Goal: Information Seeking & Learning: Learn about a topic

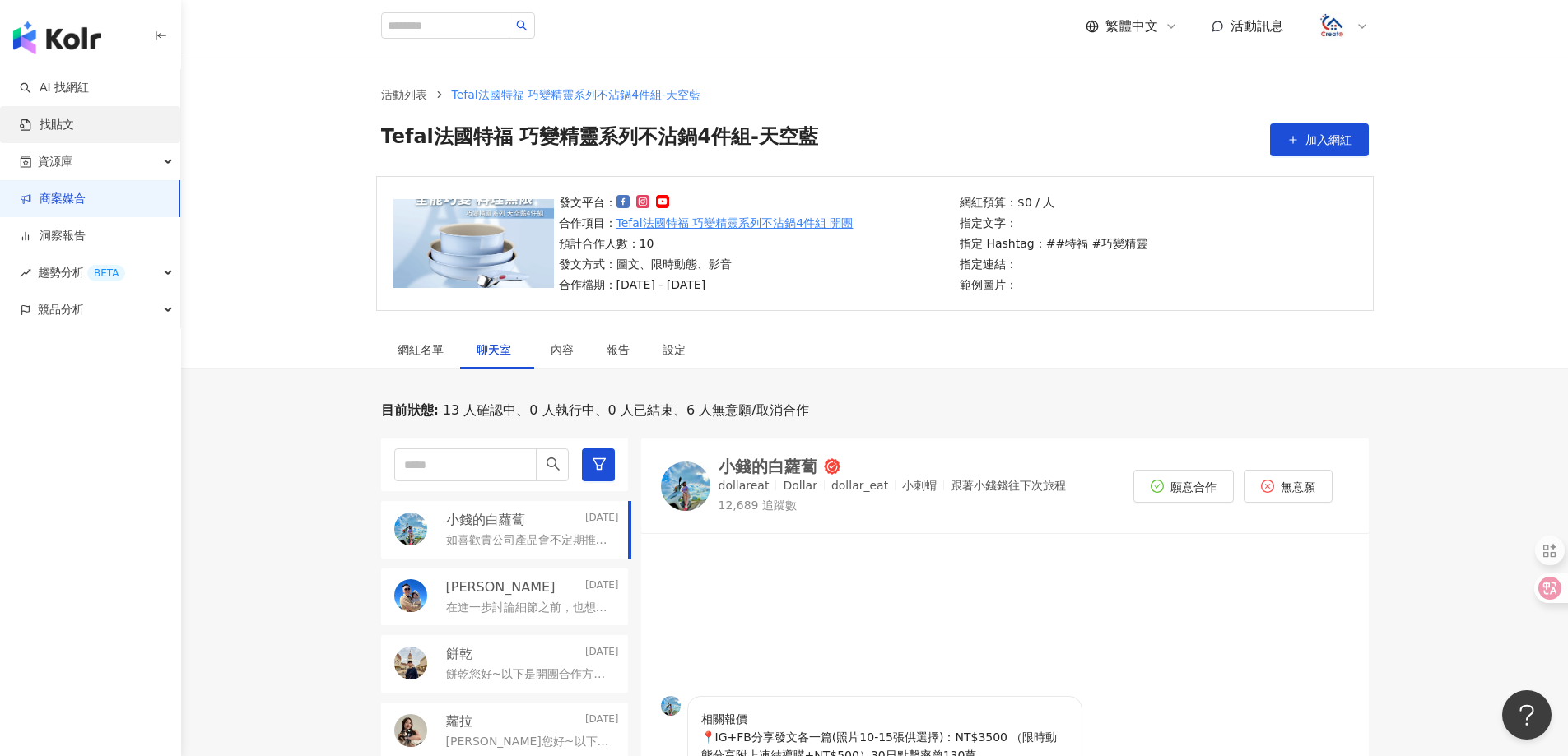
click at [70, 127] on link "找貼文" at bounding box center [47, 124] width 54 height 16
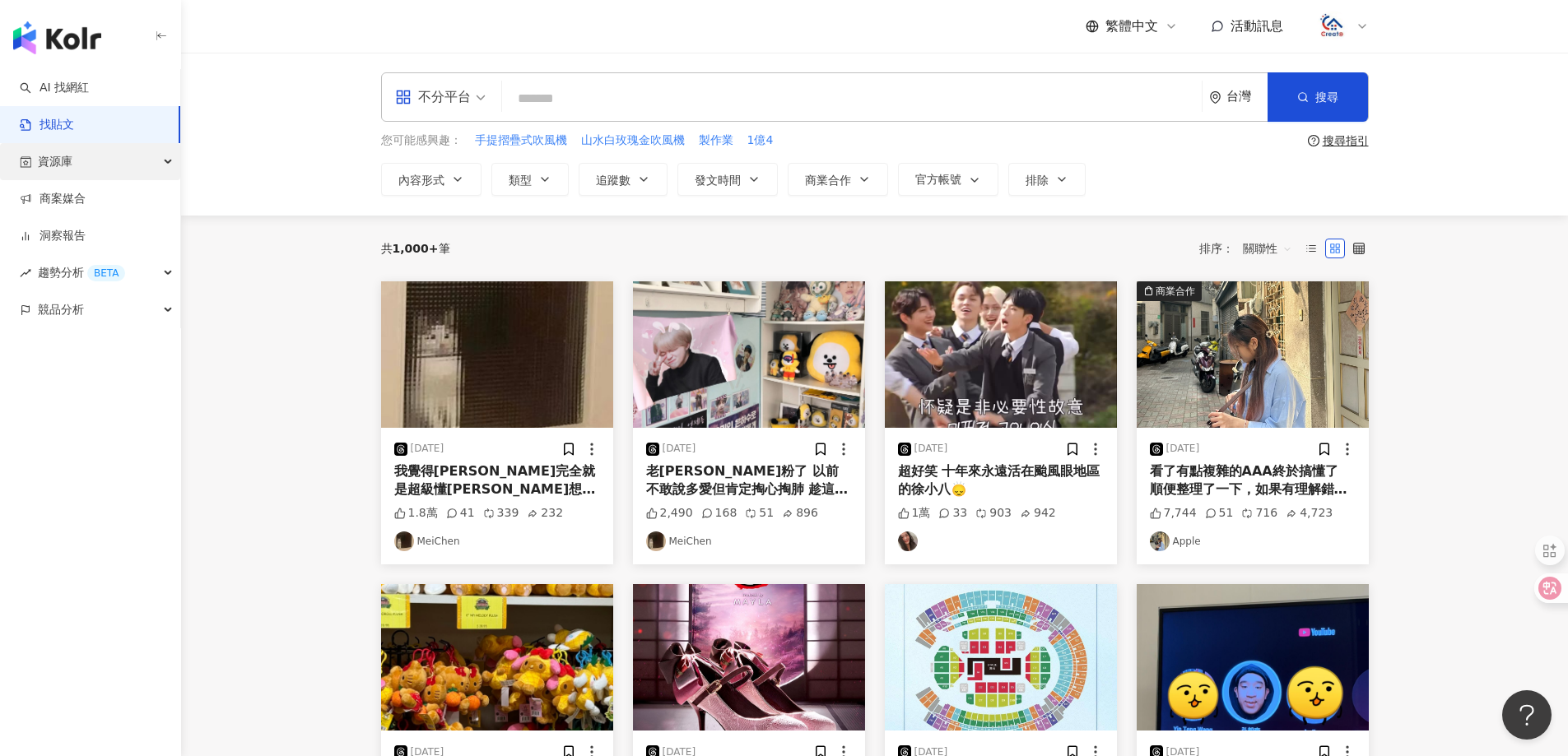
click at [71, 162] on span "資源庫" at bounding box center [55, 161] width 35 height 37
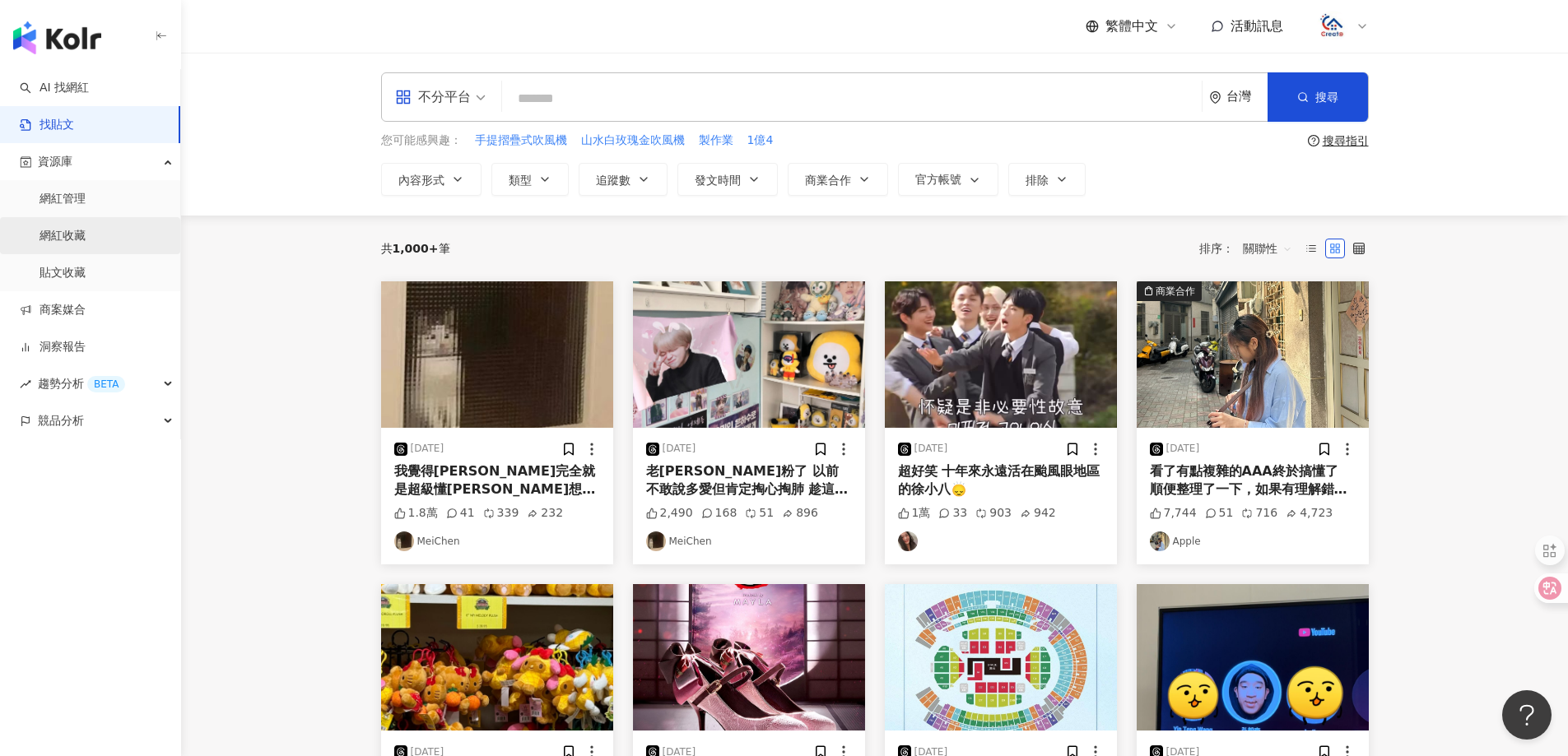
click at [67, 229] on link "網紅收藏" at bounding box center [62, 235] width 46 height 16
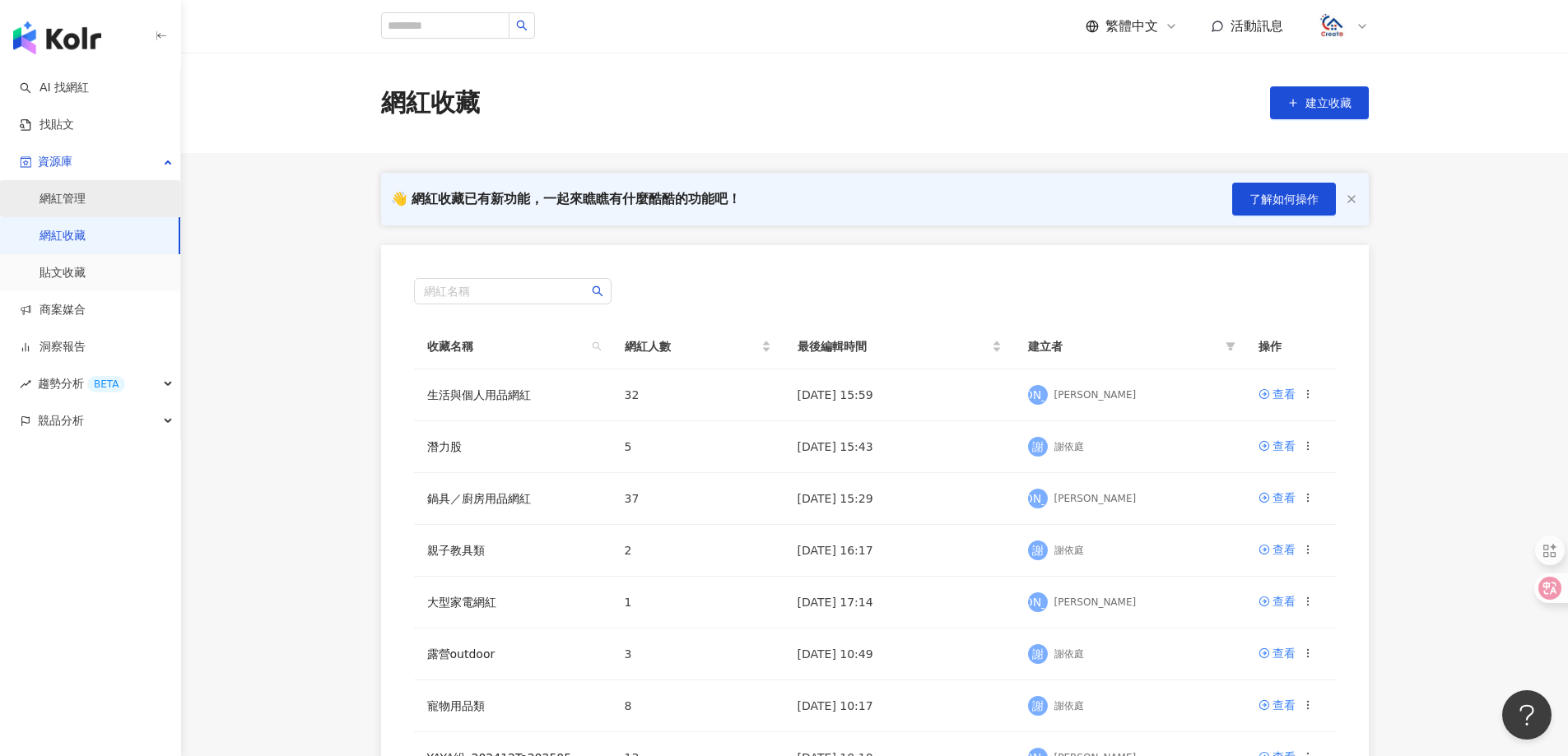
click at [73, 200] on link "網紅管理" at bounding box center [62, 199] width 46 height 16
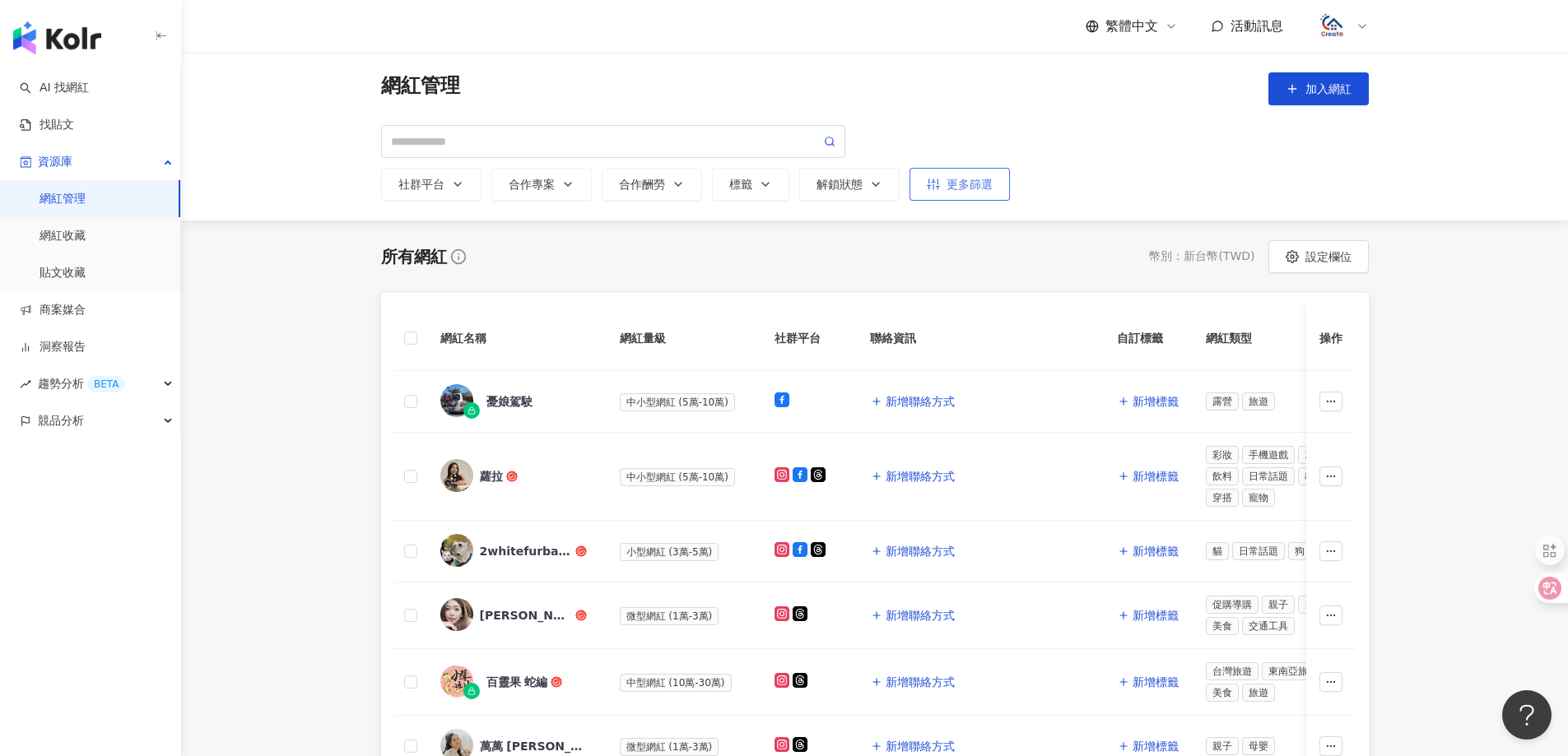
click at [975, 189] on div "更多篩選" at bounding box center [959, 183] width 65 height 13
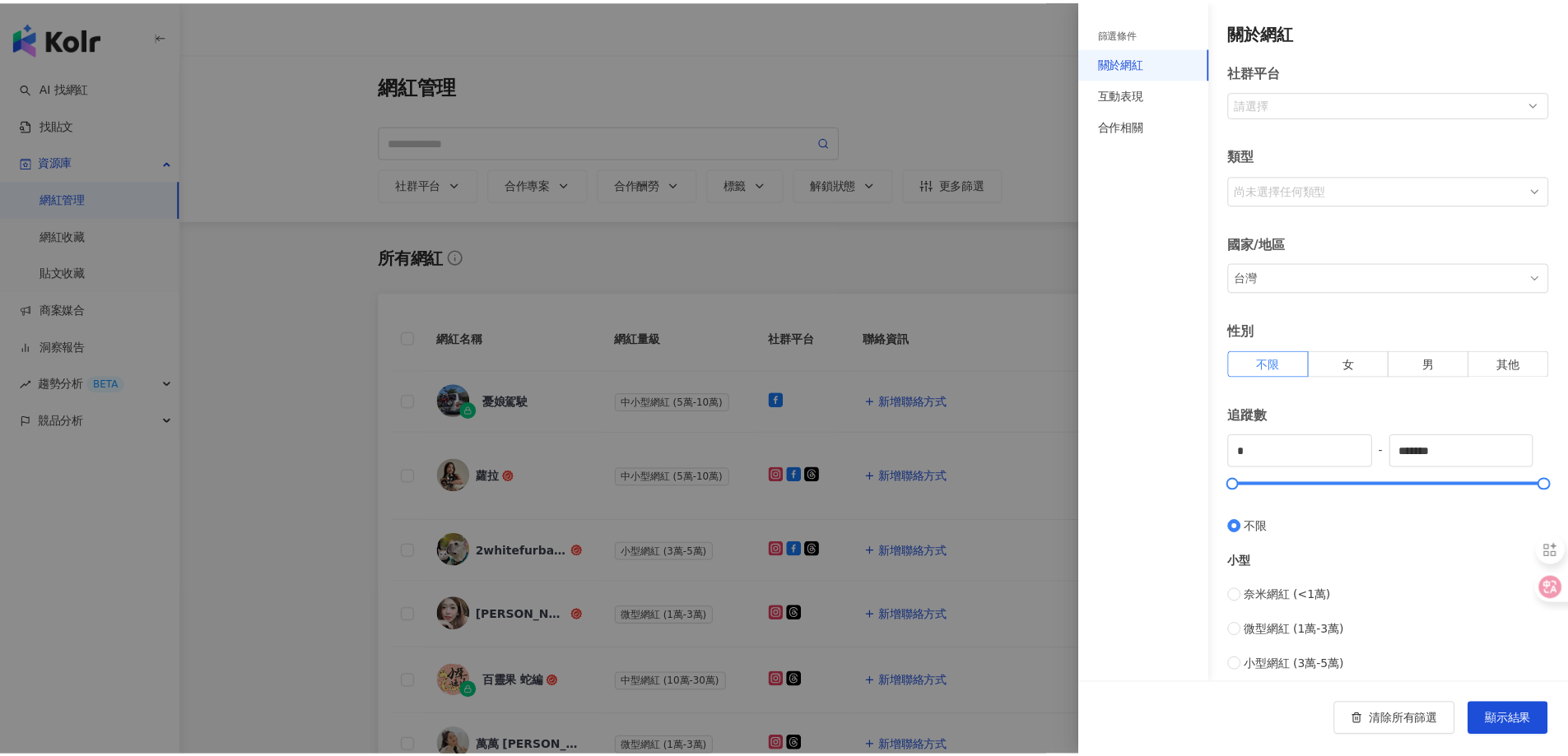
scroll to position [336, 0]
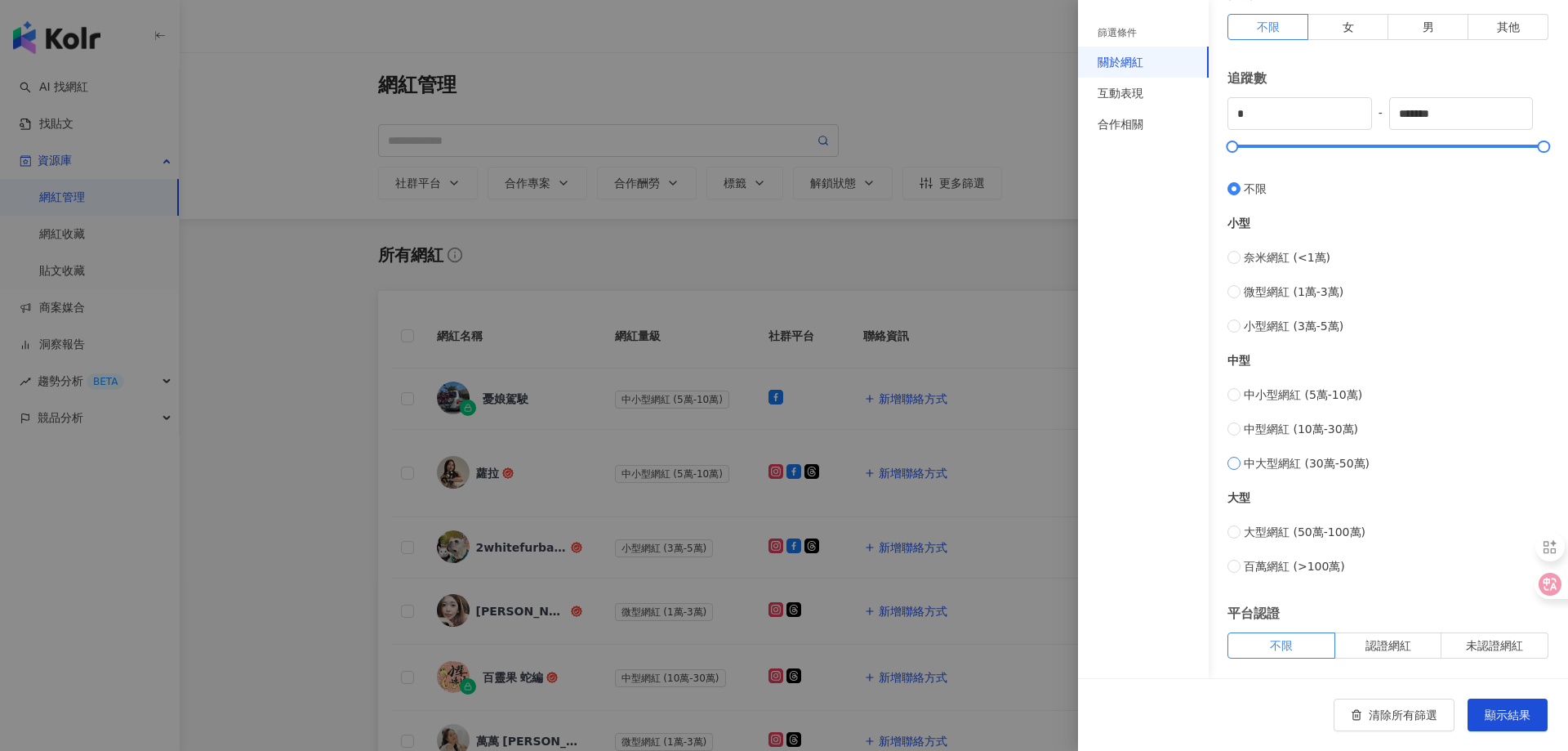
click at [1260, 469] on span "中大型網紅 (30萬-50萬)" at bounding box center [1307, 462] width 126 height 18
type input "******"
click at [1519, 713] on span "顯示結果" at bounding box center [1507, 715] width 46 height 13
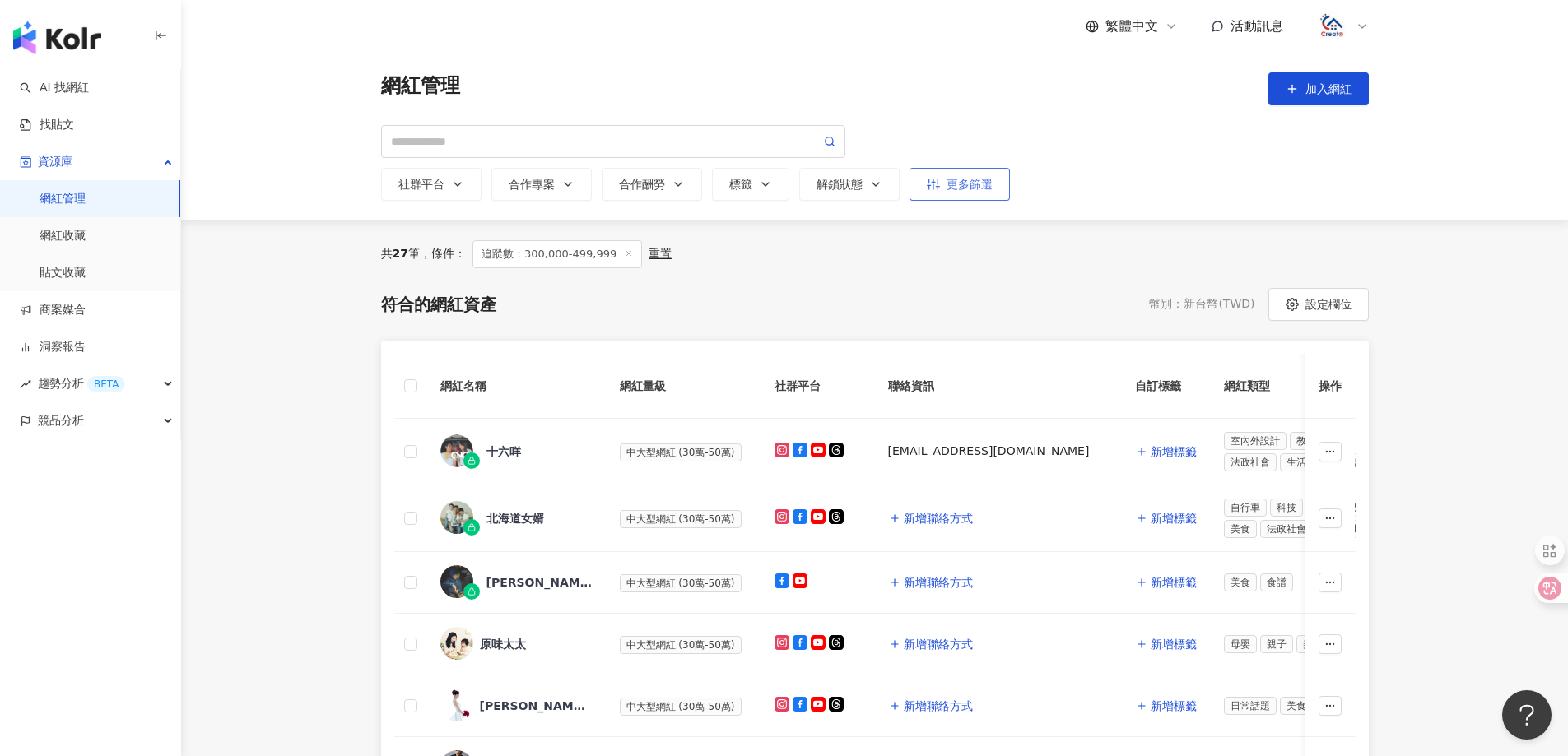
click at [959, 185] on div "更多篩選" at bounding box center [959, 183] width 65 height 13
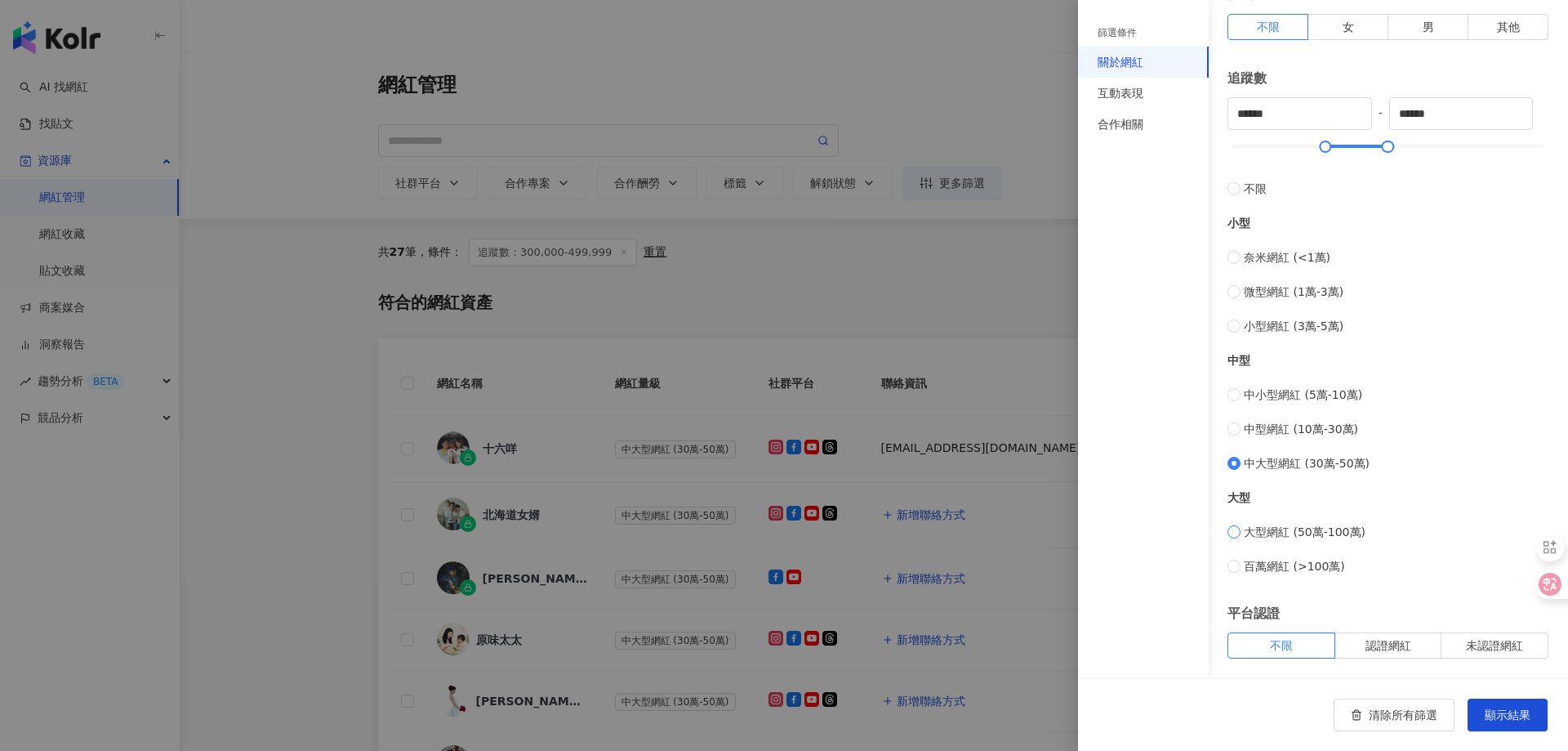
click at [1245, 540] on span "大型網紅 (50萬-100萬)" at bounding box center [1305, 532] width 121 height 18
type input "******"
click at [1246, 566] on span "百萬網紅 (>100萬)" at bounding box center [1295, 565] width 101 height 18
type input "*******"
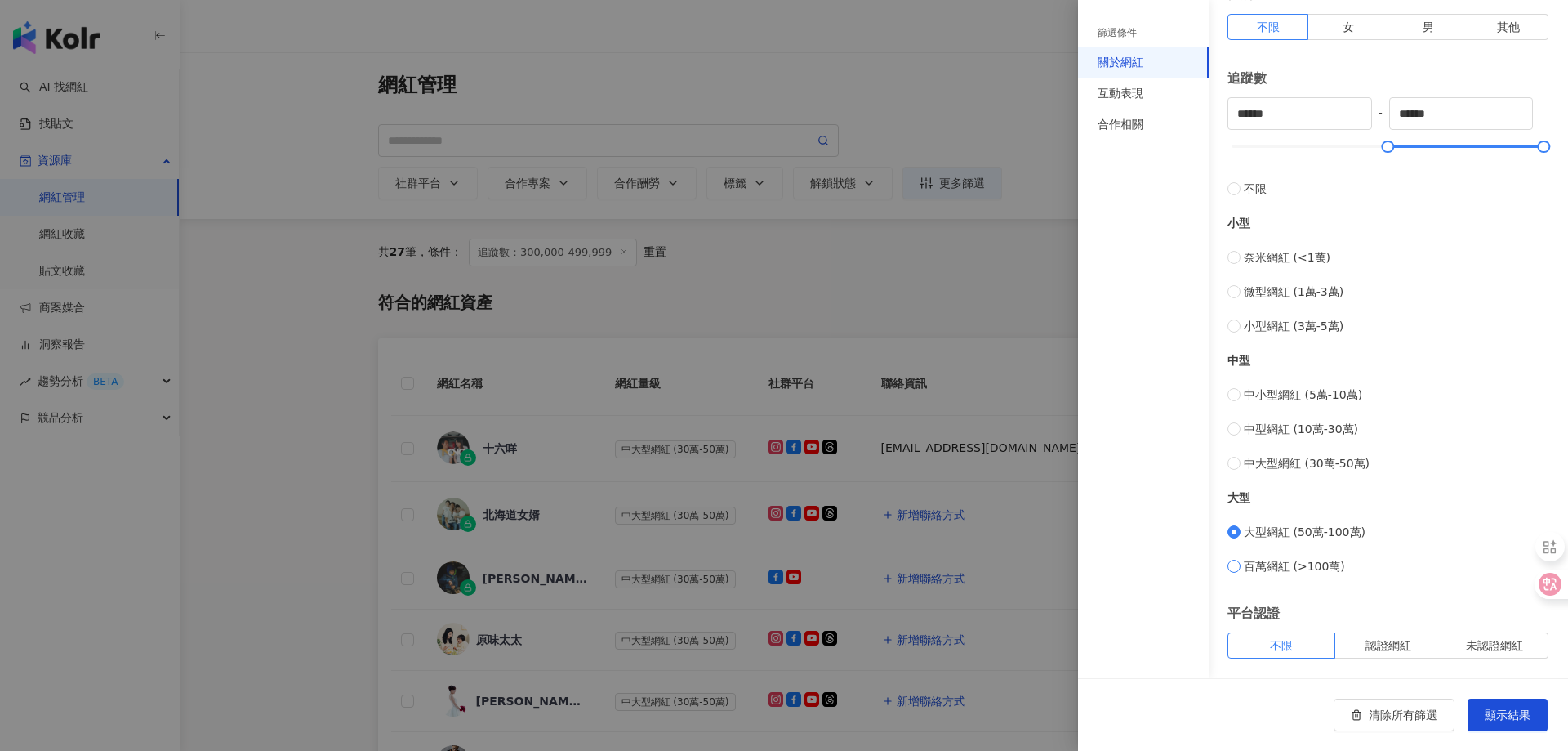
type input "*********"
click at [1505, 714] on span "顯示結果" at bounding box center [1507, 715] width 46 height 13
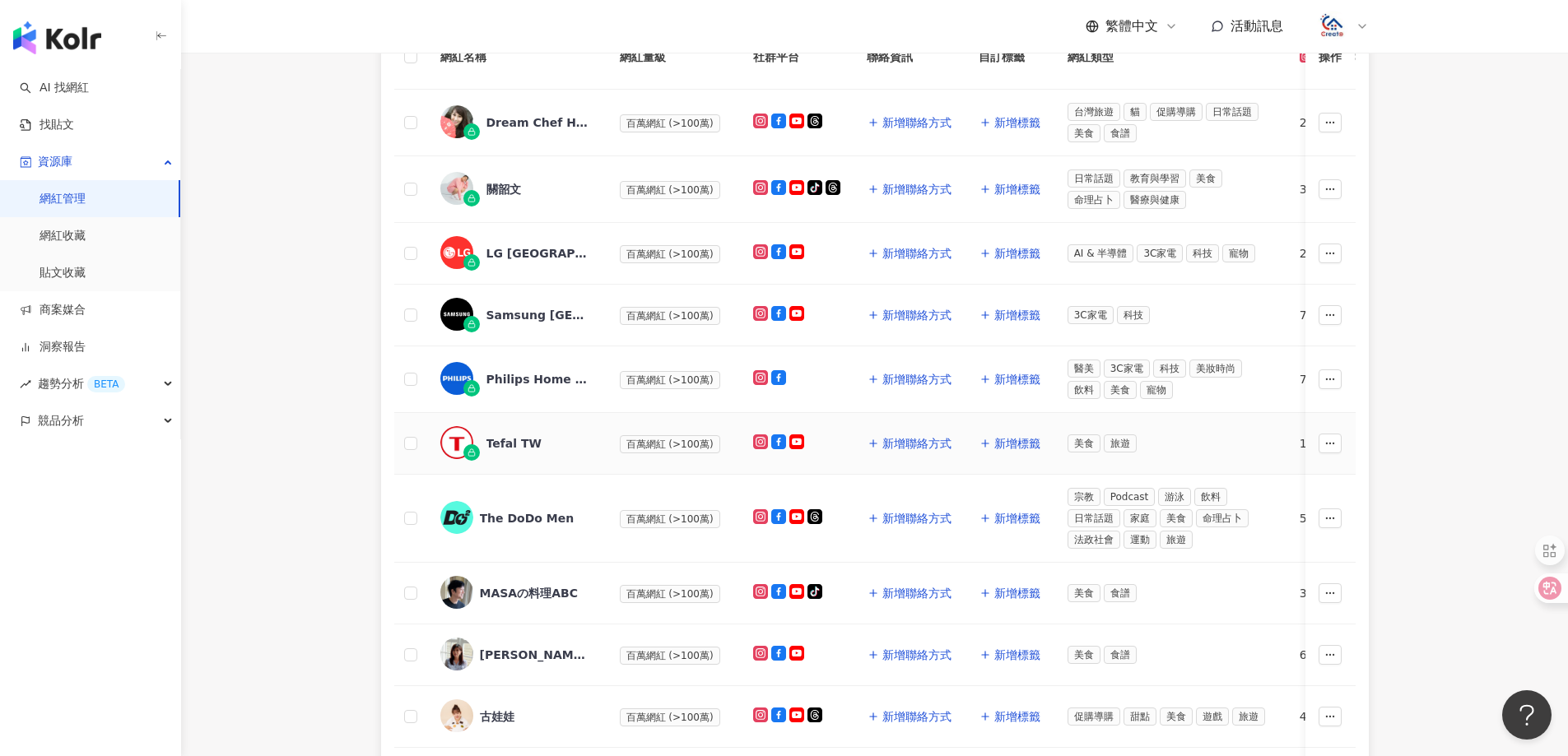
scroll to position [411, 0]
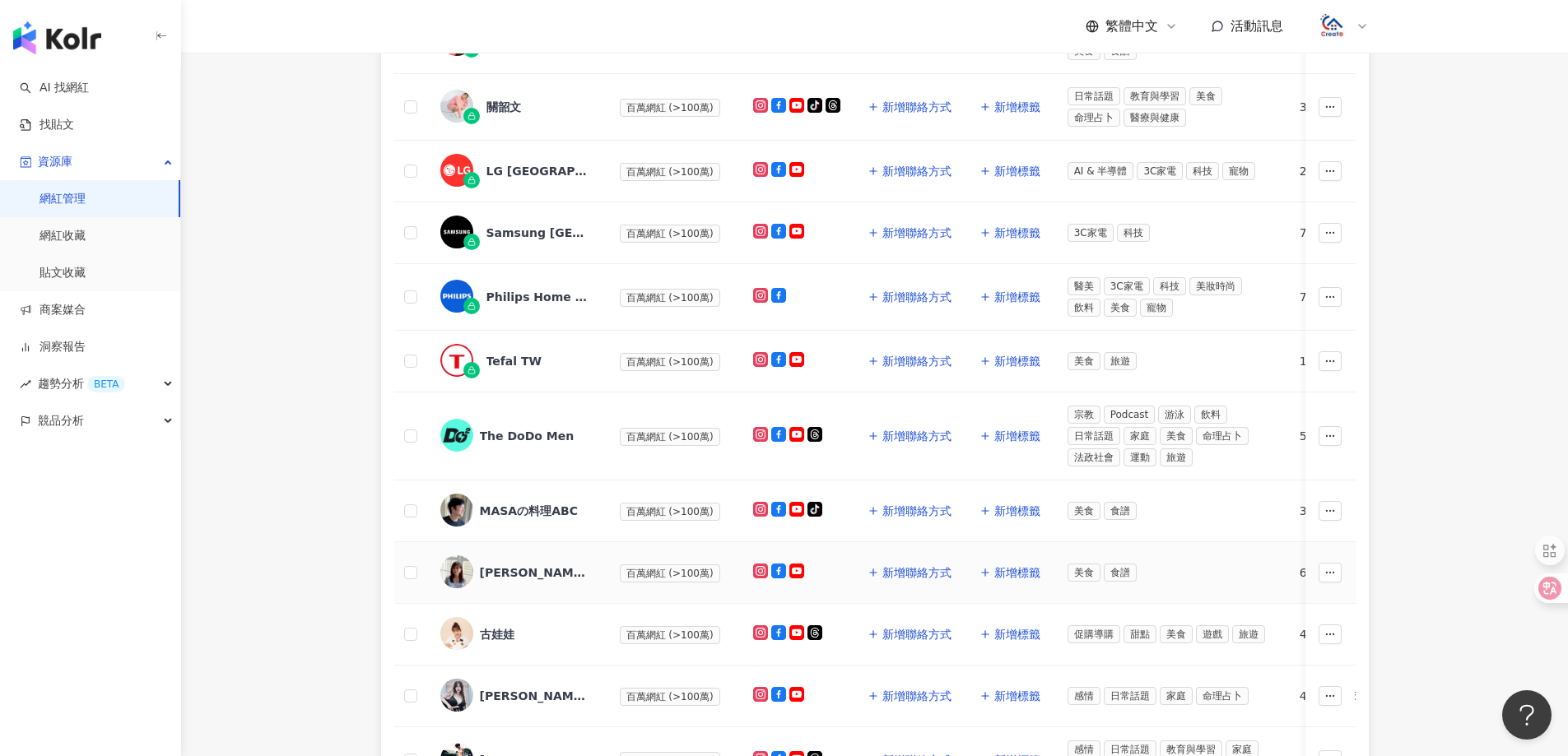
click at [463, 576] on img at bounding box center [456, 572] width 33 height 33
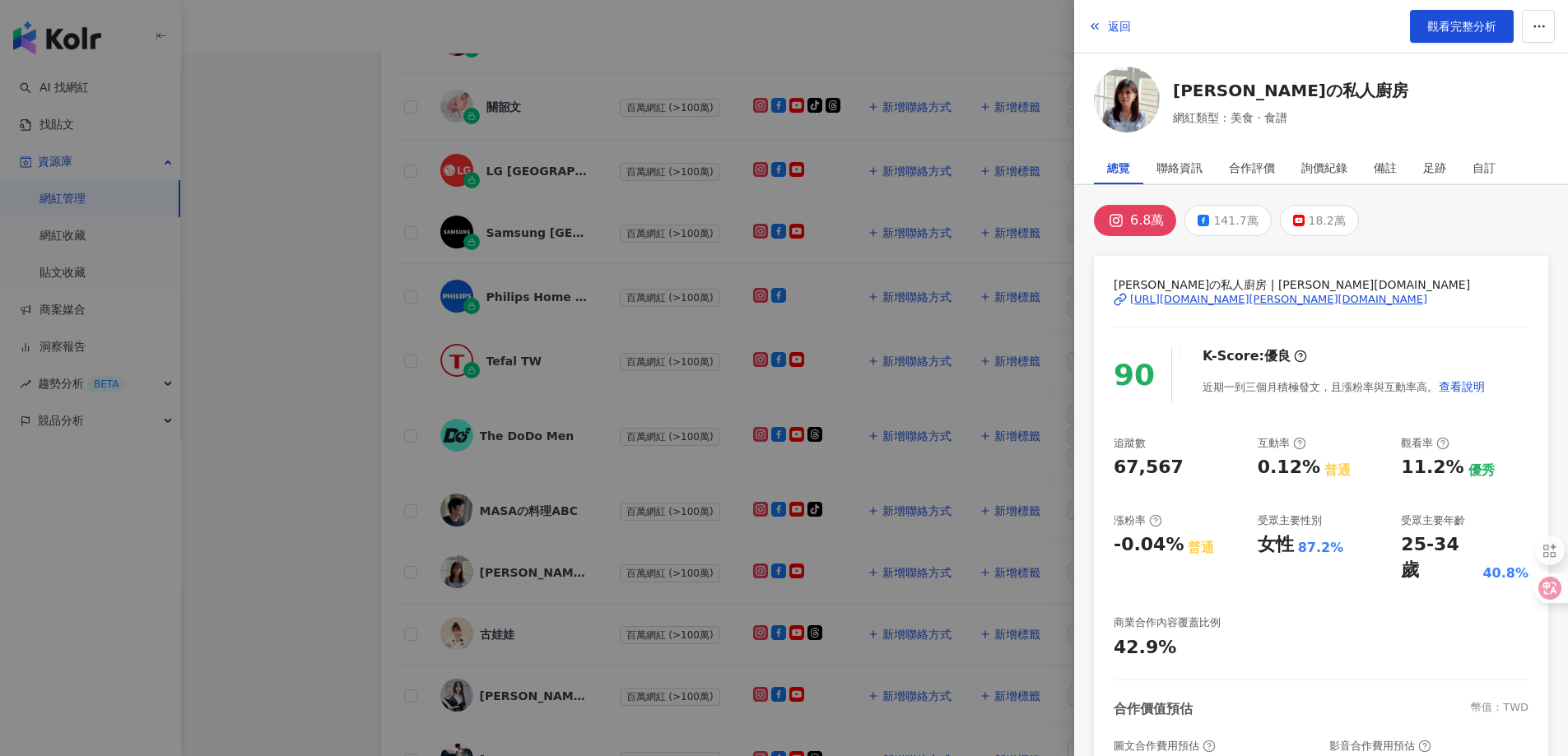
click at [1243, 301] on div "[URL][DOMAIN_NAME][PERSON_NAME][DOMAIN_NAME]" at bounding box center [1278, 299] width 297 height 14
click at [1111, 26] on span "返回" at bounding box center [1118, 25] width 23 height 13
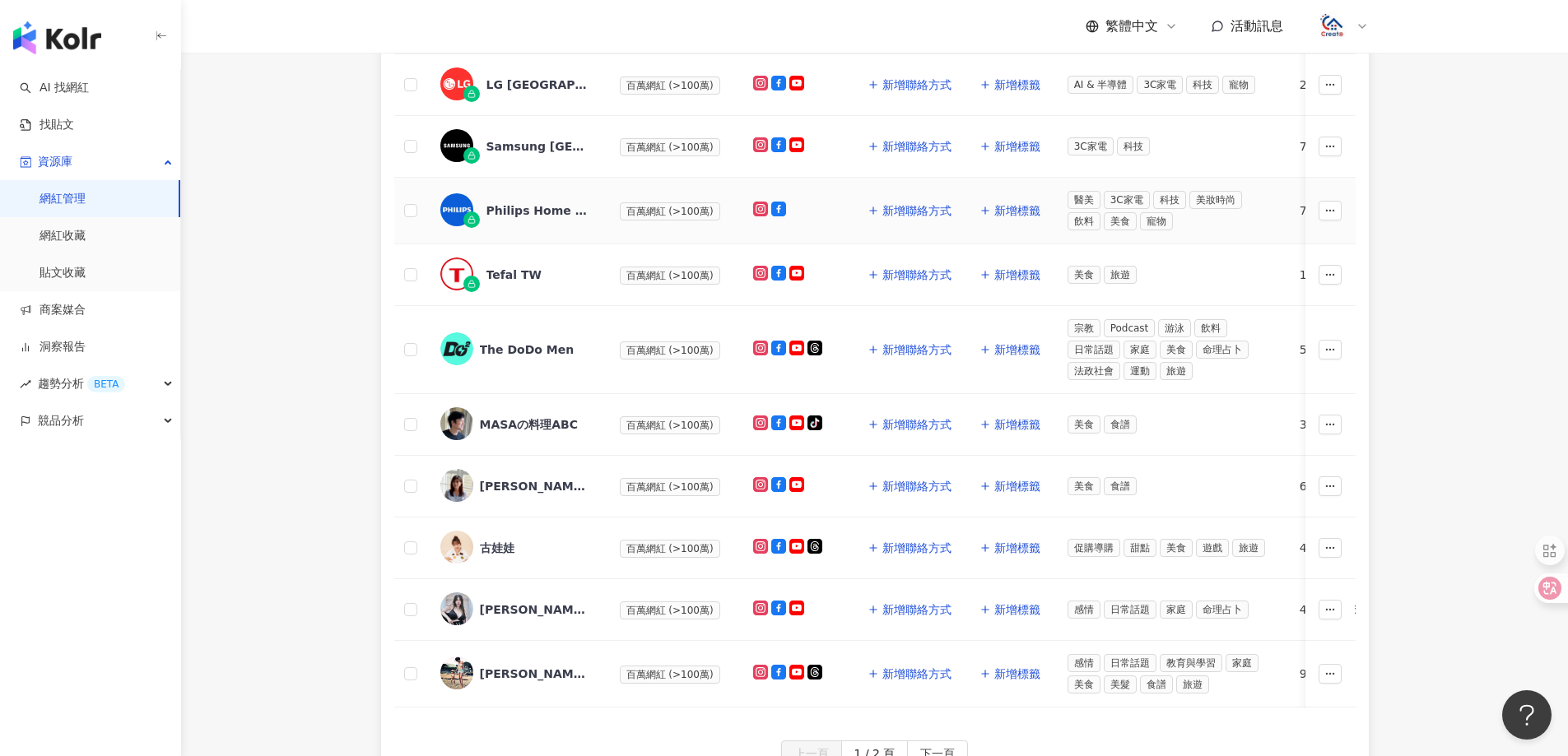
scroll to position [731, 0]
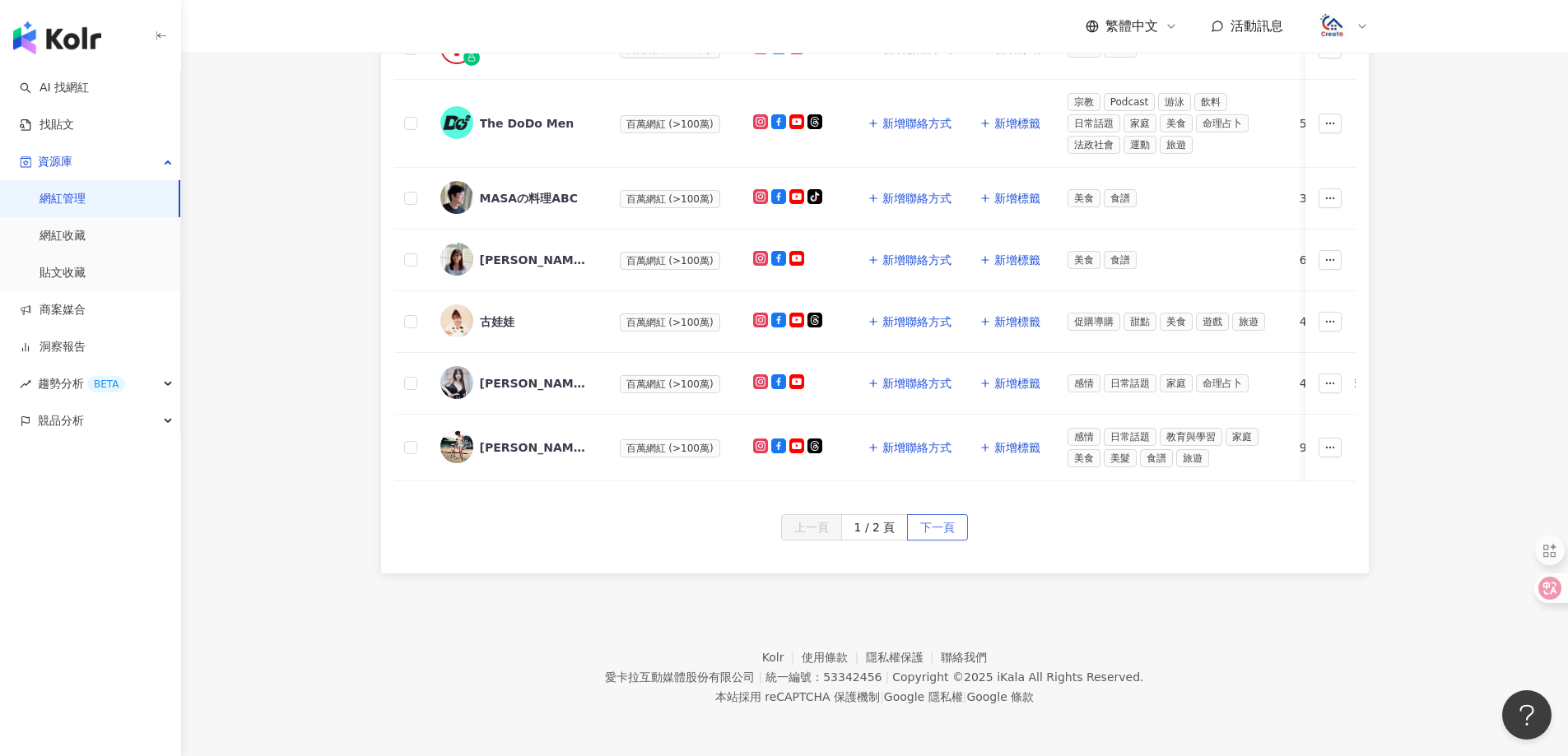
click at [942, 518] on span "下一頁" at bounding box center [937, 528] width 35 height 26
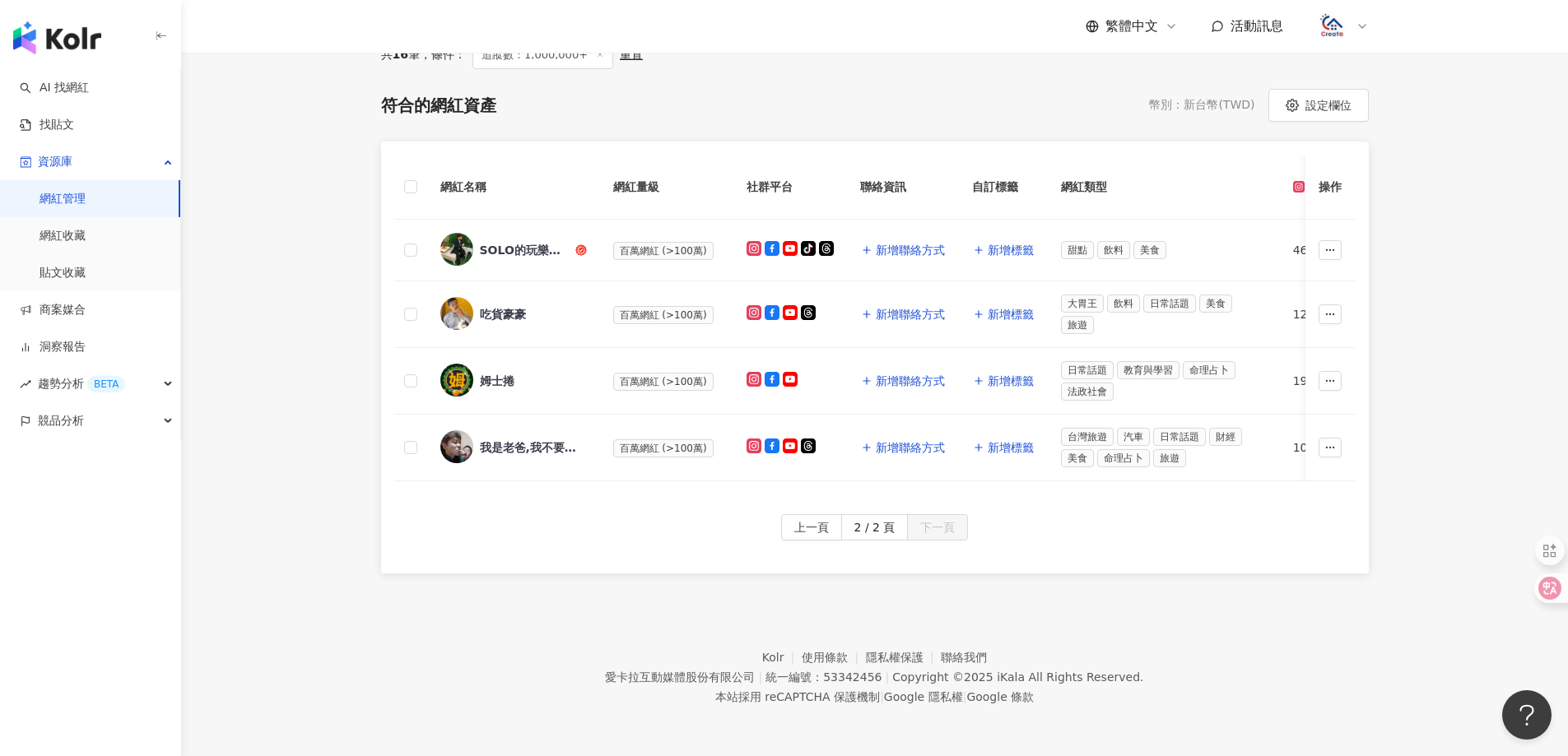
scroll to position [211, 0]
click at [512, 439] on div "我是老爸,我不要當爸!" at bounding box center [534, 447] width 107 height 16
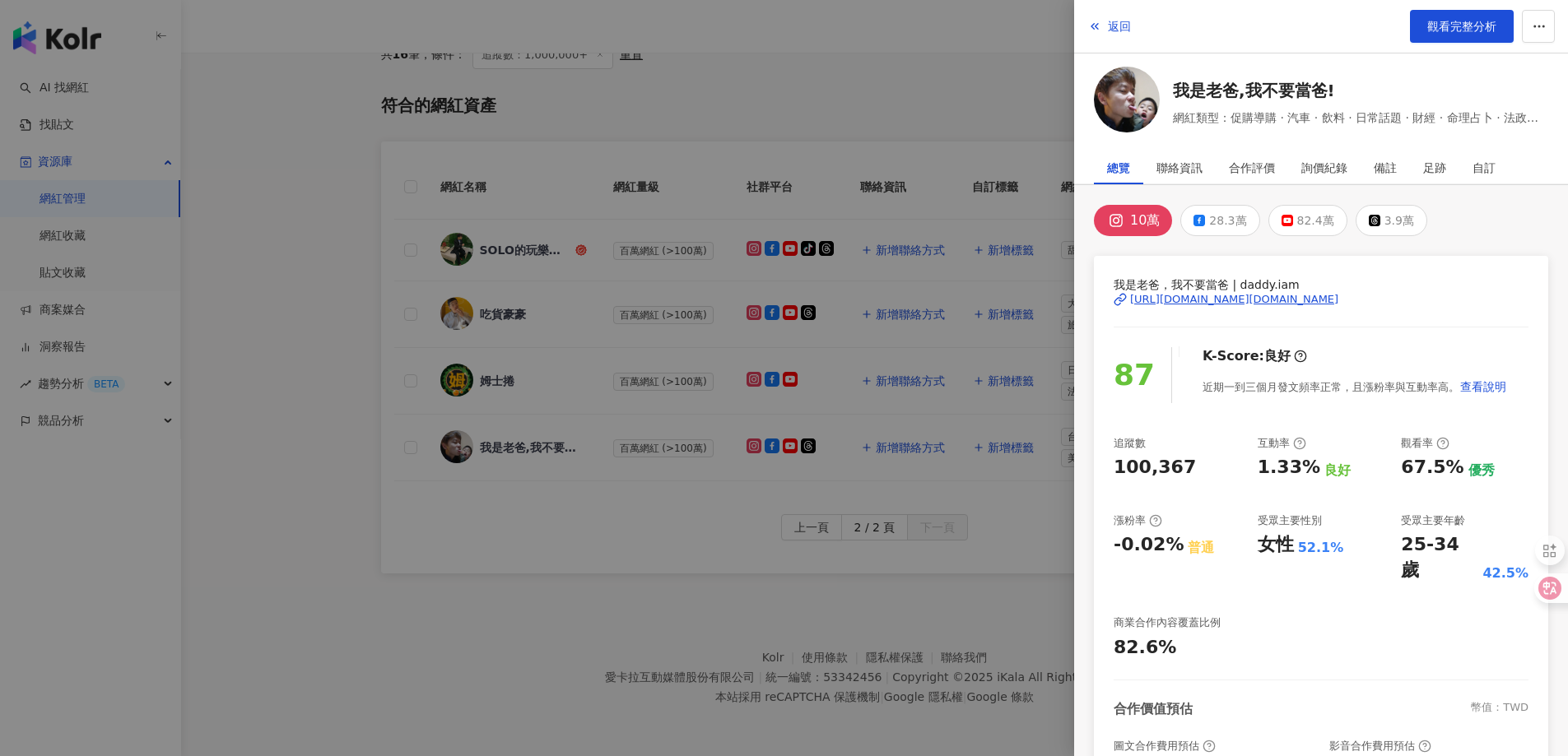
click at [1198, 298] on div "[URL][DOMAIN_NAME][DOMAIN_NAME]" at bounding box center [1233, 299] width 208 height 14
click at [1124, 25] on span "返回" at bounding box center [1118, 25] width 23 height 13
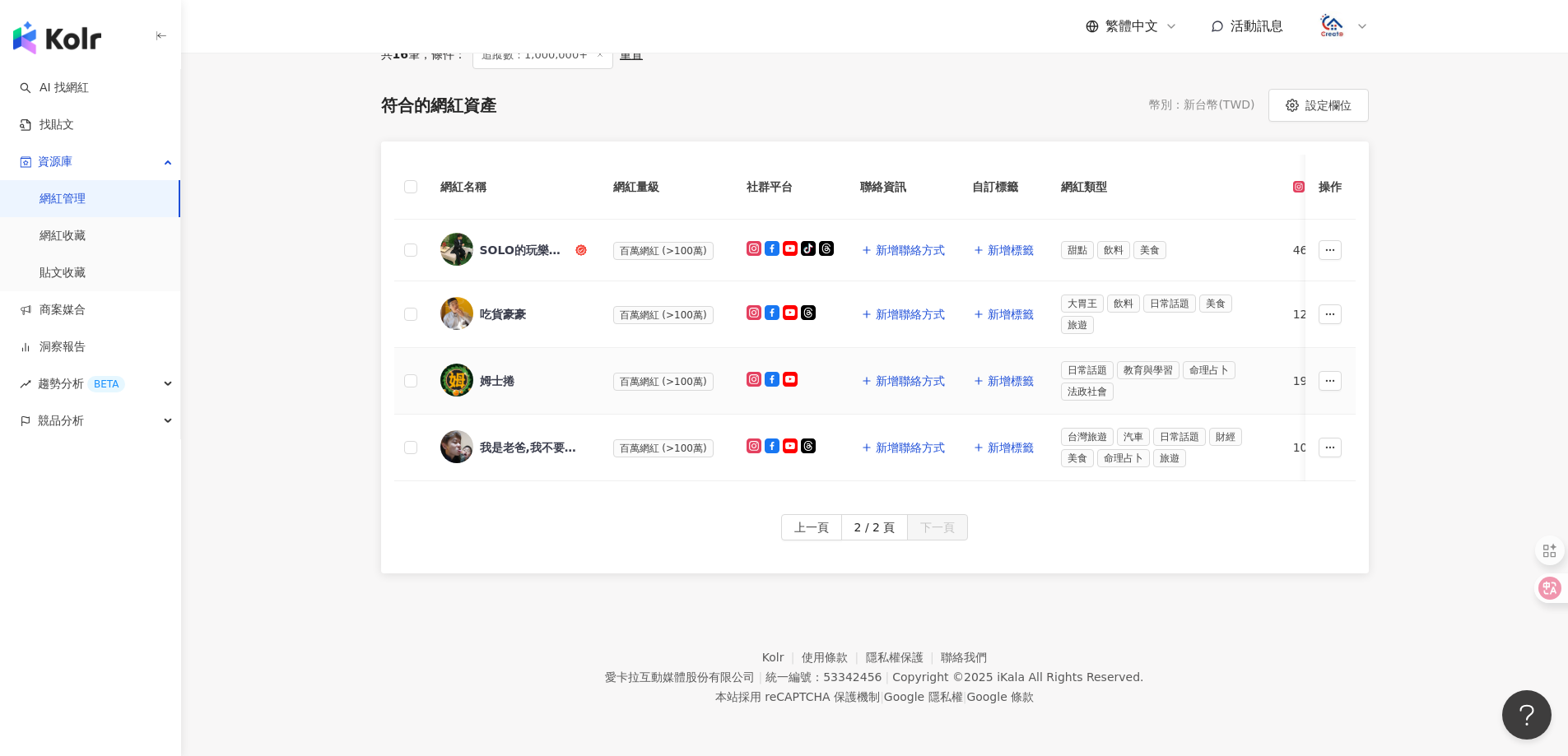
click at [495, 373] on div "姆士捲" at bounding box center [497, 381] width 35 height 16
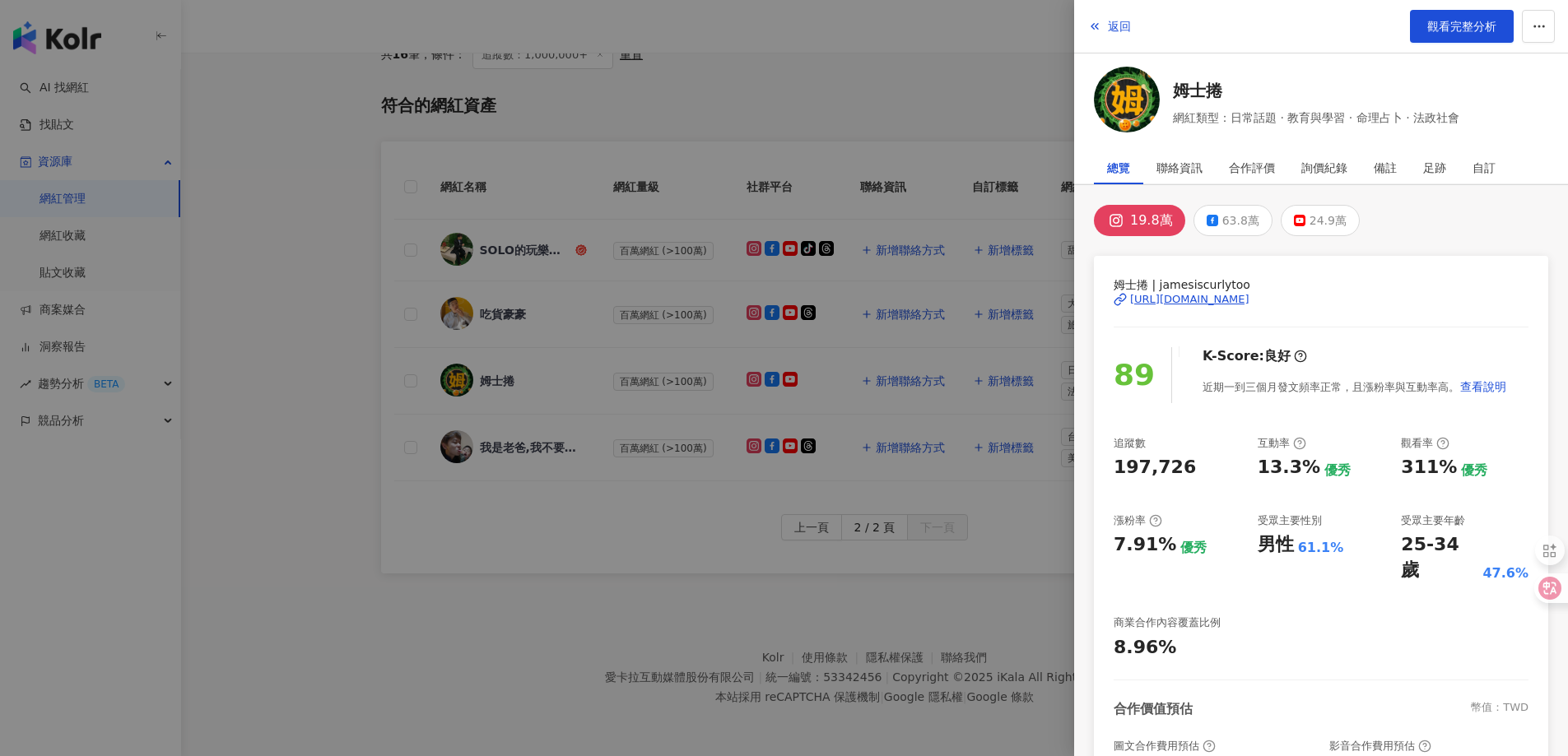
click at [1243, 295] on div "[URL][DOMAIN_NAME]" at bounding box center [1189, 299] width 119 height 14
click at [1118, 30] on span "返回" at bounding box center [1118, 25] width 23 height 13
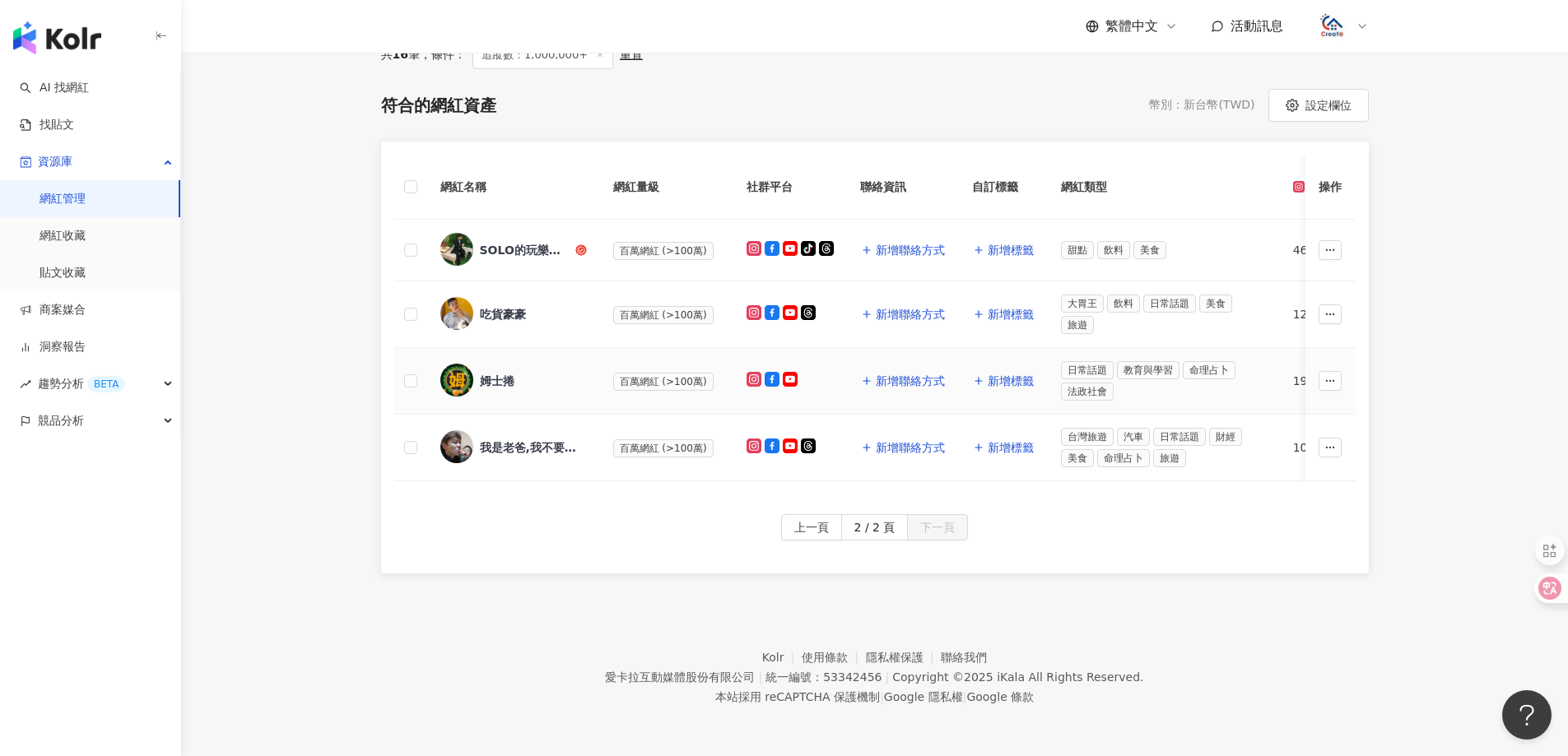
click at [489, 373] on div "姆士捲" at bounding box center [497, 381] width 35 height 16
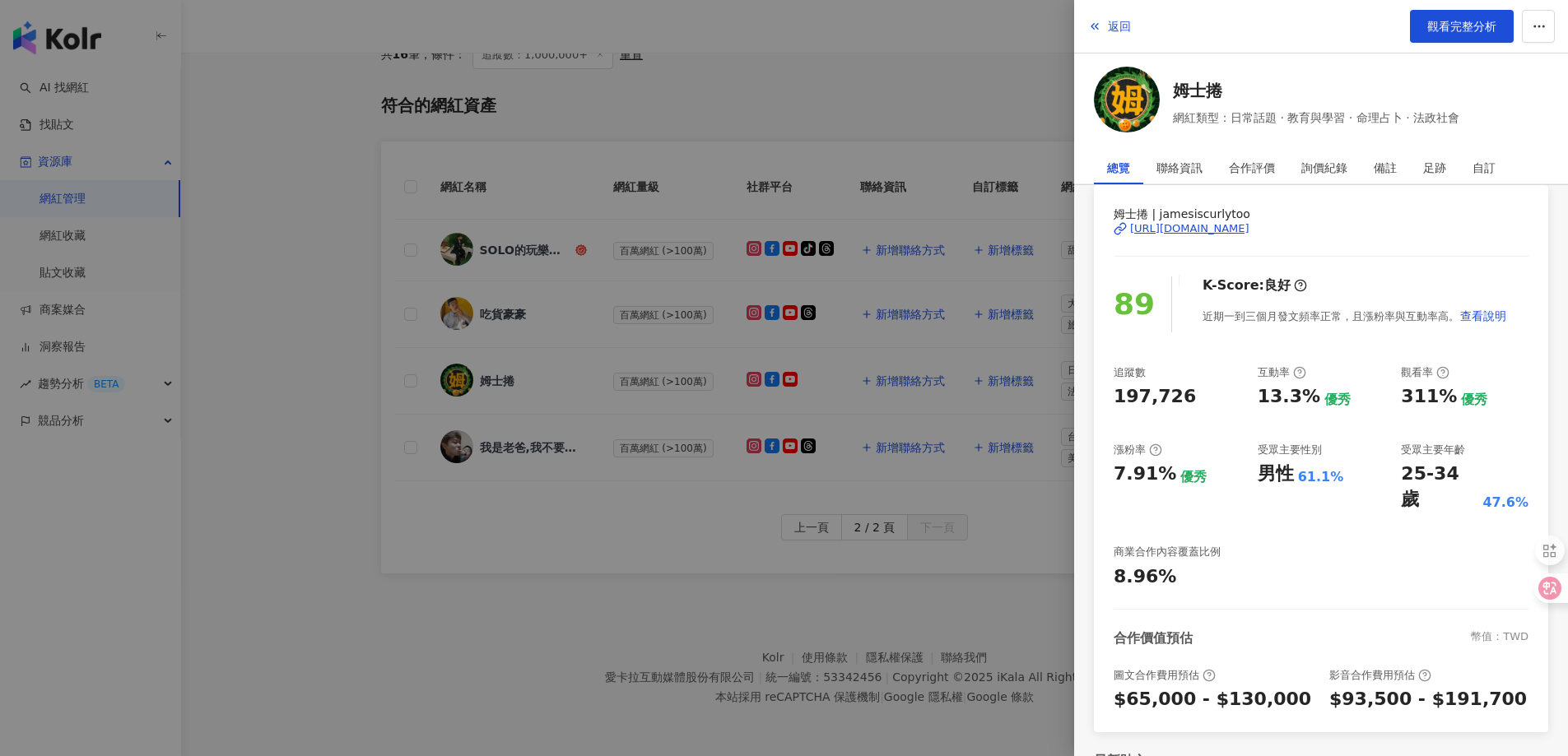
scroll to position [0, 0]
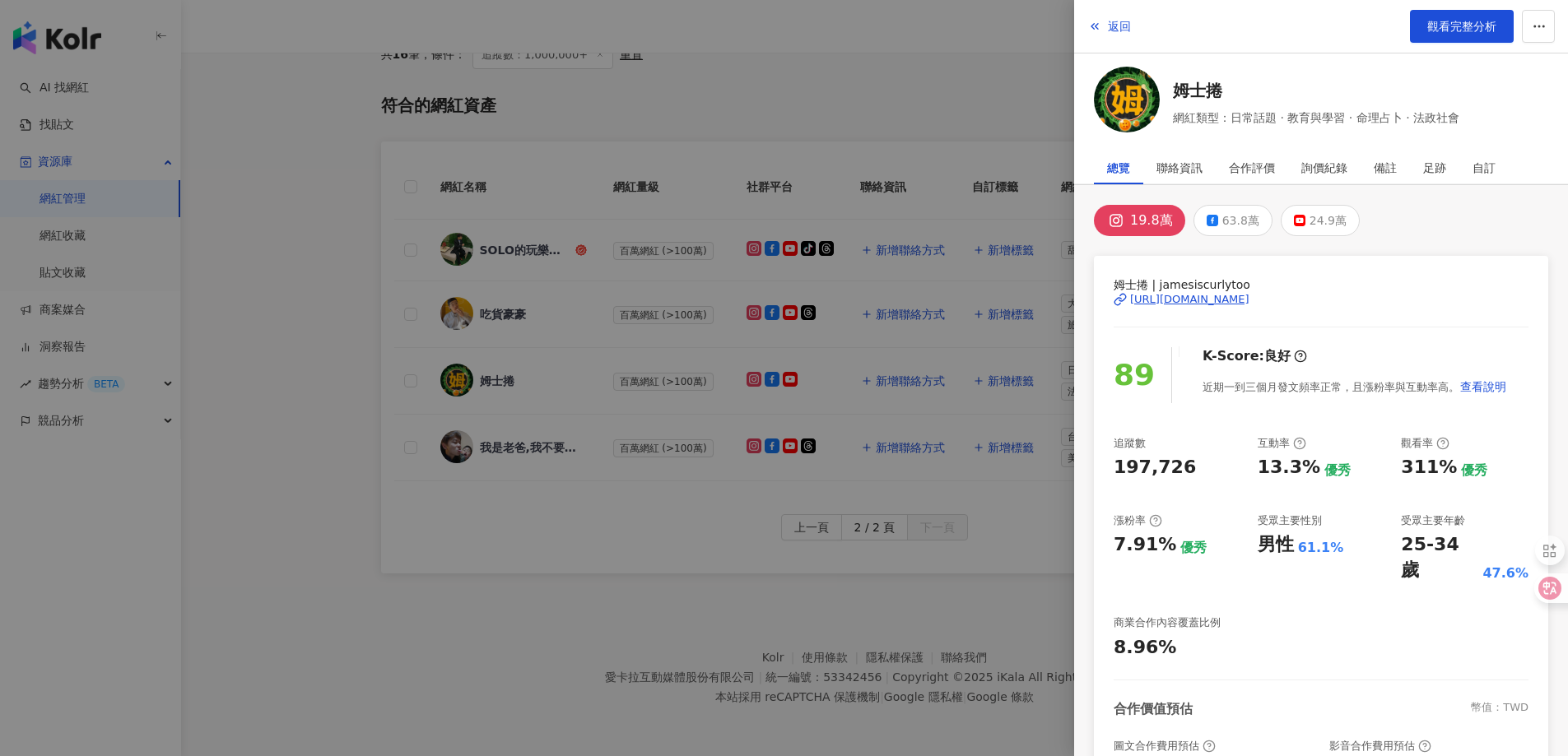
click at [1233, 299] on div "[URL][DOMAIN_NAME]" at bounding box center [1189, 299] width 119 height 14
click at [1127, 29] on span "返回" at bounding box center [1118, 25] width 23 height 13
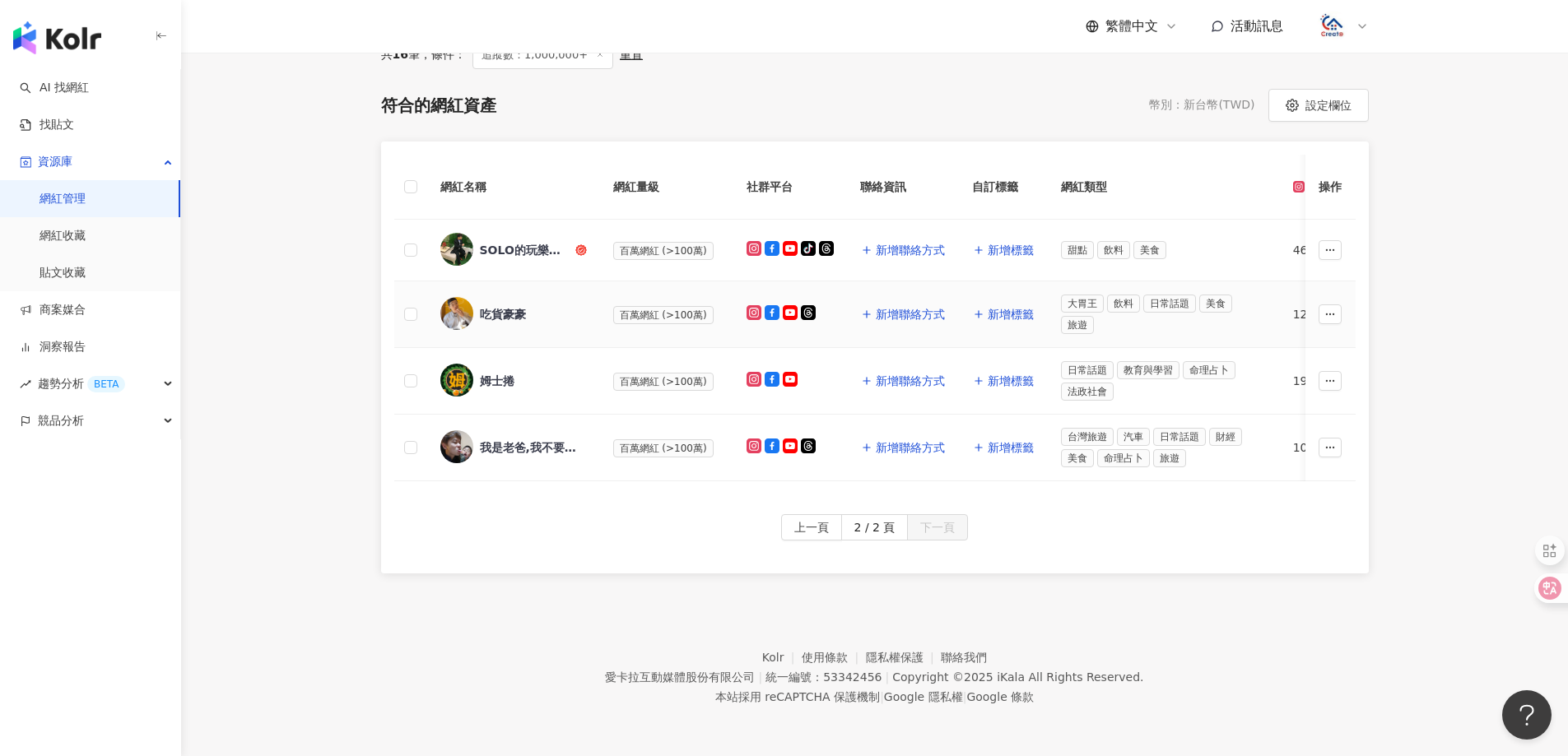
click at [525, 306] on div "吃貨豪豪" at bounding box center [503, 313] width 46 height 16
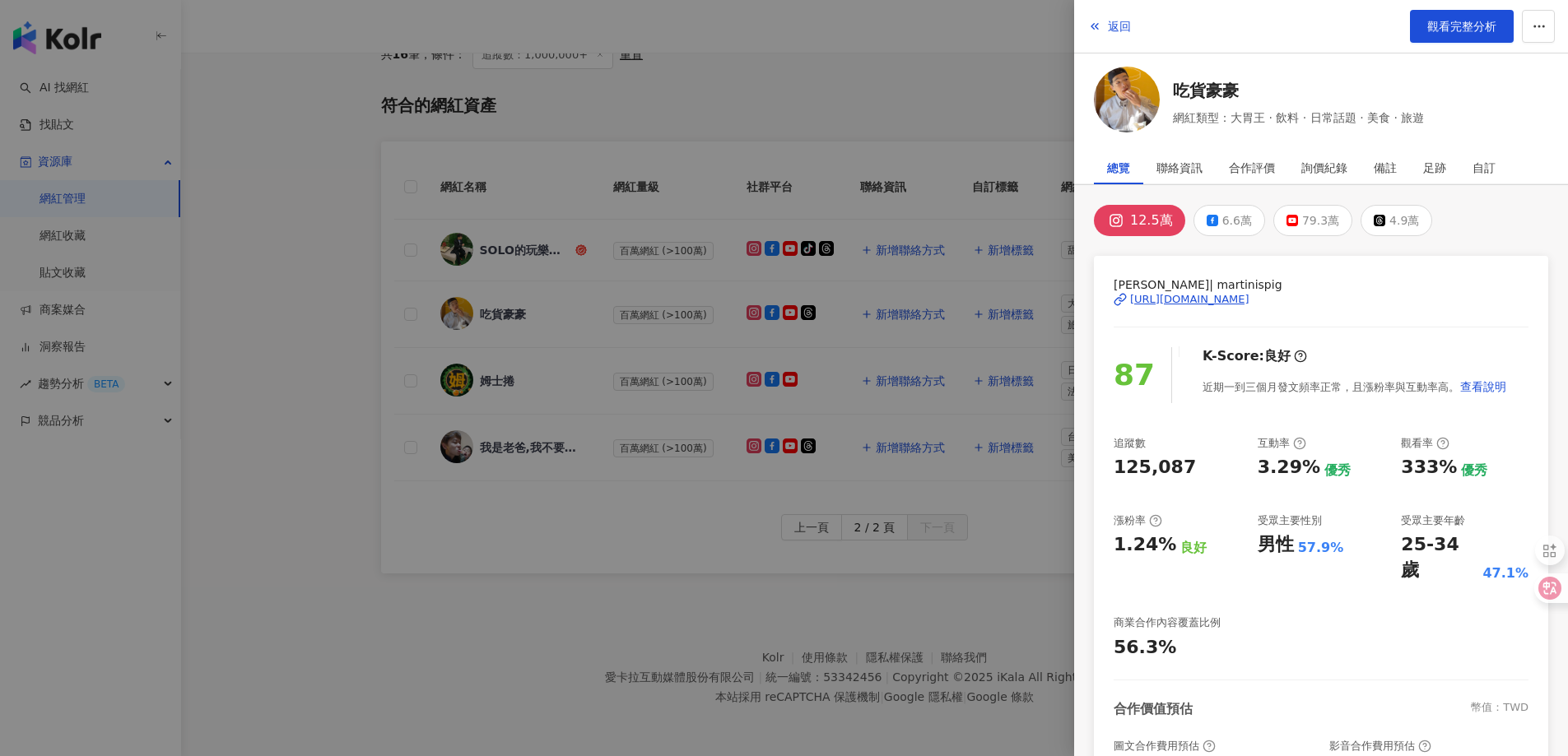
click at [1235, 300] on div "[URL][DOMAIN_NAME]" at bounding box center [1189, 299] width 119 height 14
click at [1113, 26] on span "返回" at bounding box center [1118, 25] width 23 height 13
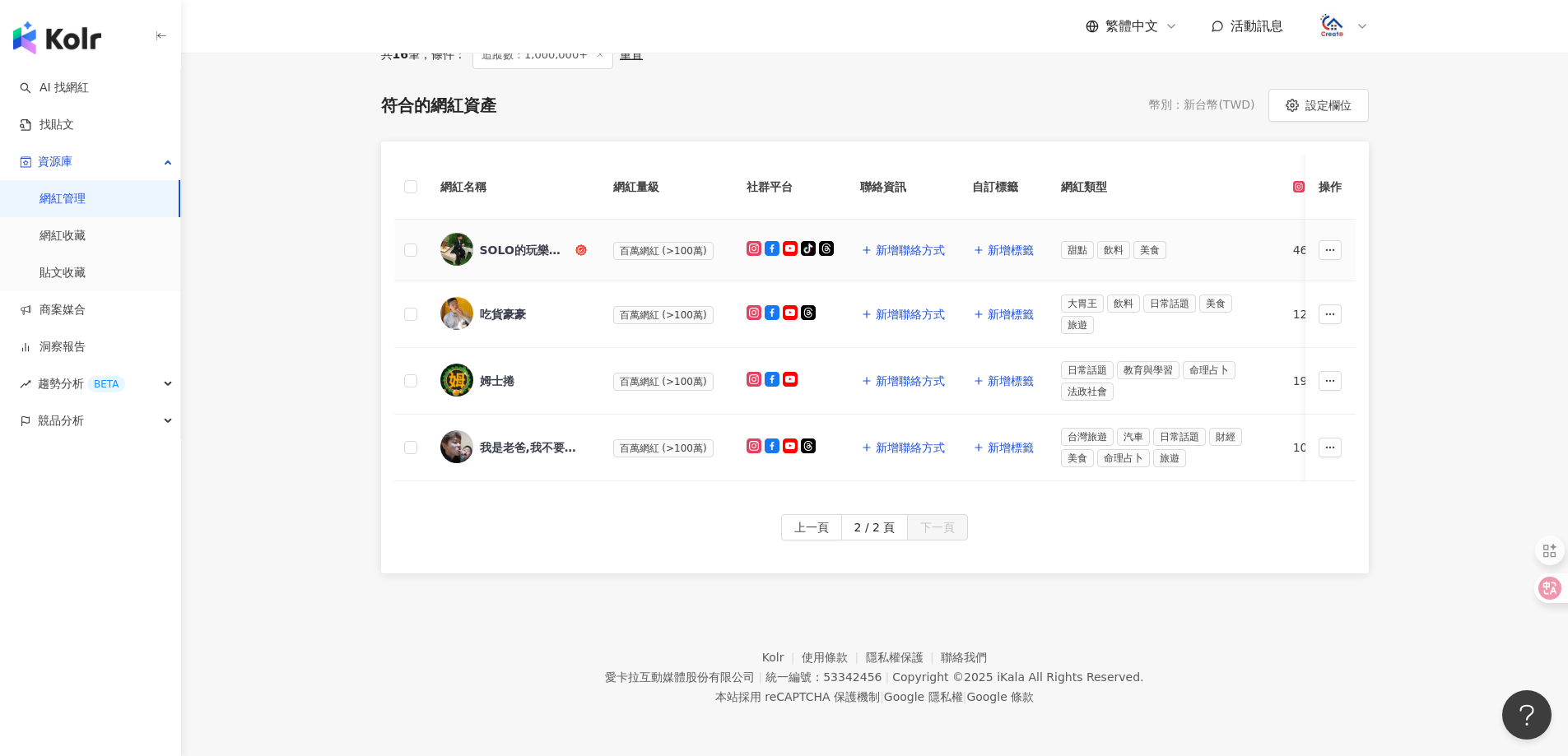
click at [637, 242] on span "百萬網紅 (>100萬)" at bounding box center [663, 251] width 100 height 18
click at [550, 242] on div "SOLO的玩樂指南" at bounding box center [526, 250] width 92 height 16
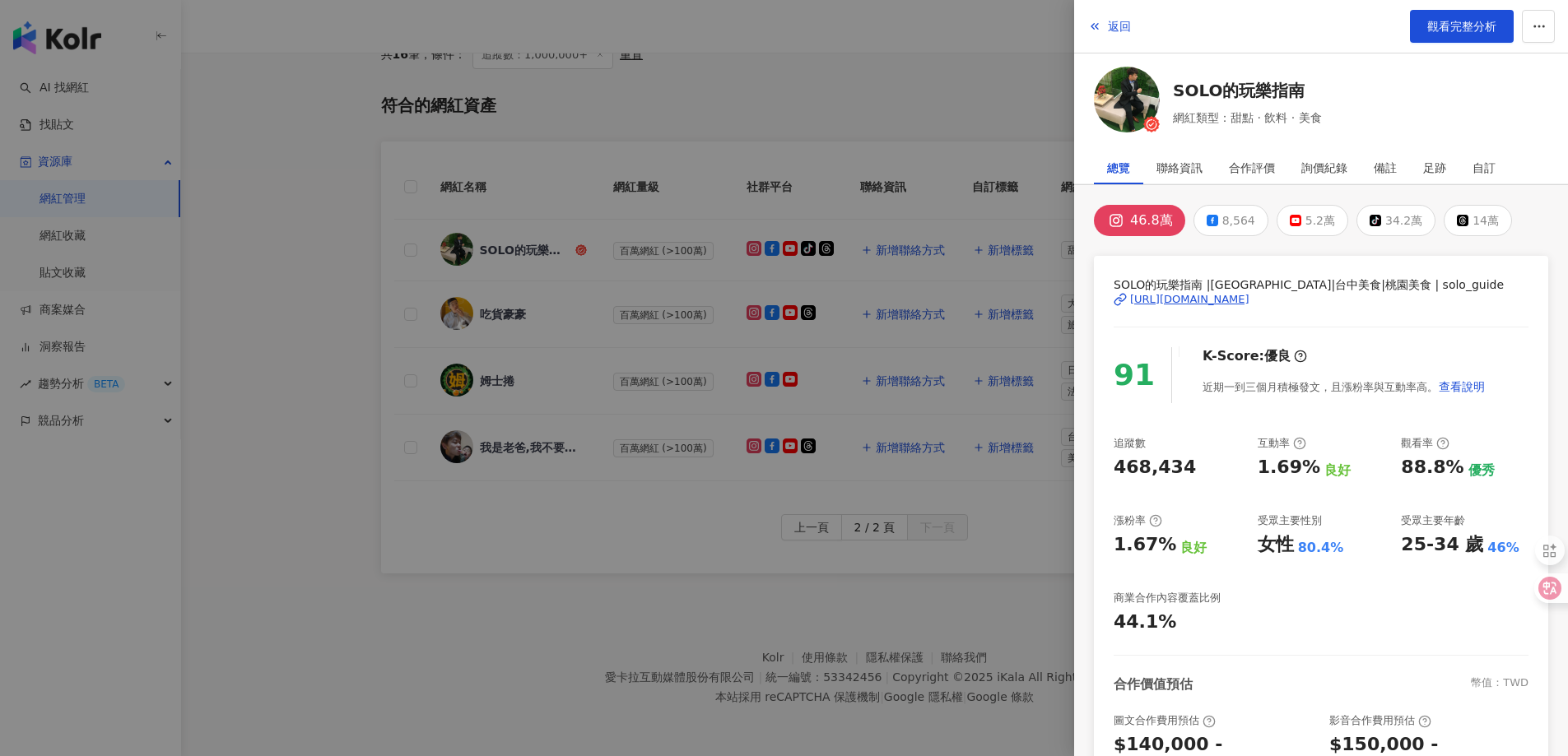
click at [1236, 298] on div "[URL][DOMAIN_NAME]" at bounding box center [1189, 299] width 119 height 14
click at [1103, 25] on button "返回" at bounding box center [1109, 26] width 44 height 33
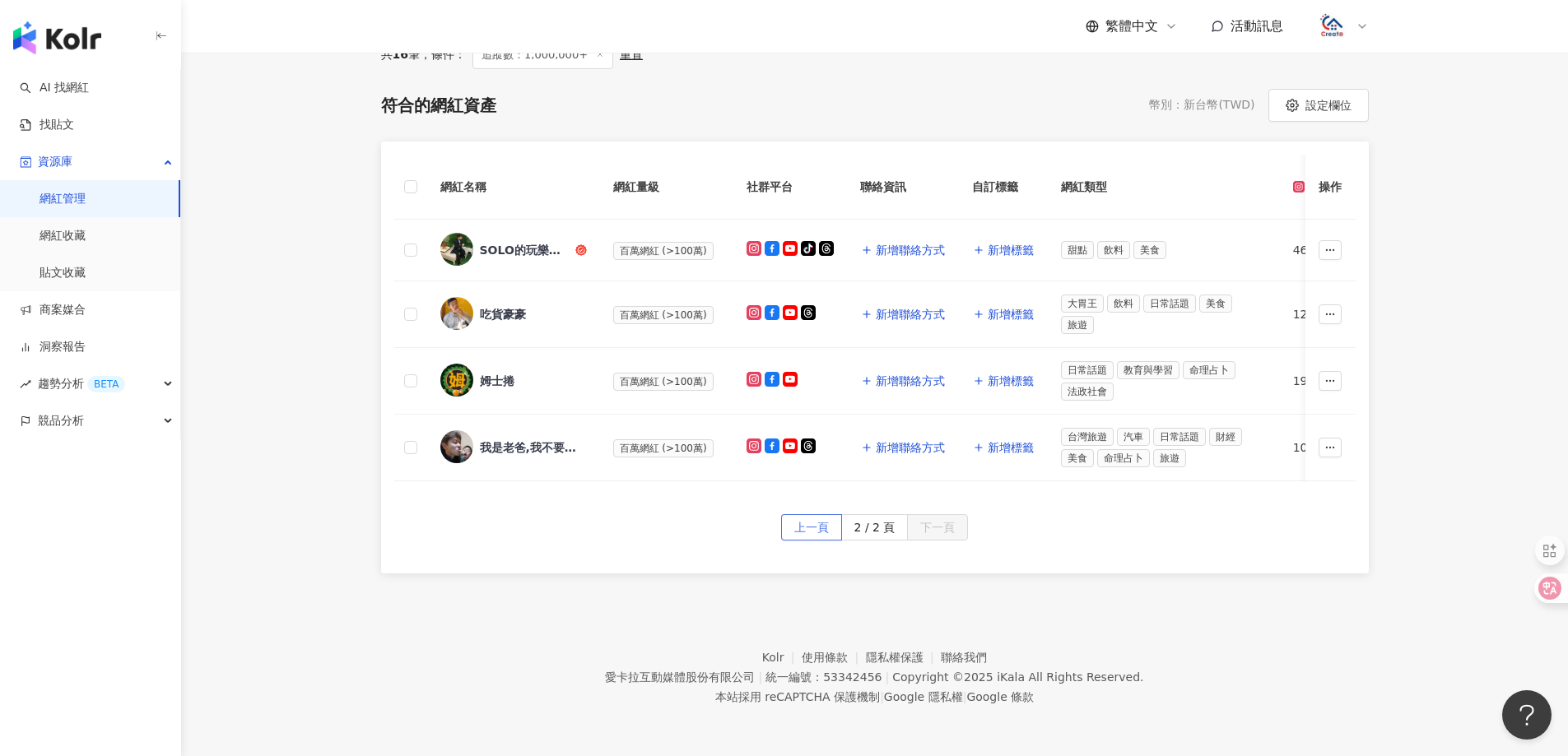
click at [818, 526] on span "上一頁" at bounding box center [811, 528] width 35 height 26
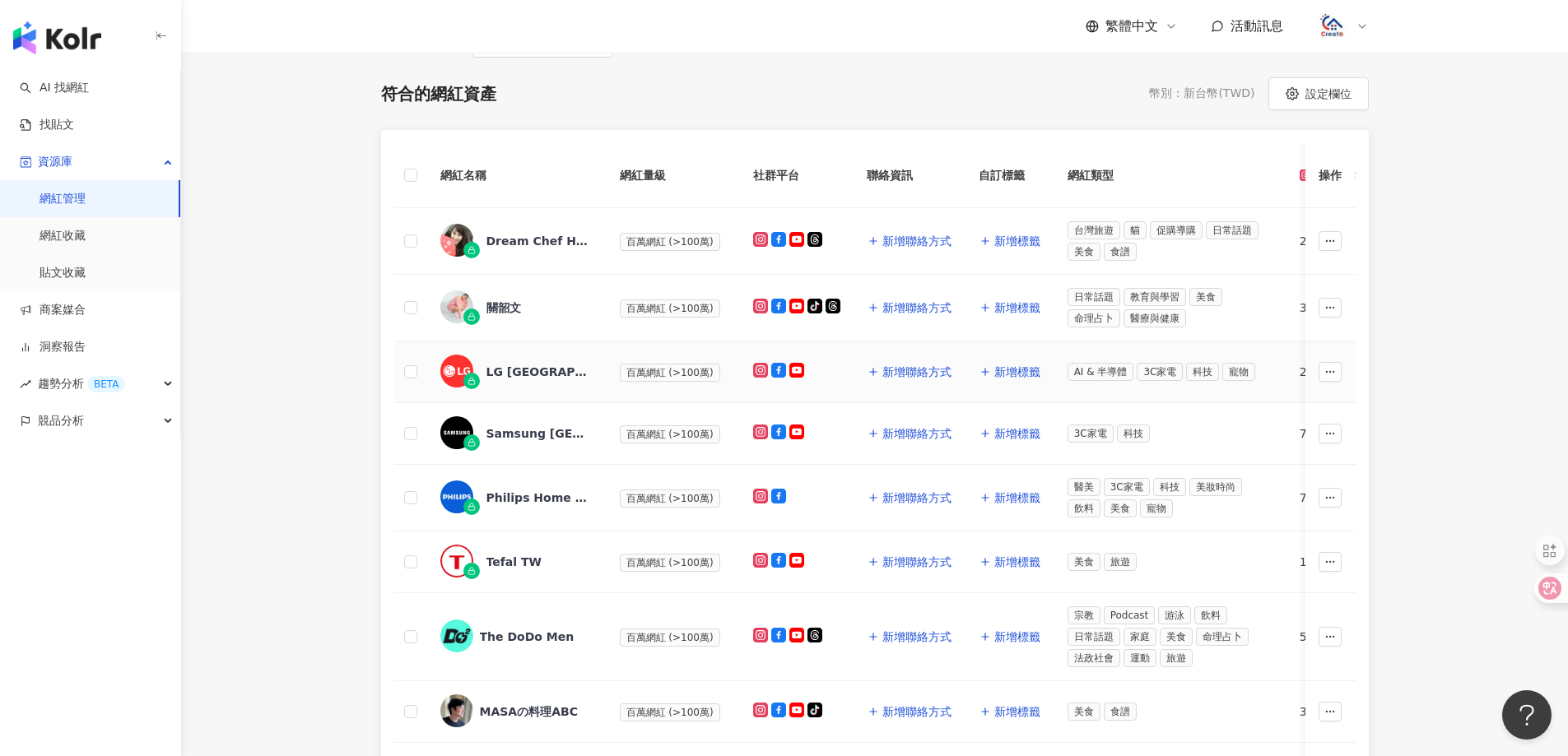
scroll to position [704, 0]
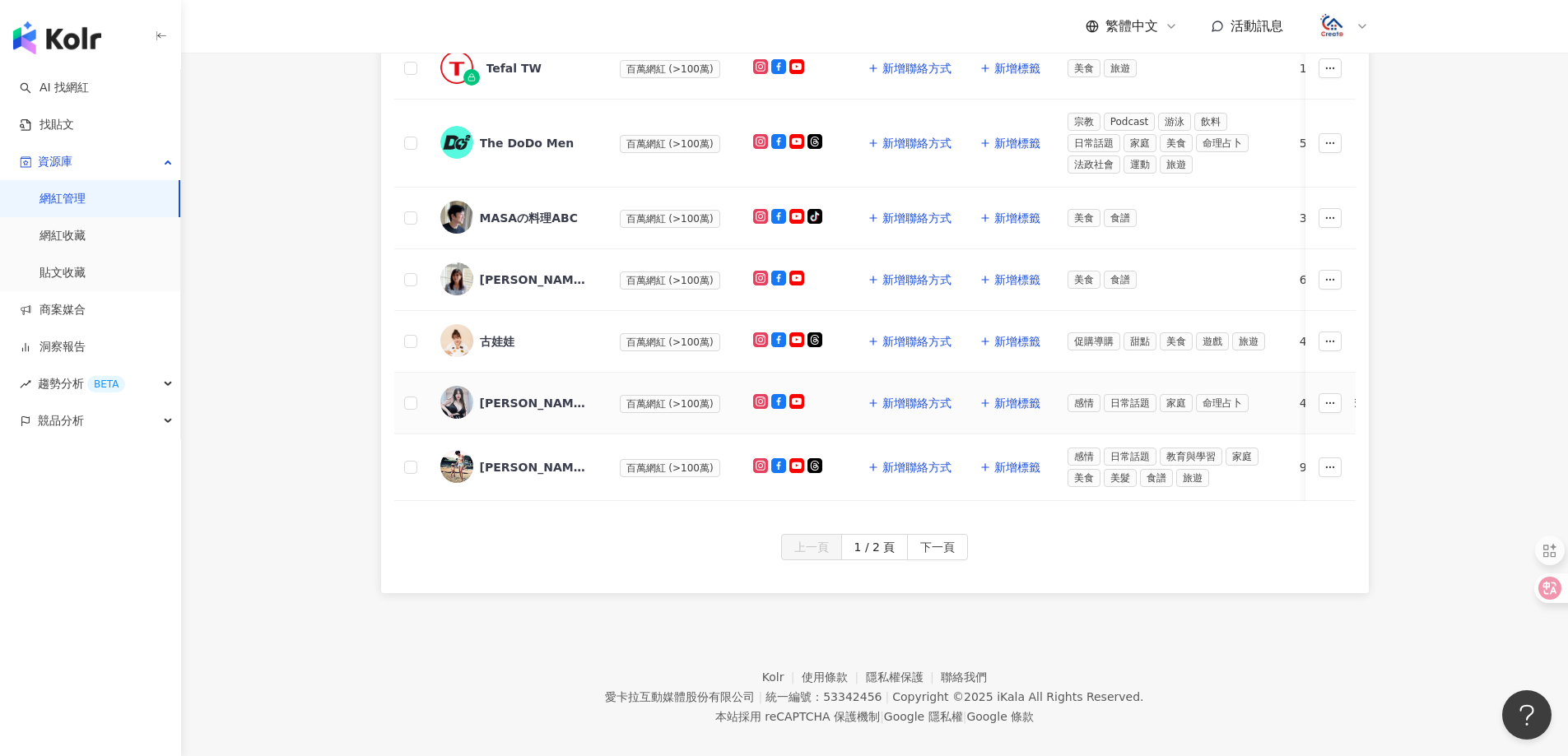
click at [538, 403] on div "[PERSON_NAME]" at bounding box center [534, 403] width 107 height 16
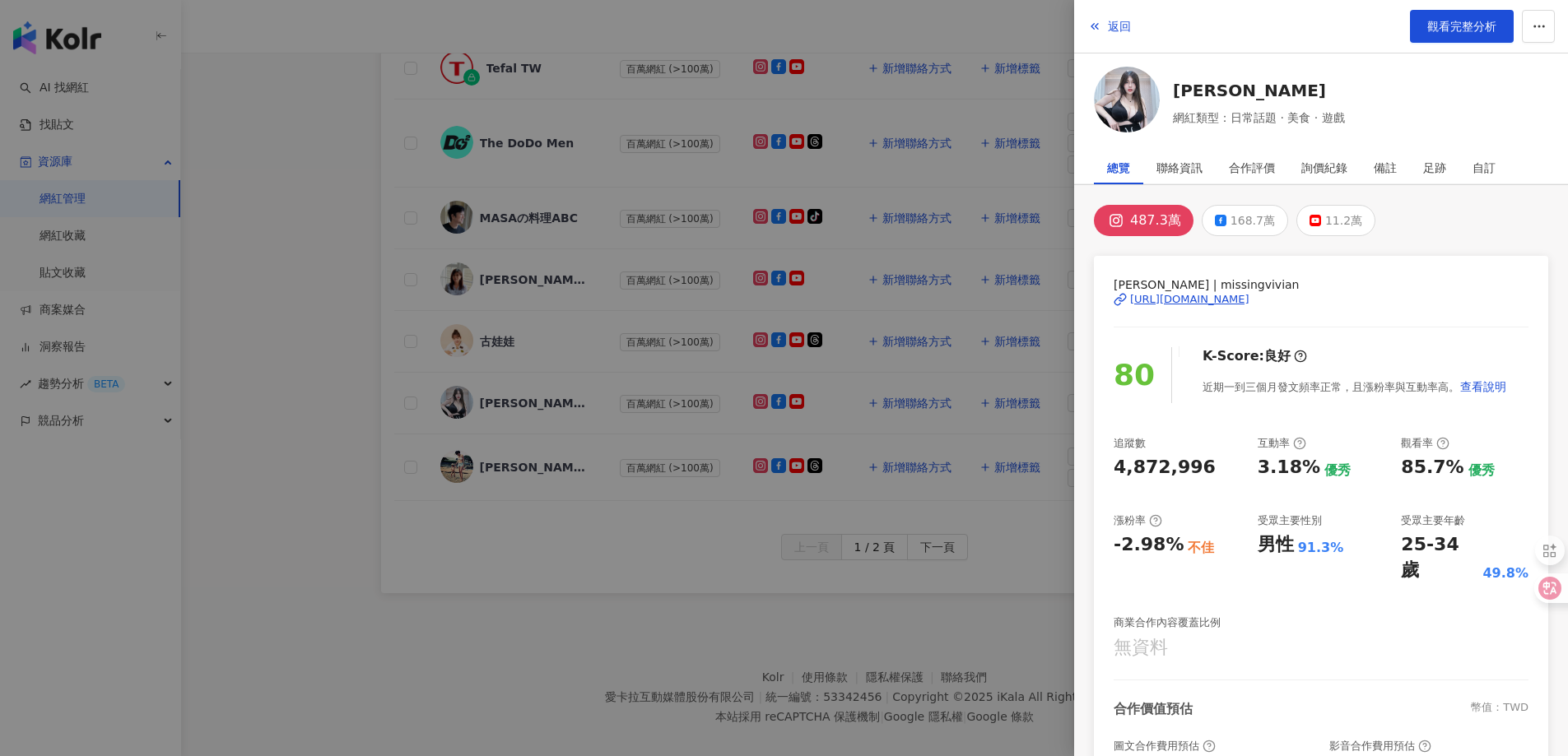
click at [1161, 295] on div "[URL][DOMAIN_NAME]" at bounding box center [1189, 299] width 119 height 14
click at [1121, 27] on span "返回" at bounding box center [1118, 25] width 23 height 13
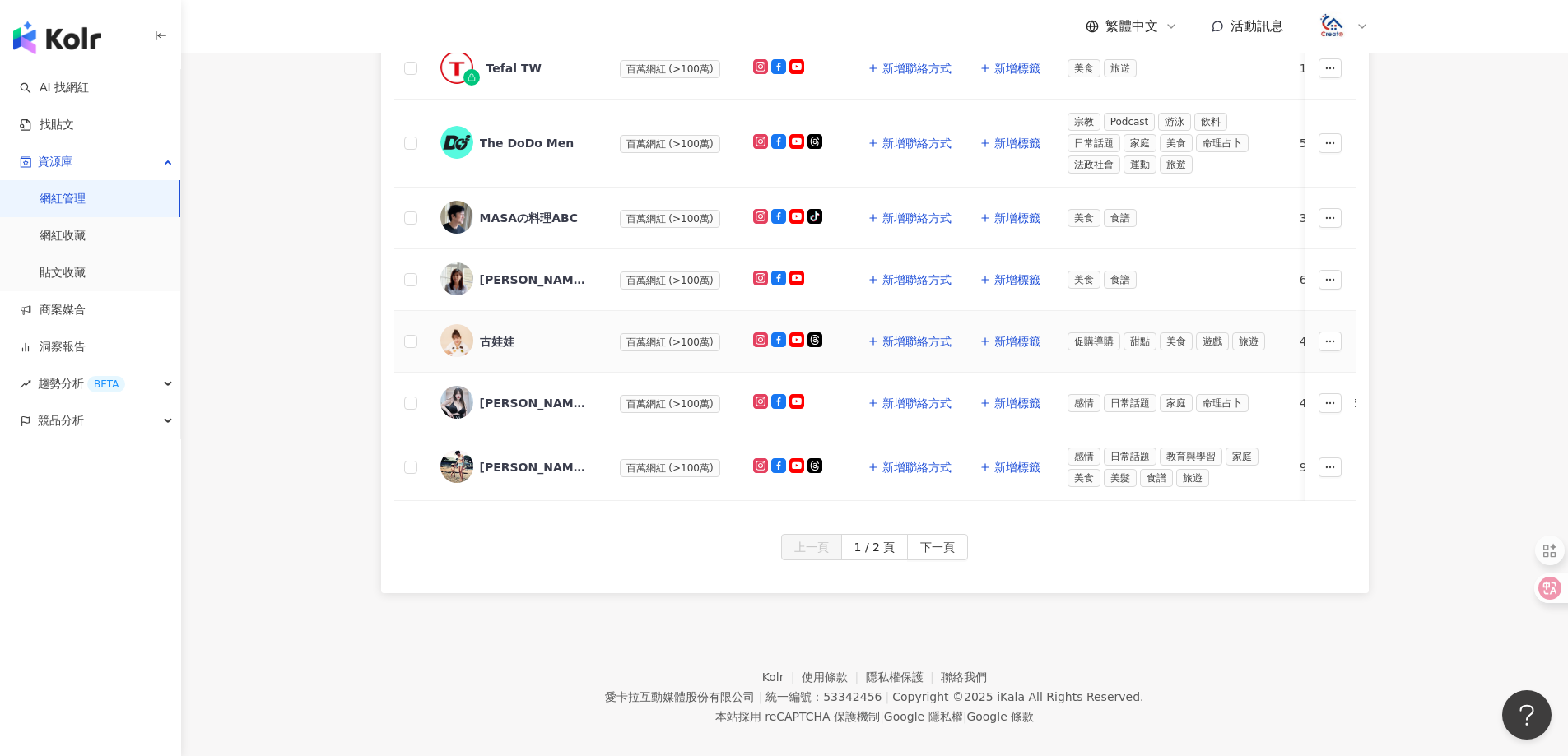
click at [510, 336] on div "古娃娃" at bounding box center [497, 341] width 35 height 16
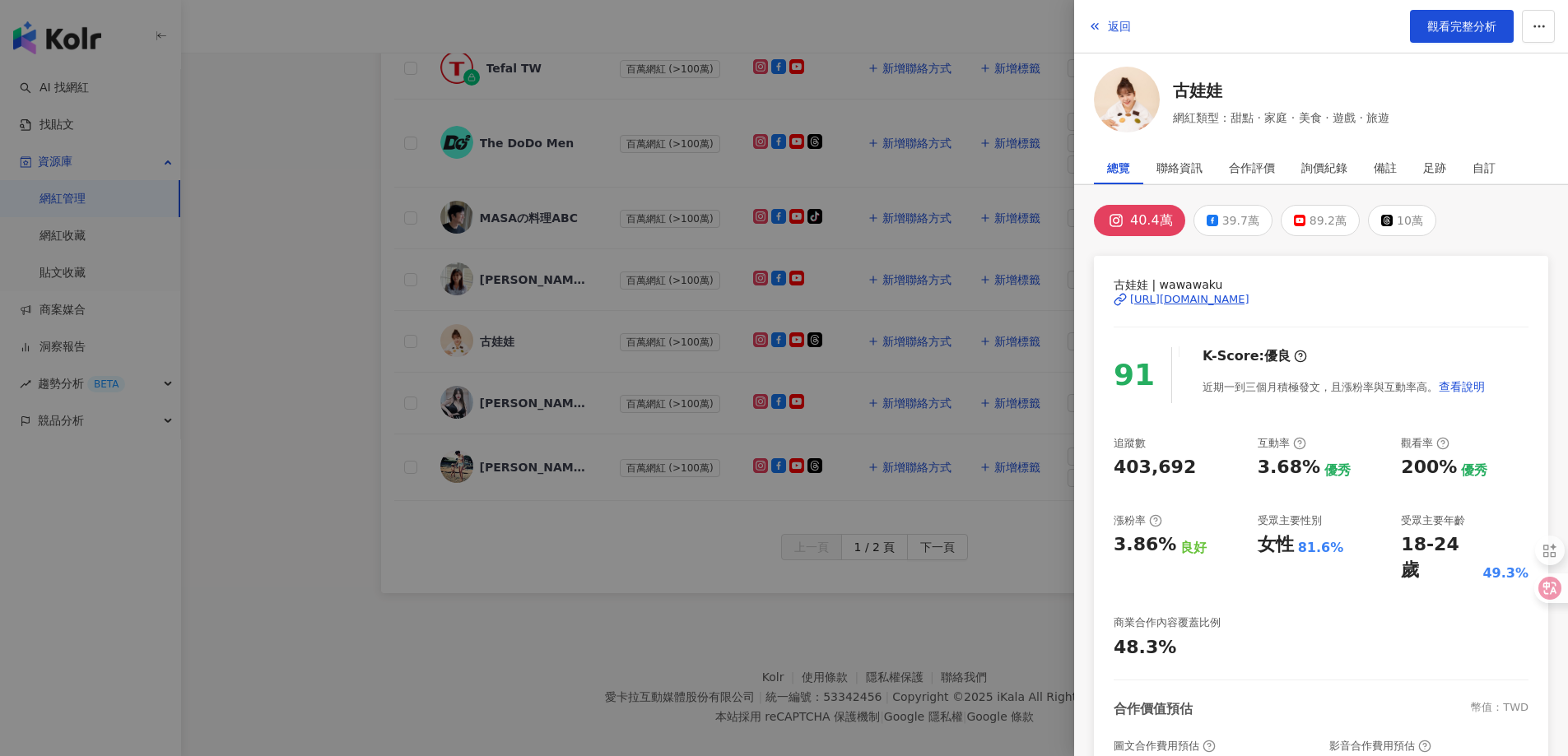
click at [1180, 302] on div "[URL][DOMAIN_NAME]" at bounding box center [1189, 299] width 119 height 14
click at [1114, 35] on button "返回" at bounding box center [1109, 26] width 44 height 33
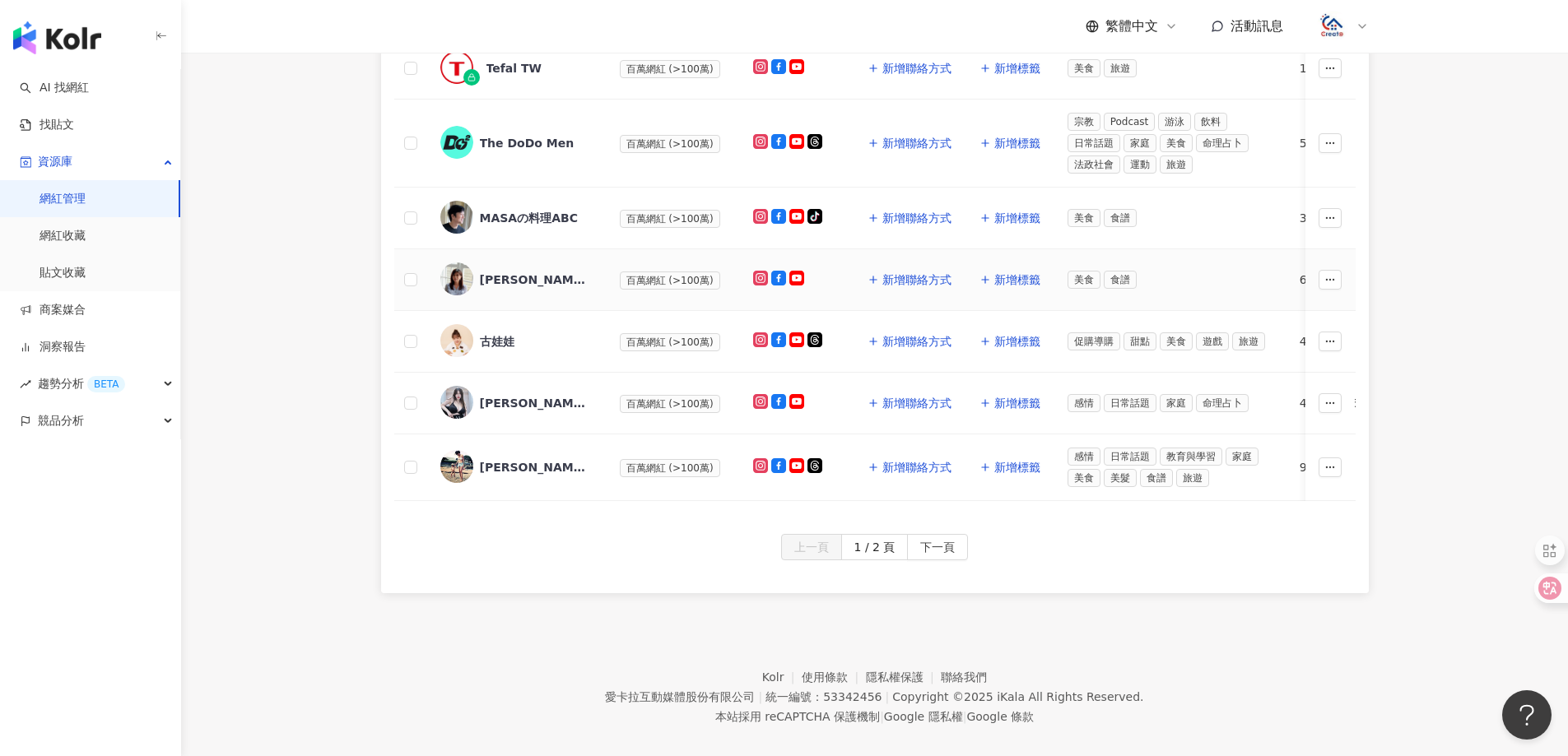
click at [507, 278] on div "[PERSON_NAME]の私人廚房" at bounding box center [534, 279] width 107 height 16
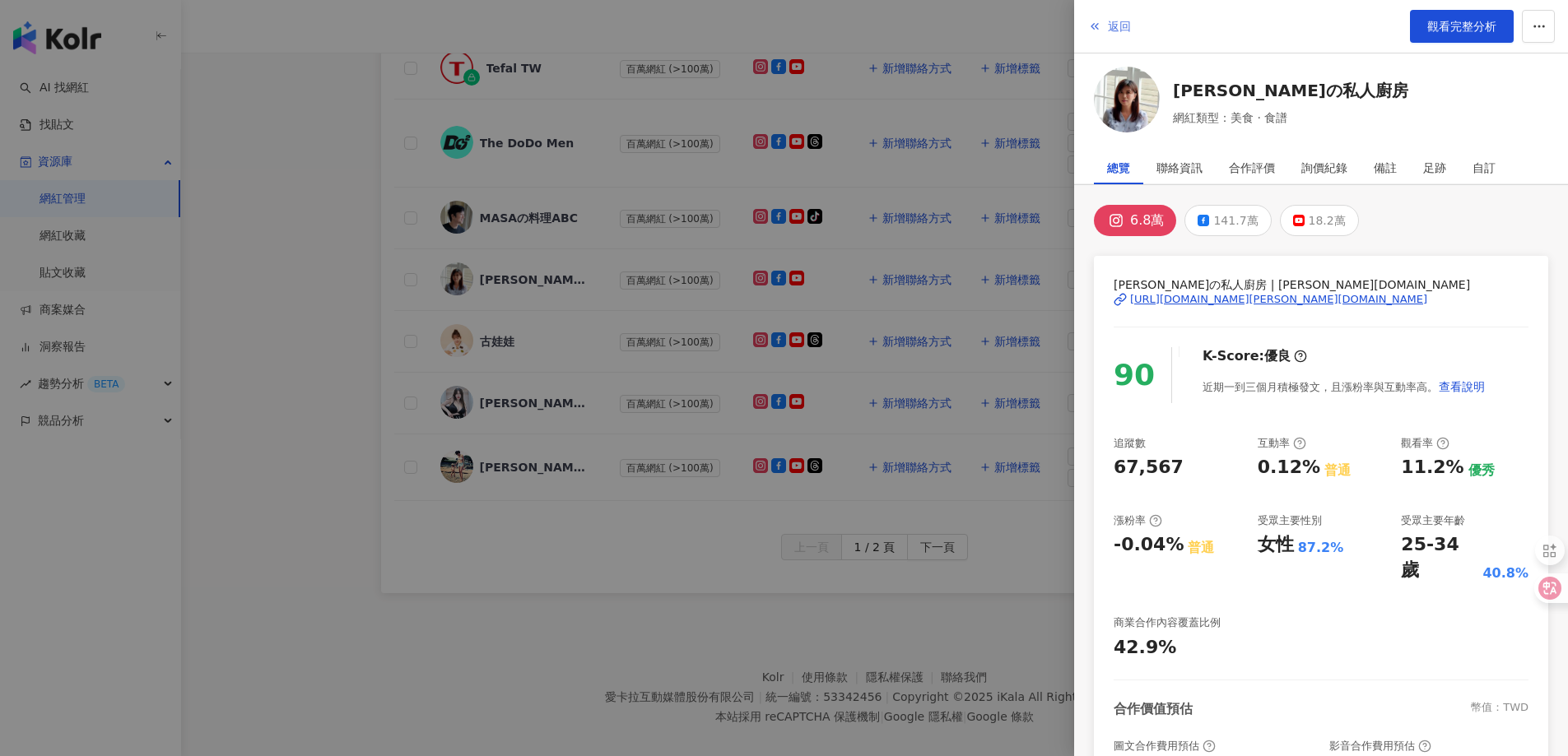
click at [1099, 23] on icon "button" at bounding box center [1094, 25] width 13 height 13
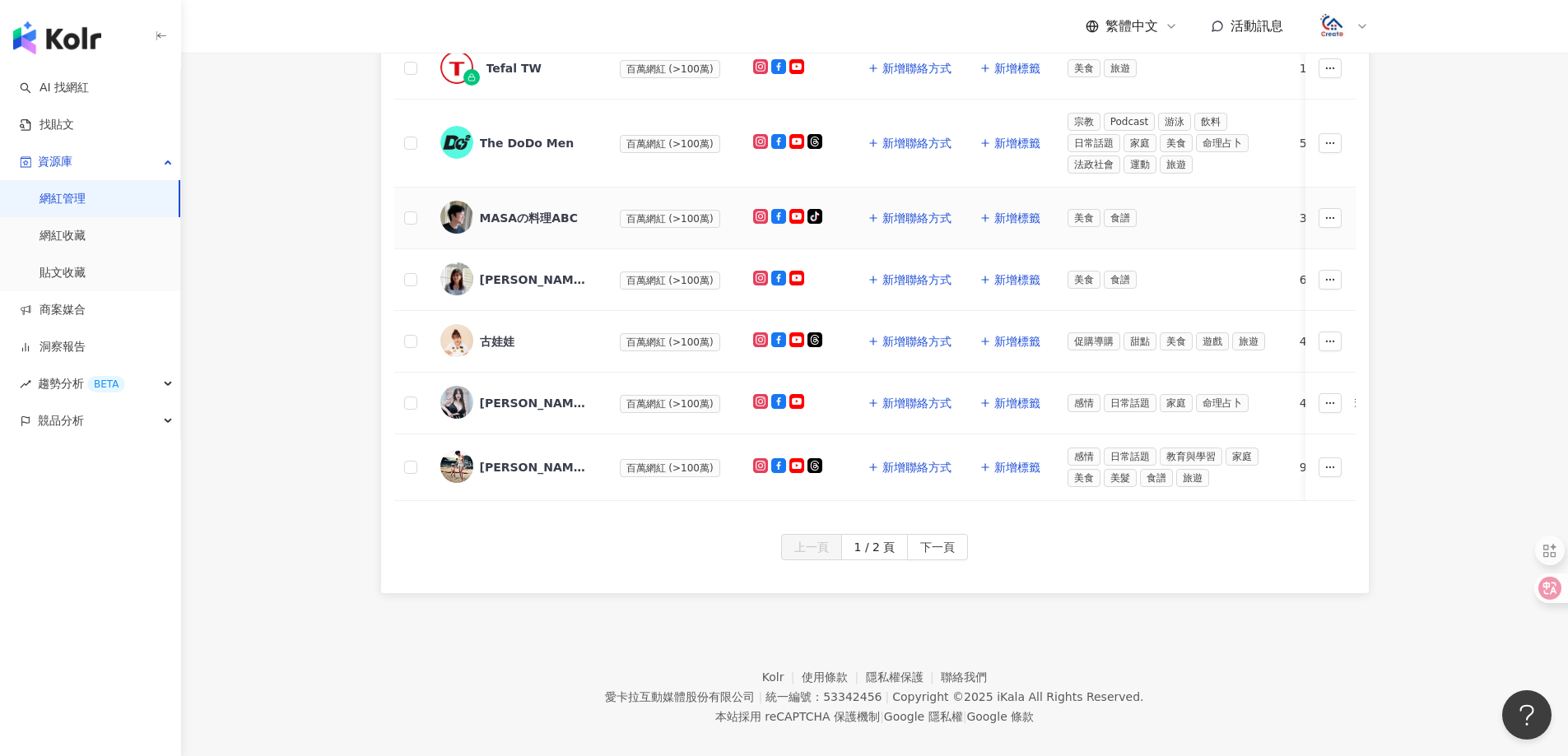
click at [493, 217] on div "MASAの料理ABC" at bounding box center [529, 217] width 98 height 16
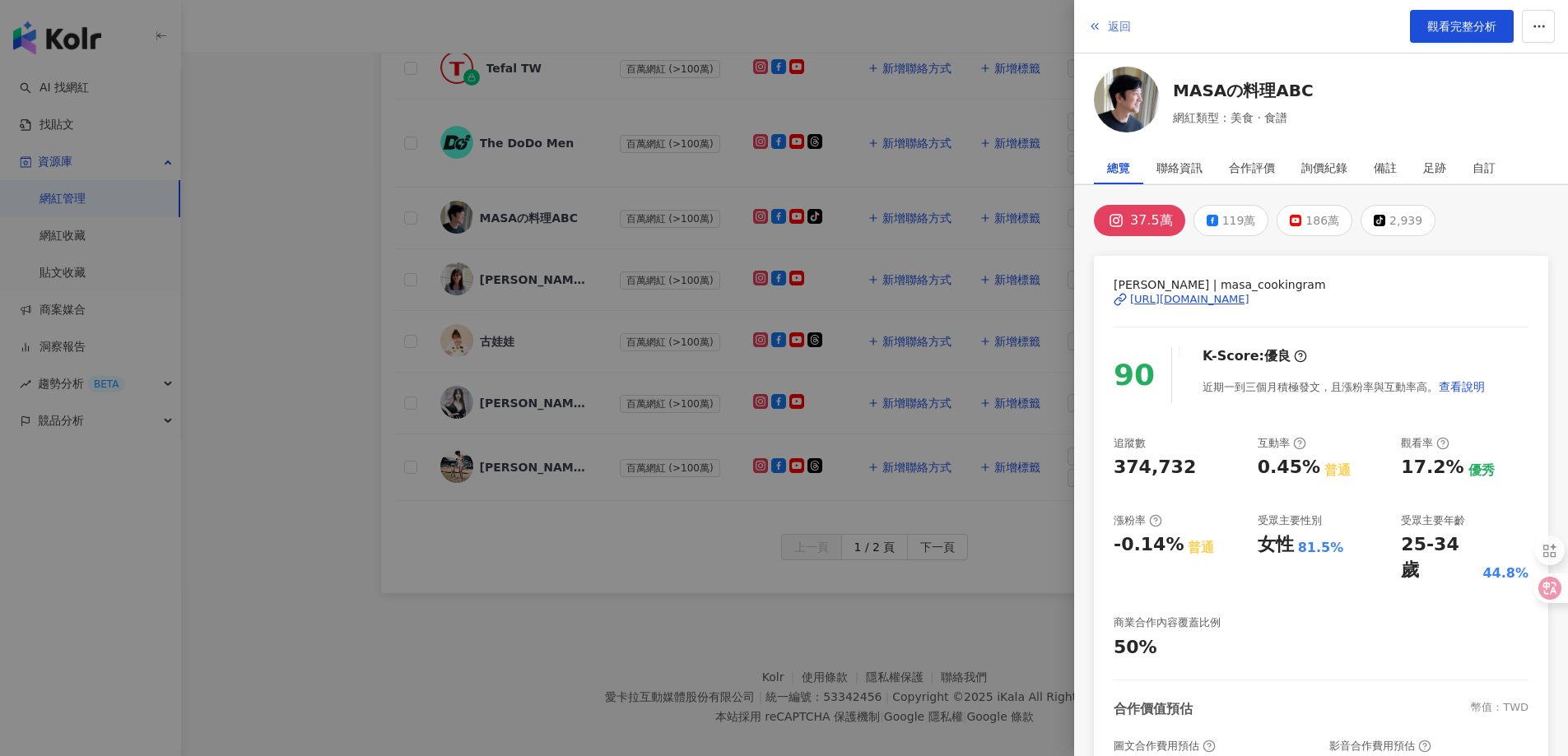
click at [1115, 25] on span "返回" at bounding box center [1118, 25] width 23 height 13
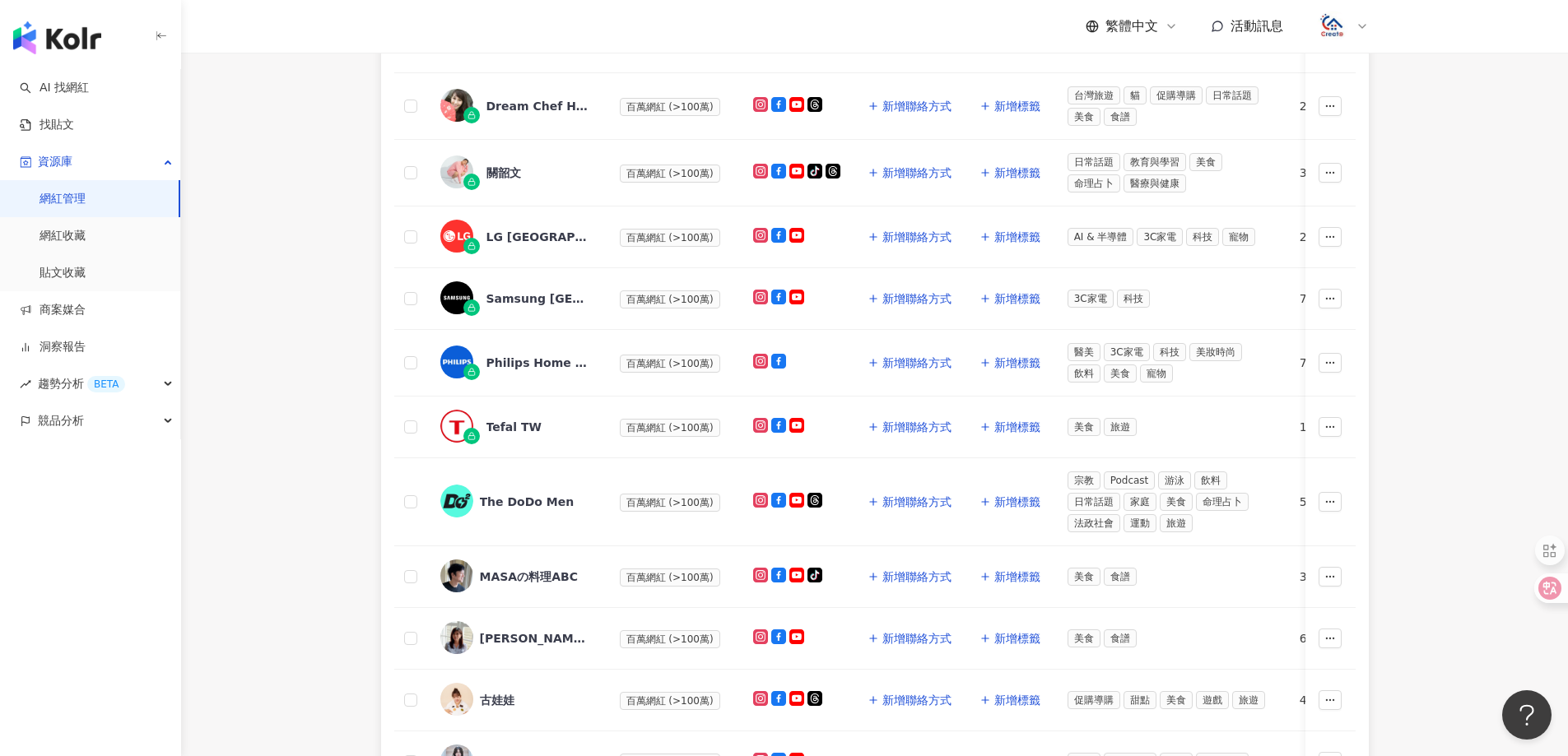
scroll to position [46, 0]
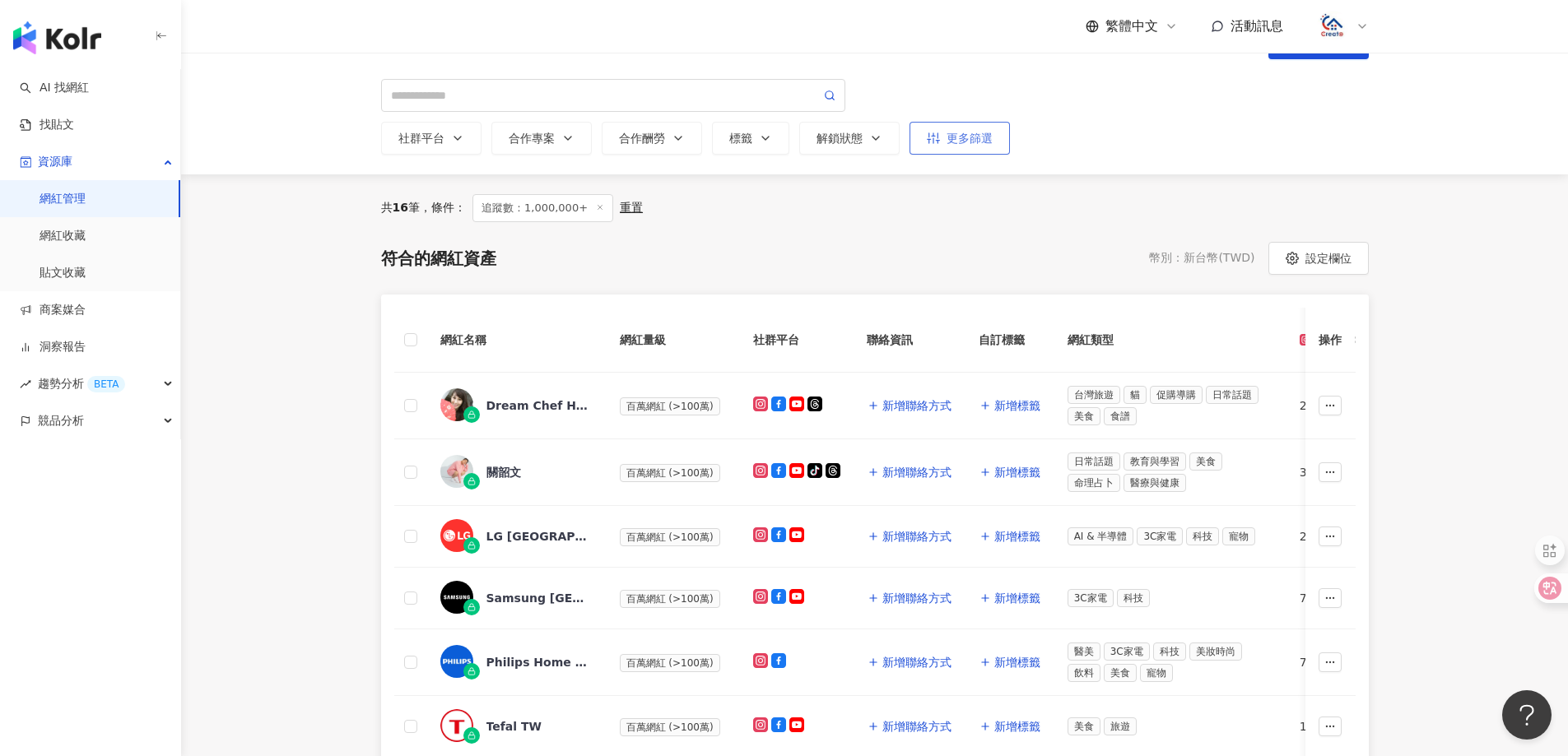
click at [964, 144] on div "更多篩選" at bounding box center [959, 138] width 65 height 13
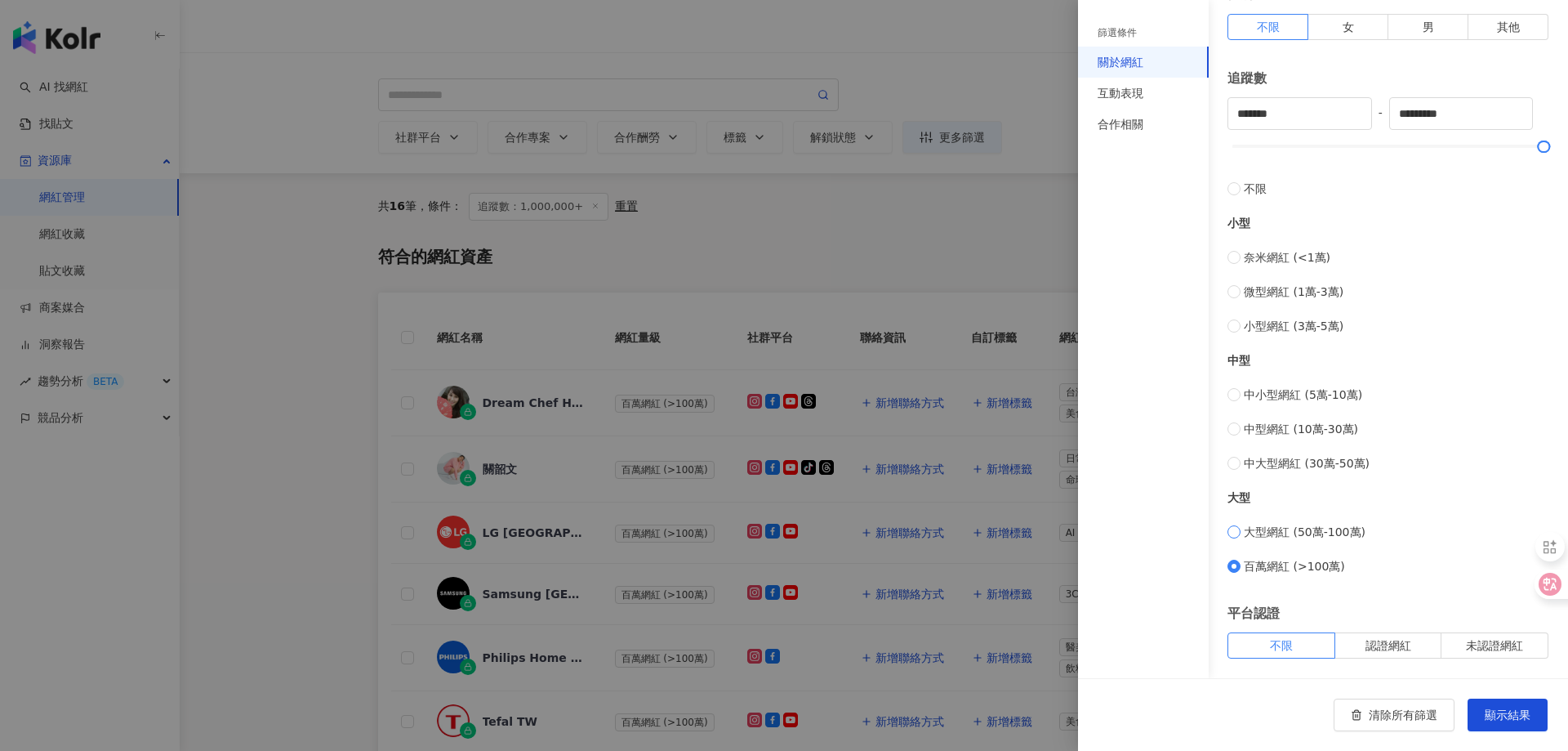
click at [1296, 527] on span "大型網紅 (50萬-100萬)" at bounding box center [1305, 532] width 121 height 18
type input "******"
click at [1507, 717] on span "顯示結果" at bounding box center [1507, 715] width 46 height 13
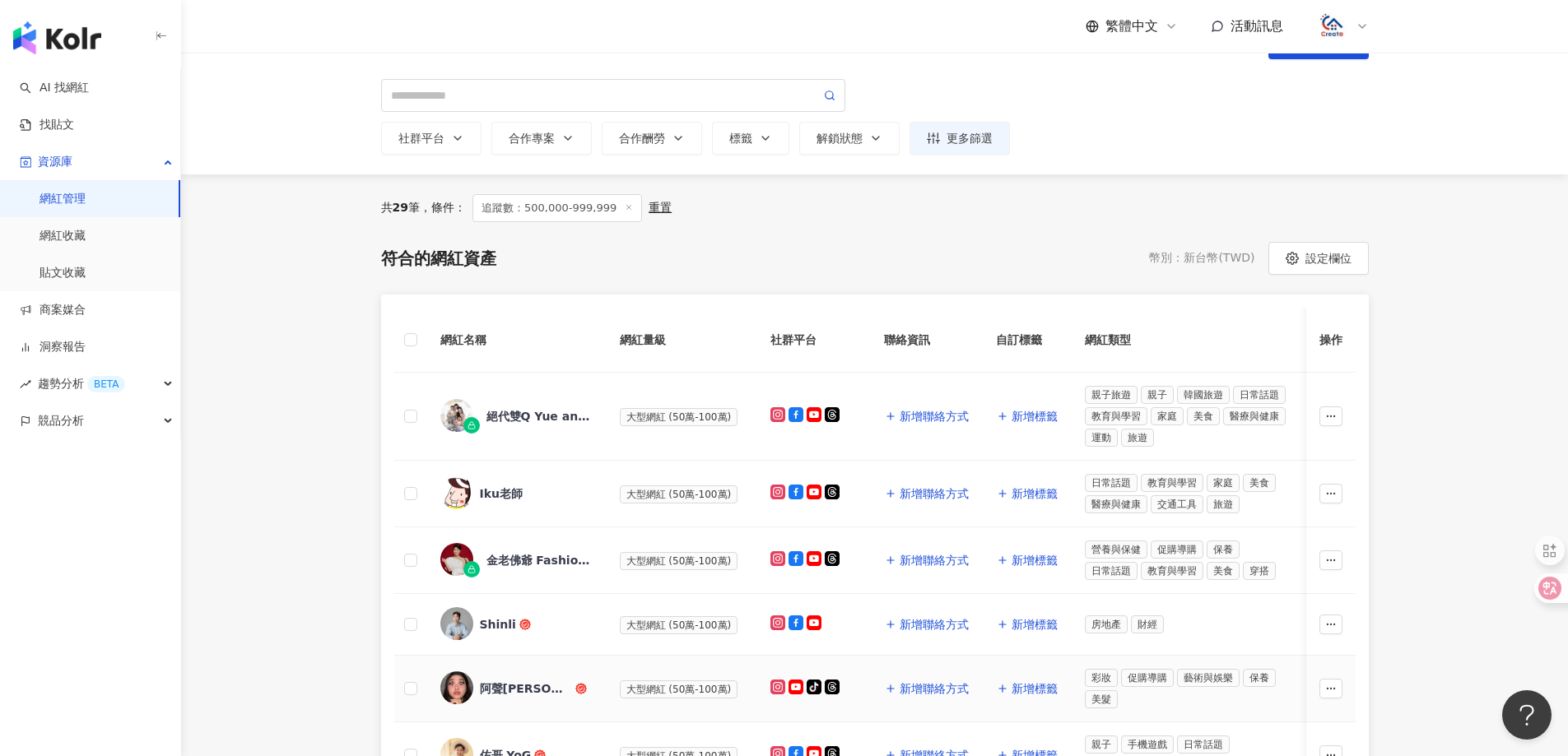
scroll to position [128, 0]
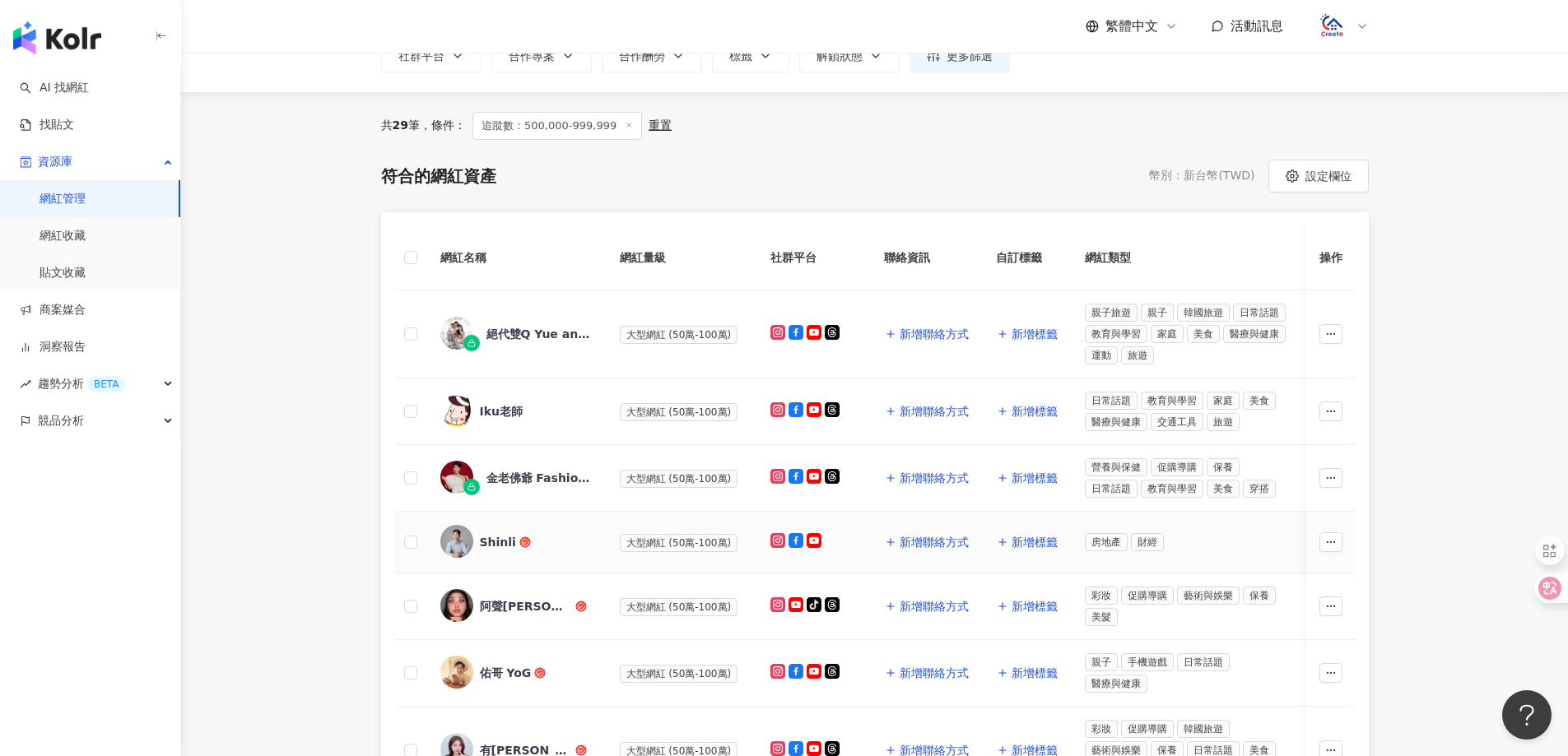
click at [501, 535] on div "Shinli" at bounding box center [498, 541] width 37 height 16
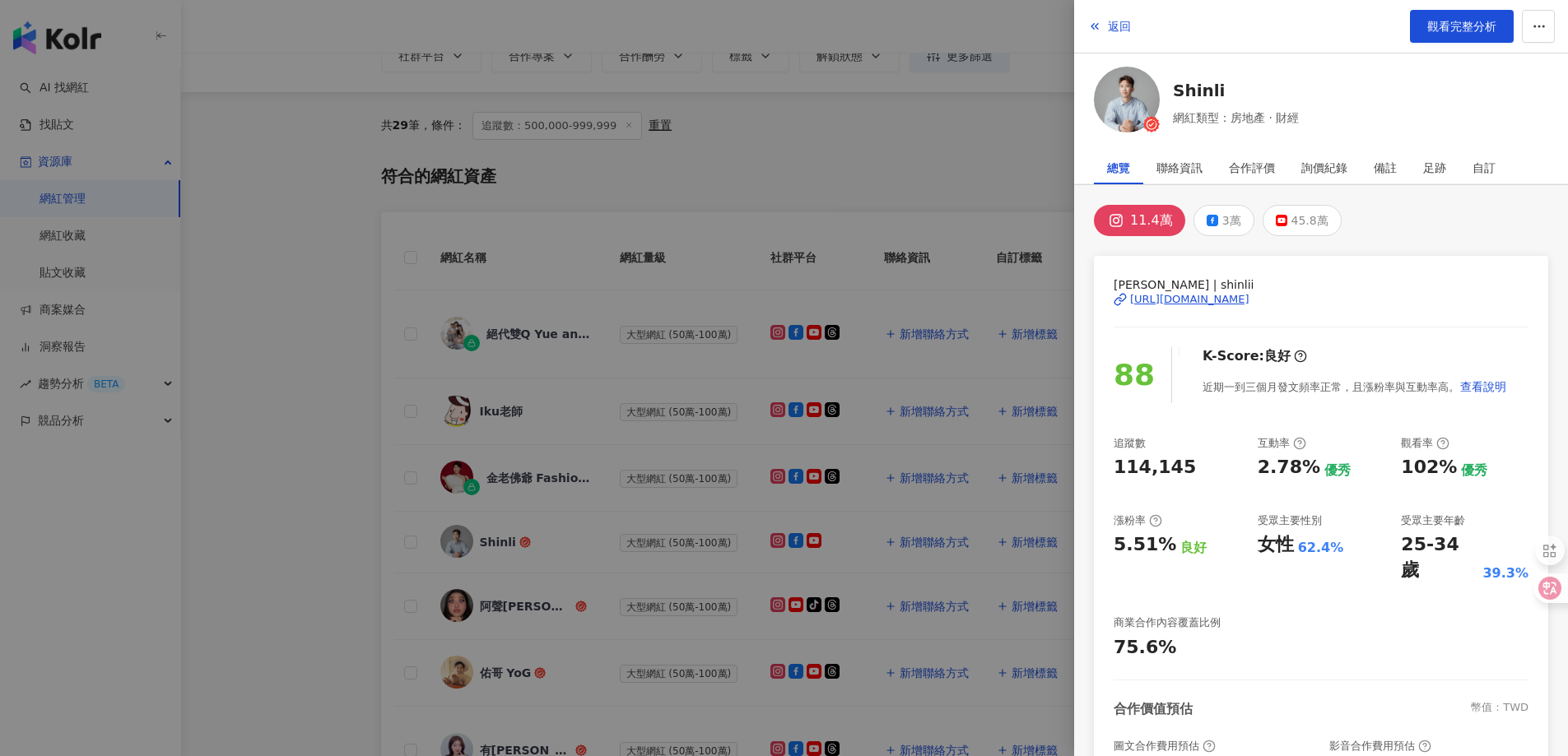
click at [1169, 302] on div "[URL][DOMAIN_NAME]" at bounding box center [1189, 299] width 119 height 14
click at [1105, 29] on button "返回" at bounding box center [1109, 26] width 44 height 33
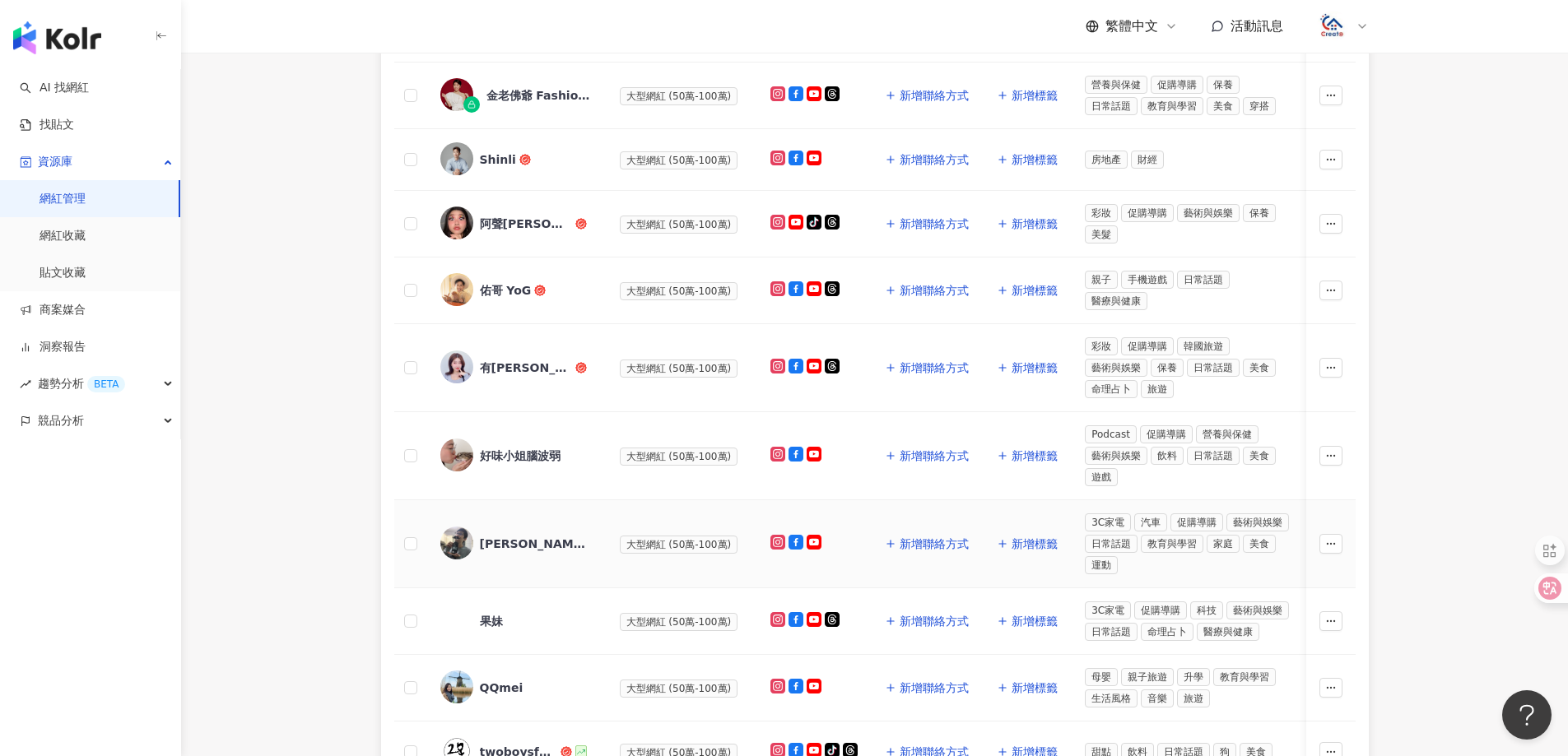
scroll to position [539, 0]
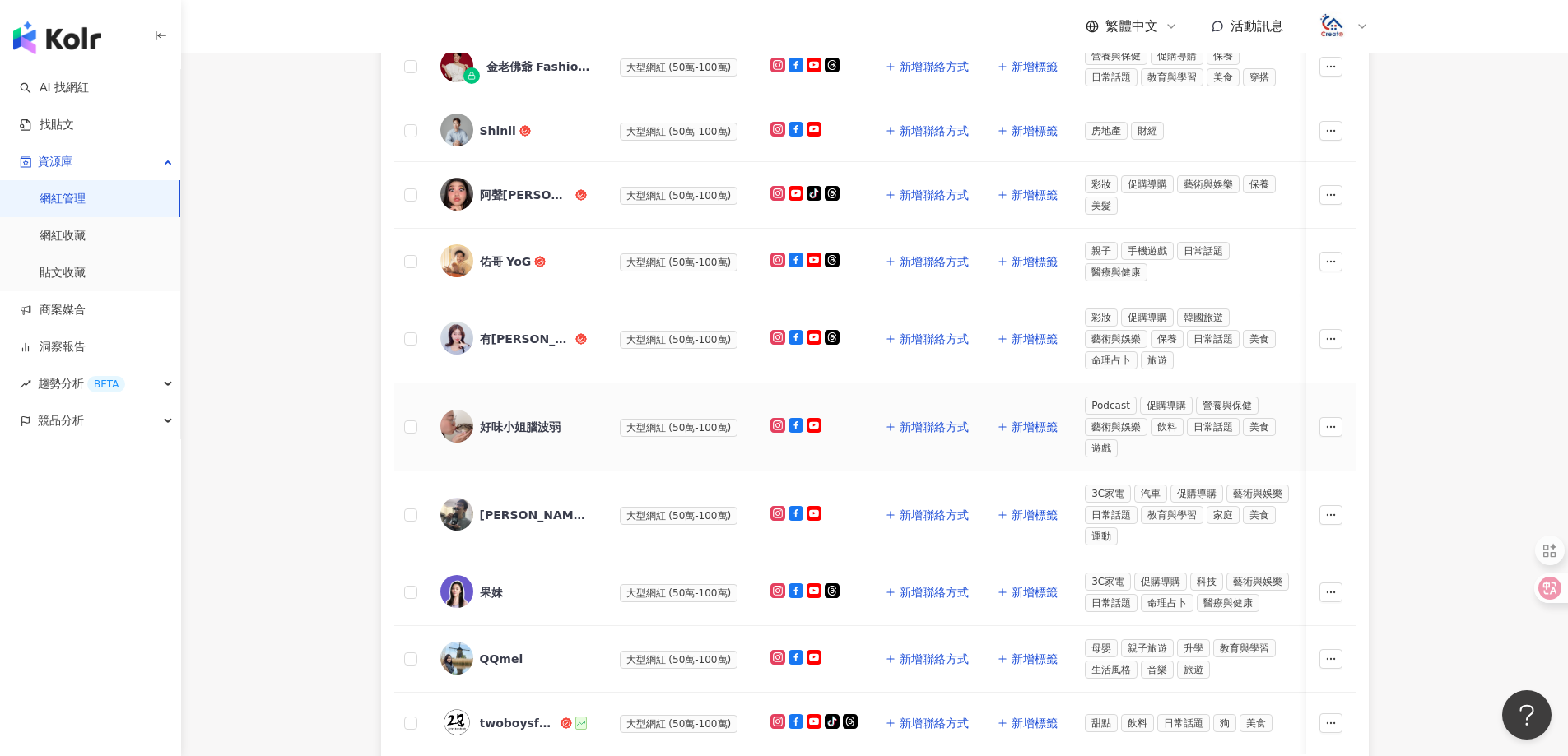
click at [551, 428] on div "好味小姐腦波弱" at bounding box center [520, 426] width 81 height 16
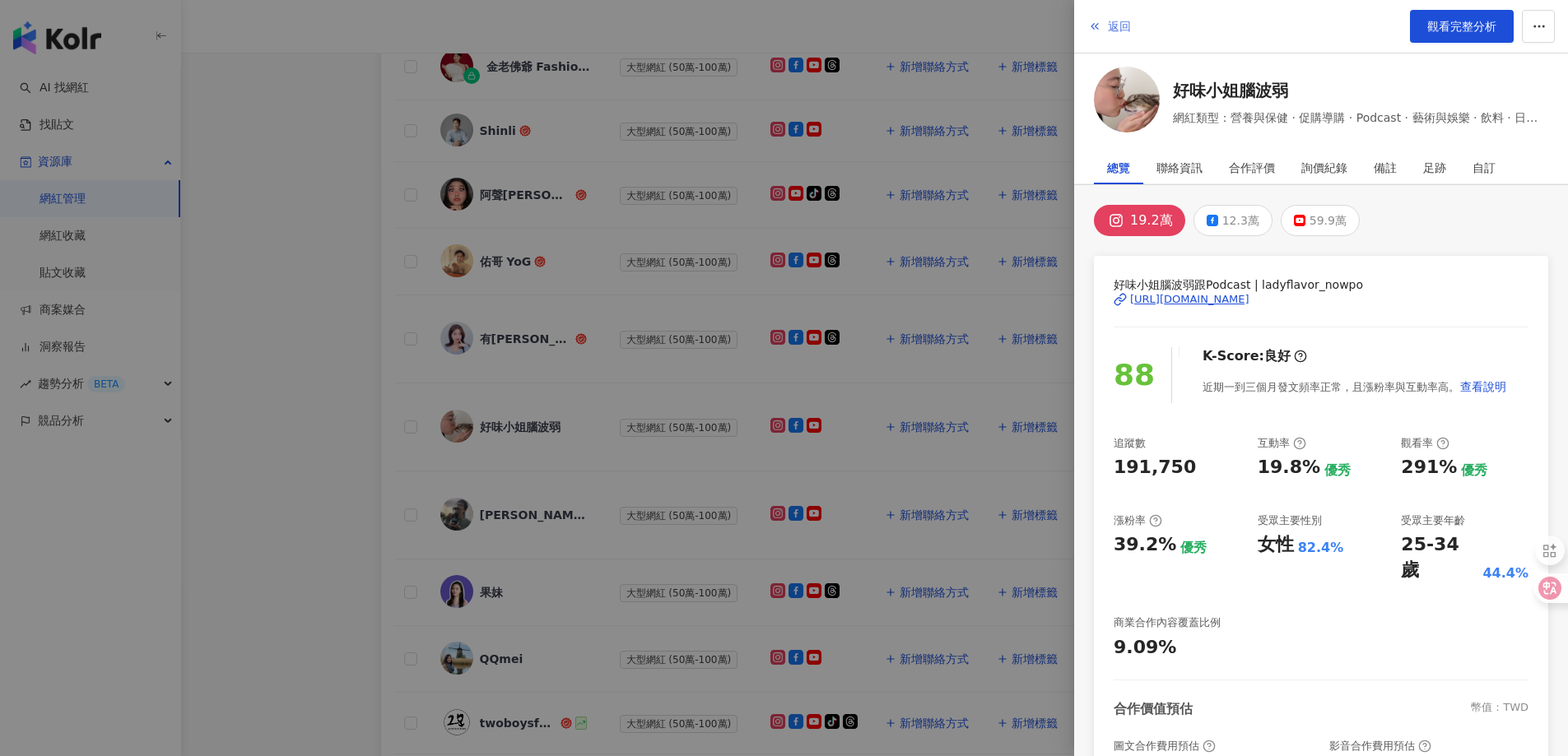
click at [1125, 27] on span "返回" at bounding box center [1118, 25] width 23 height 13
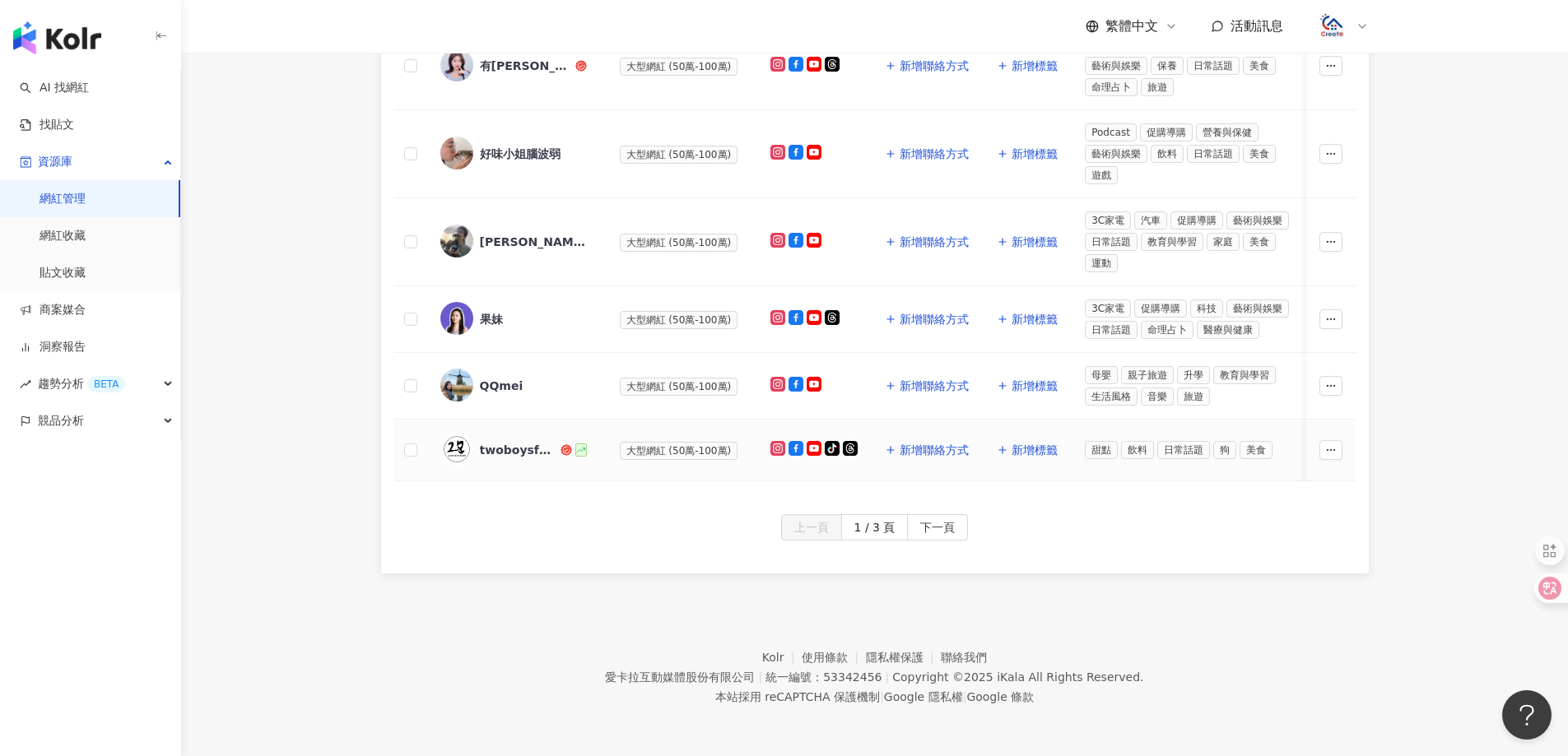
scroll to position [823, 0]
click at [496, 377] on div "QQmei" at bounding box center [501, 385] width 43 height 16
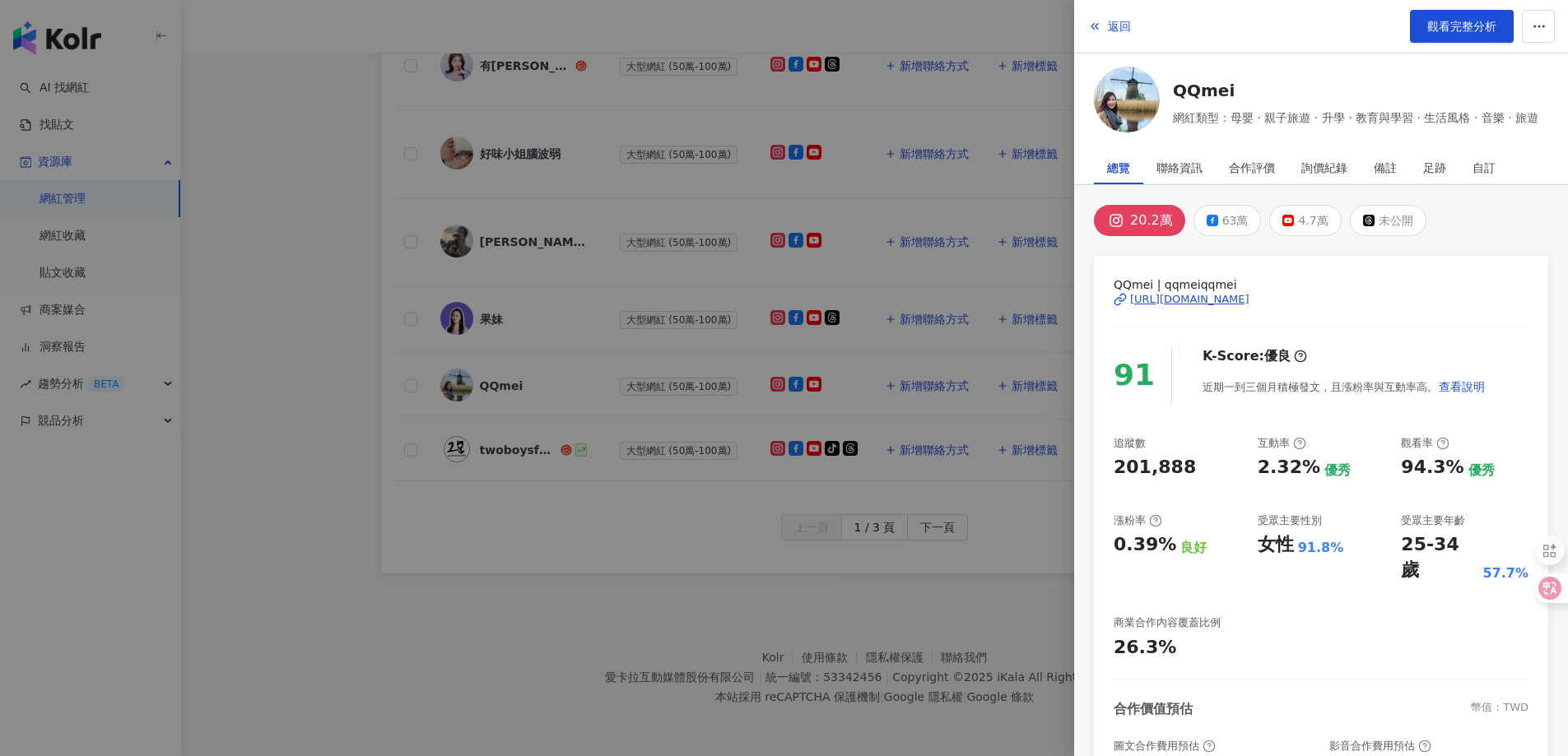
click at [1237, 309] on div "QQmei | qqmeiqqmei [URL][DOMAIN_NAME]" at bounding box center [1321, 311] width 415 height 71
click at [1242, 292] on div "[URL][DOMAIN_NAME]" at bounding box center [1189, 299] width 119 height 14
click at [1120, 26] on span "返回" at bounding box center [1118, 25] width 23 height 13
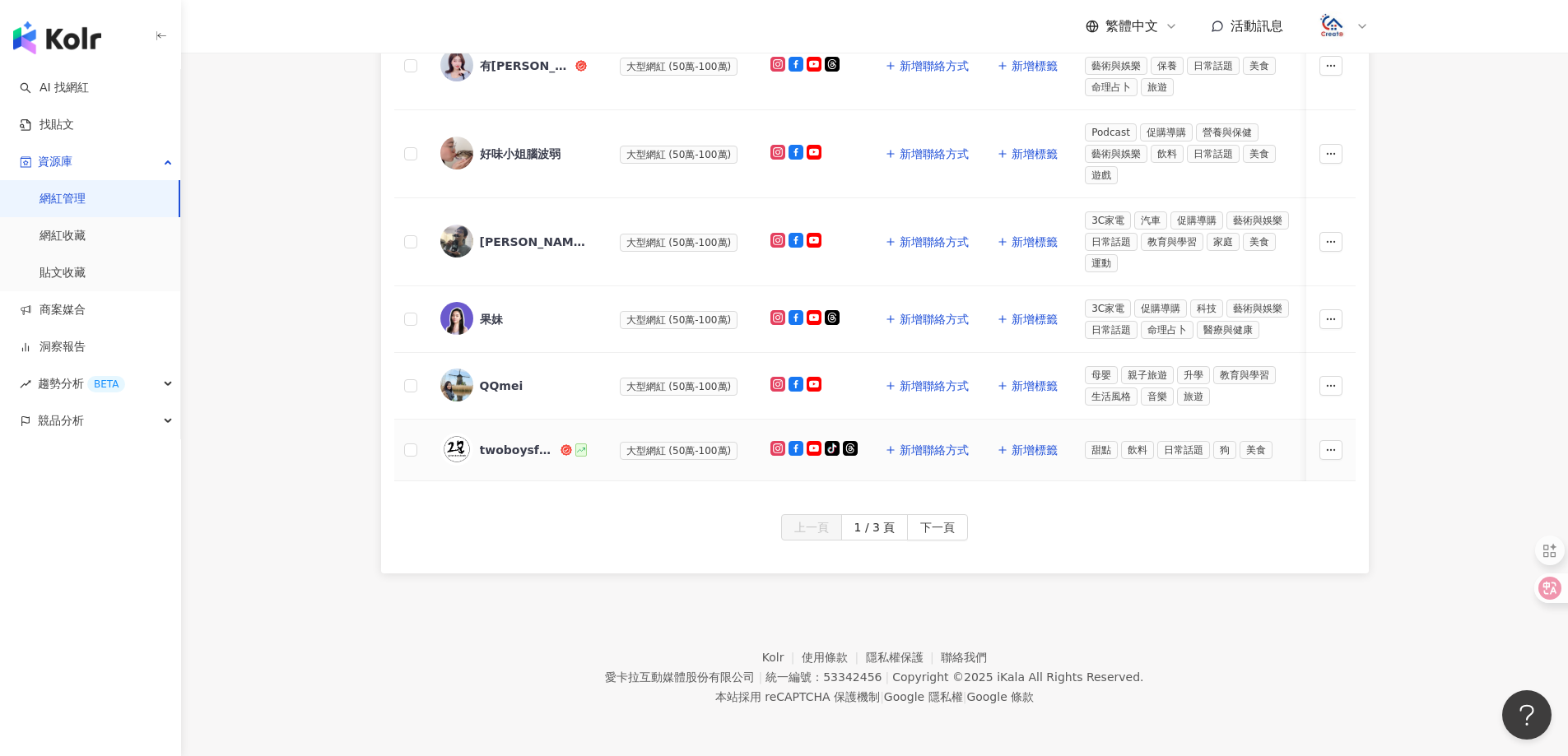
click at [510, 442] on div "twoboysfoods" at bounding box center [518, 449] width 77 height 16
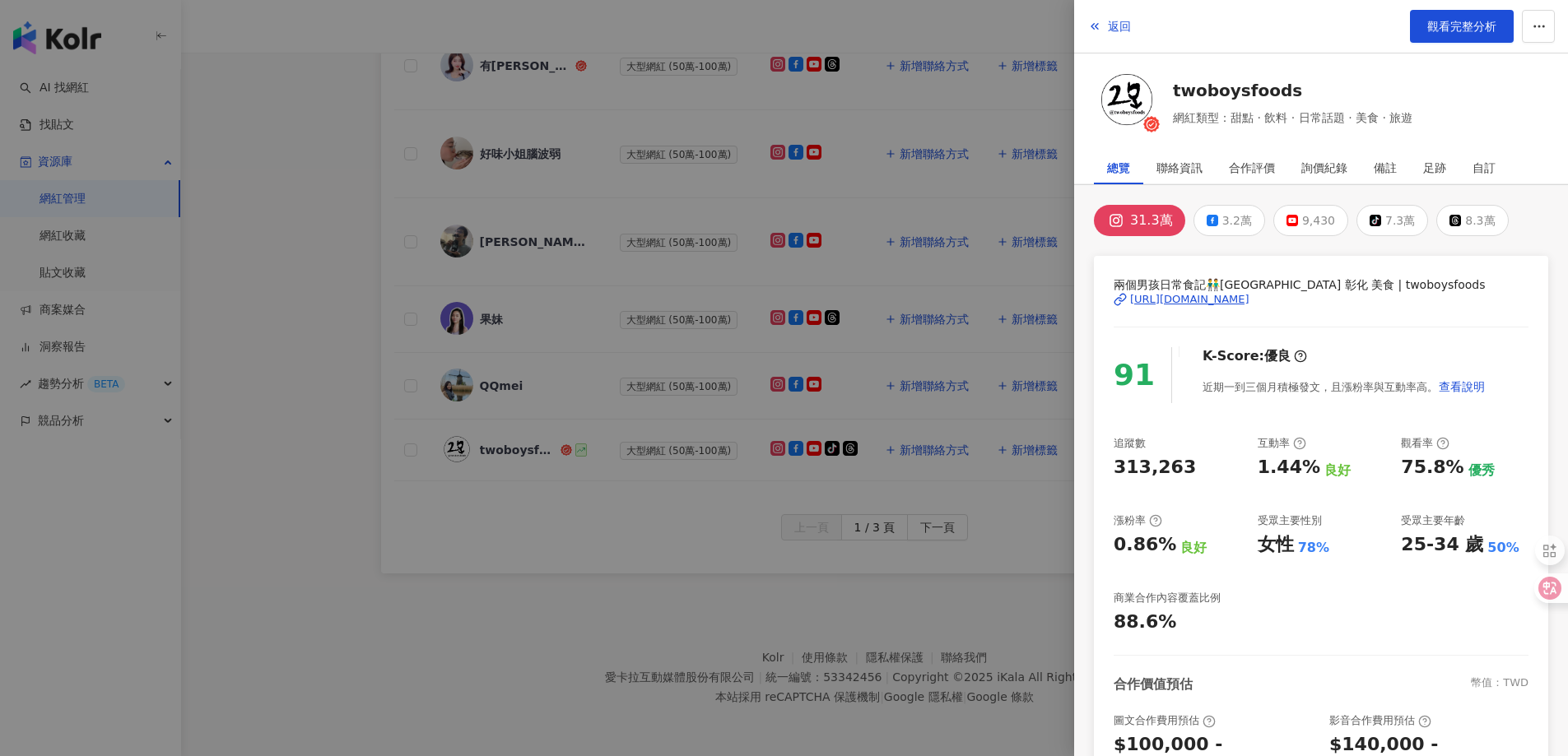
click at [1233, 295] on div "[URL][DOMAIN_NAME]" at bounding box center [1189, 299] width 119 height 14
click at [1126, 24] on span "返回" at bounding box center [1118, 25] width 23 height 13
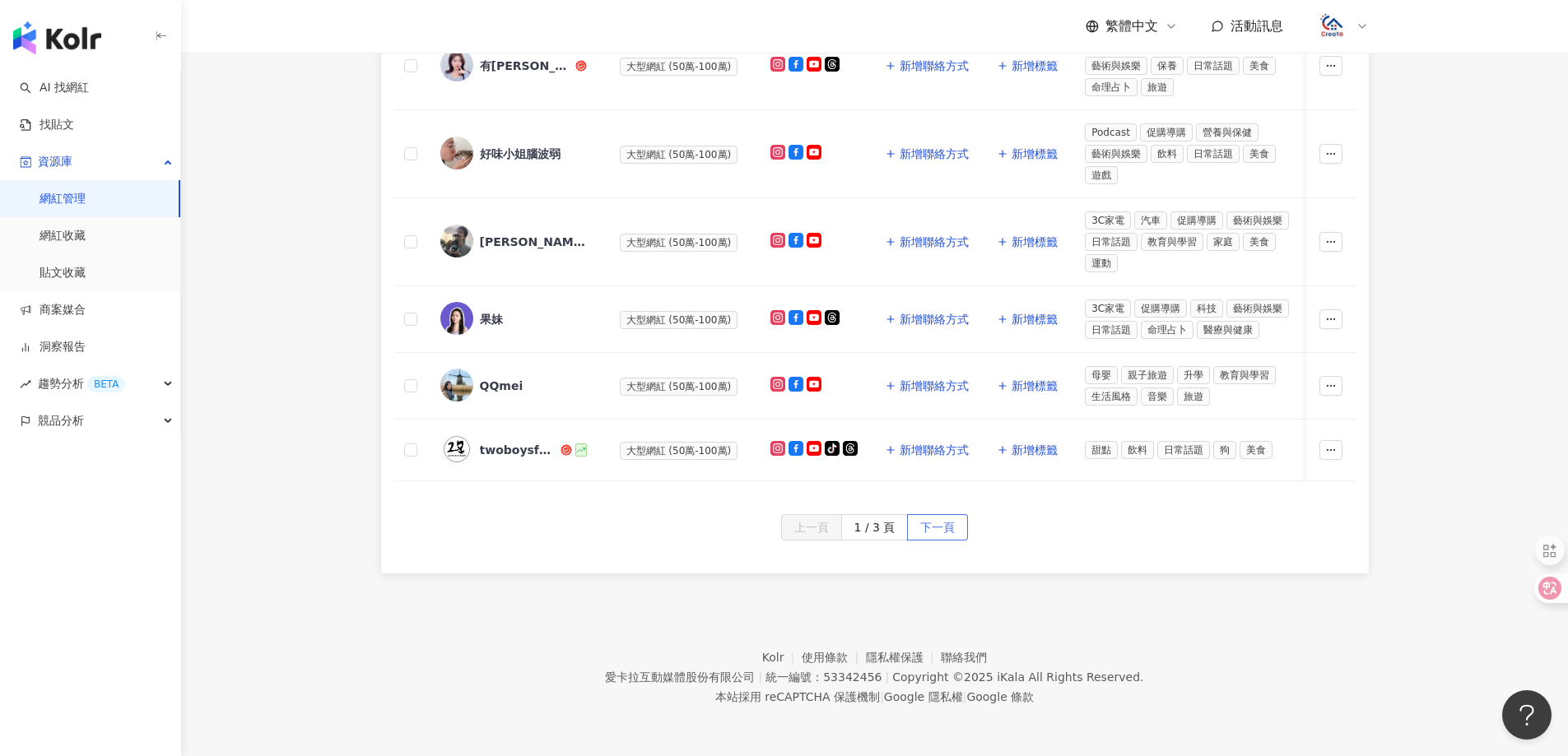
click at [936, 528] on span "下一頁" at bounding box center [937, 528] width 35 height 26
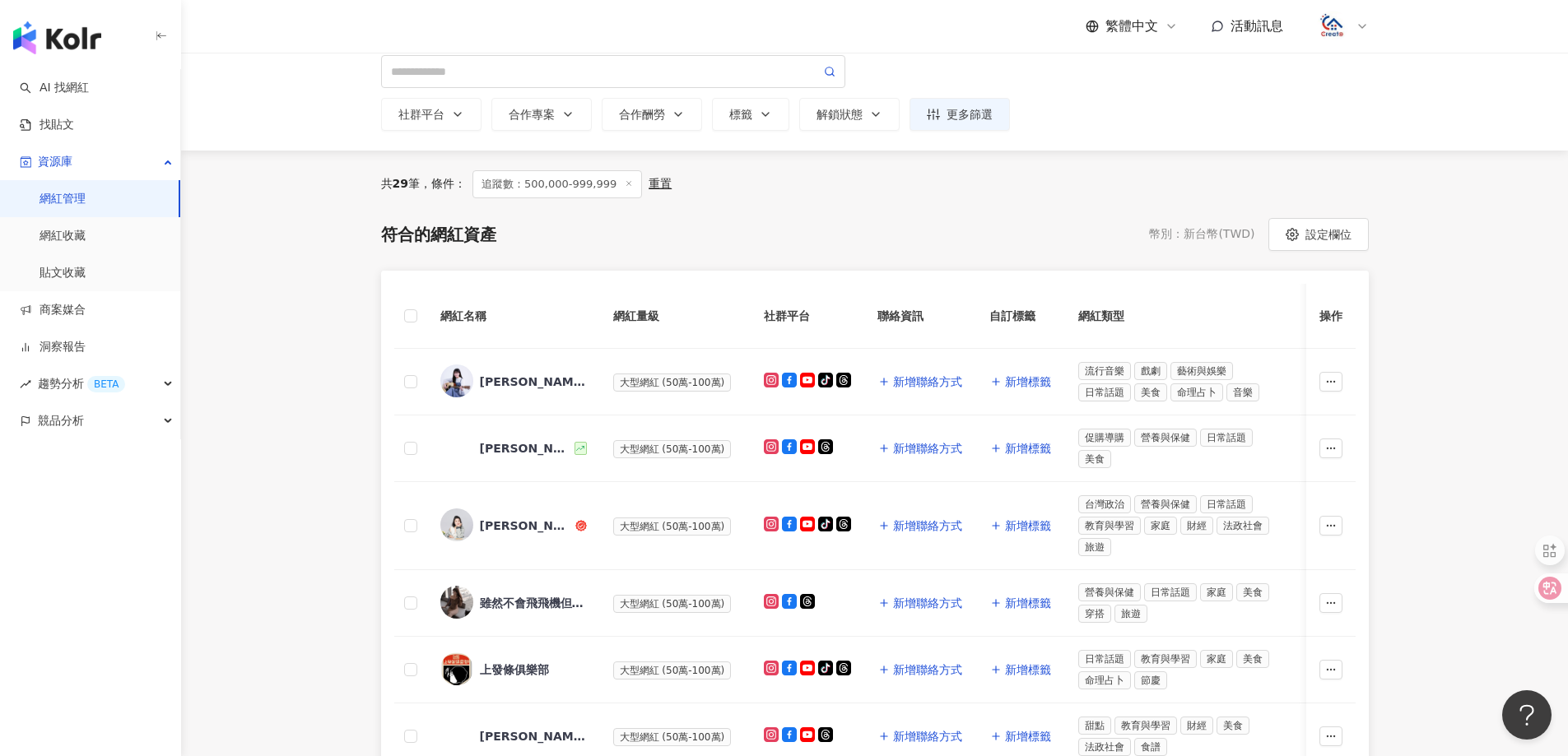
scroll to position [165, 0]
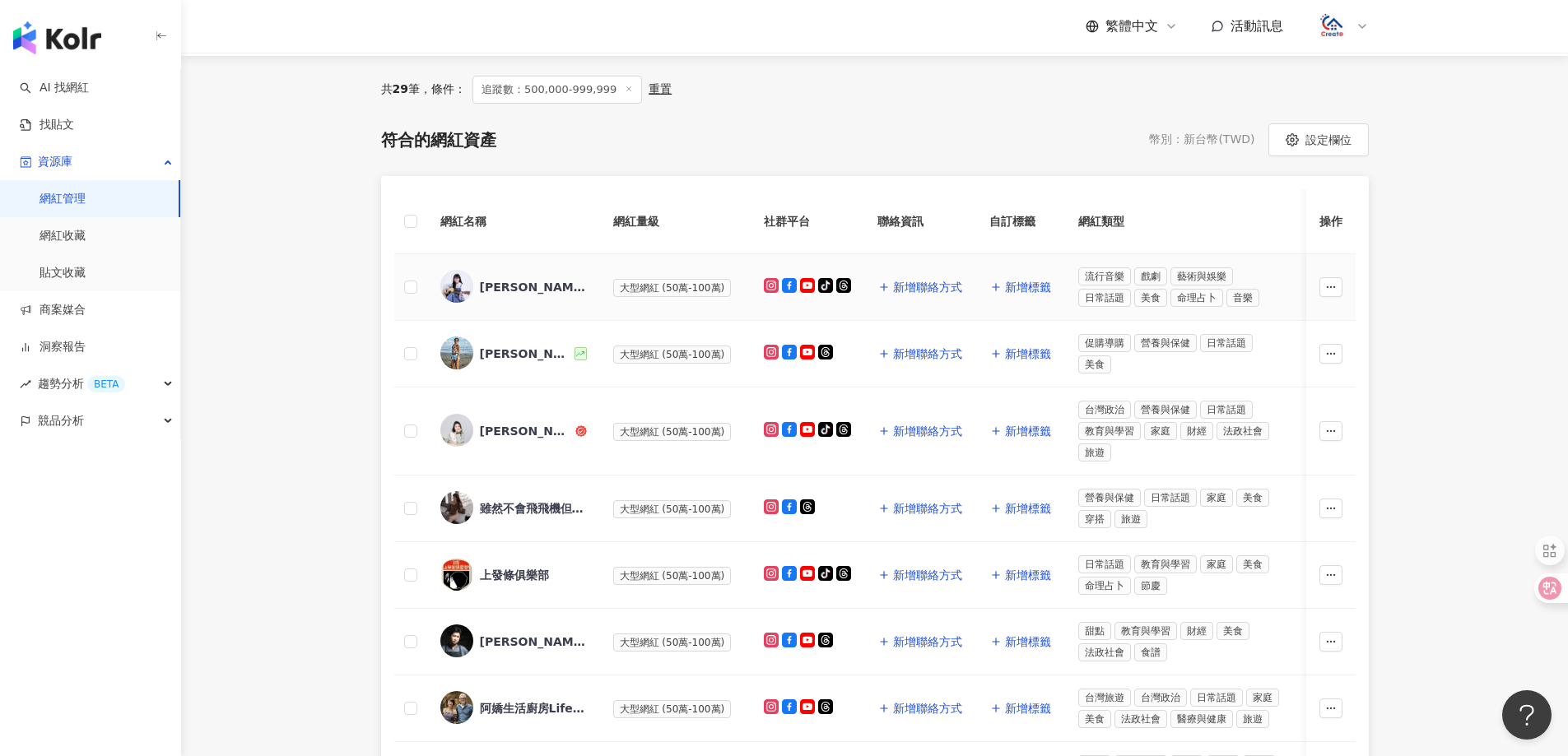
click at [490, 285] on div "[PERSON_NAME]" at bounding box center [534, 286] width 107 height 16
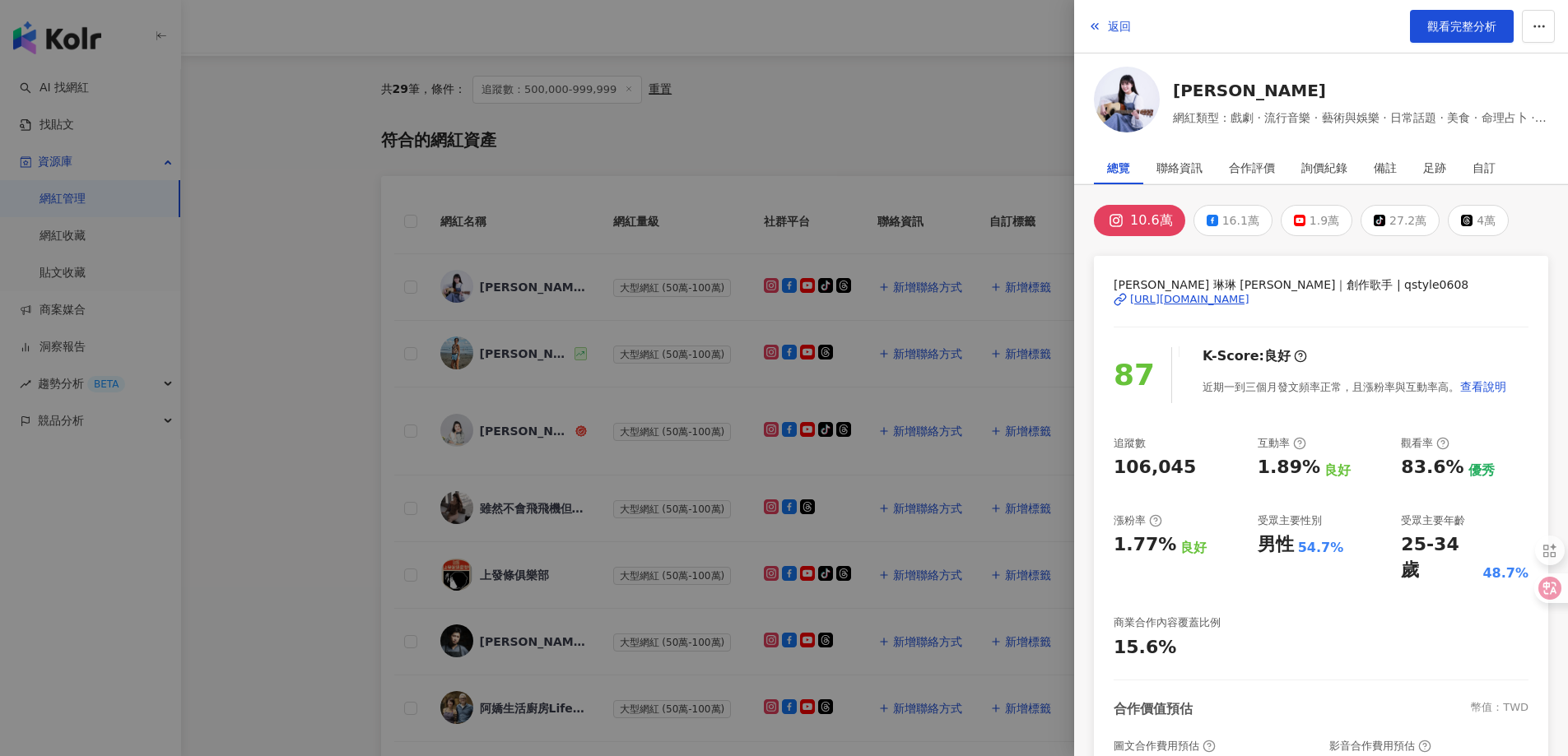
click at [1249, 297] on div "[URL][DOMAIN_NAME]" at bounding box center [1189, 299] width 119 height 14
click at [1128, 20] on span "返回" at bounding box center [1118, 25] width 23 height 13
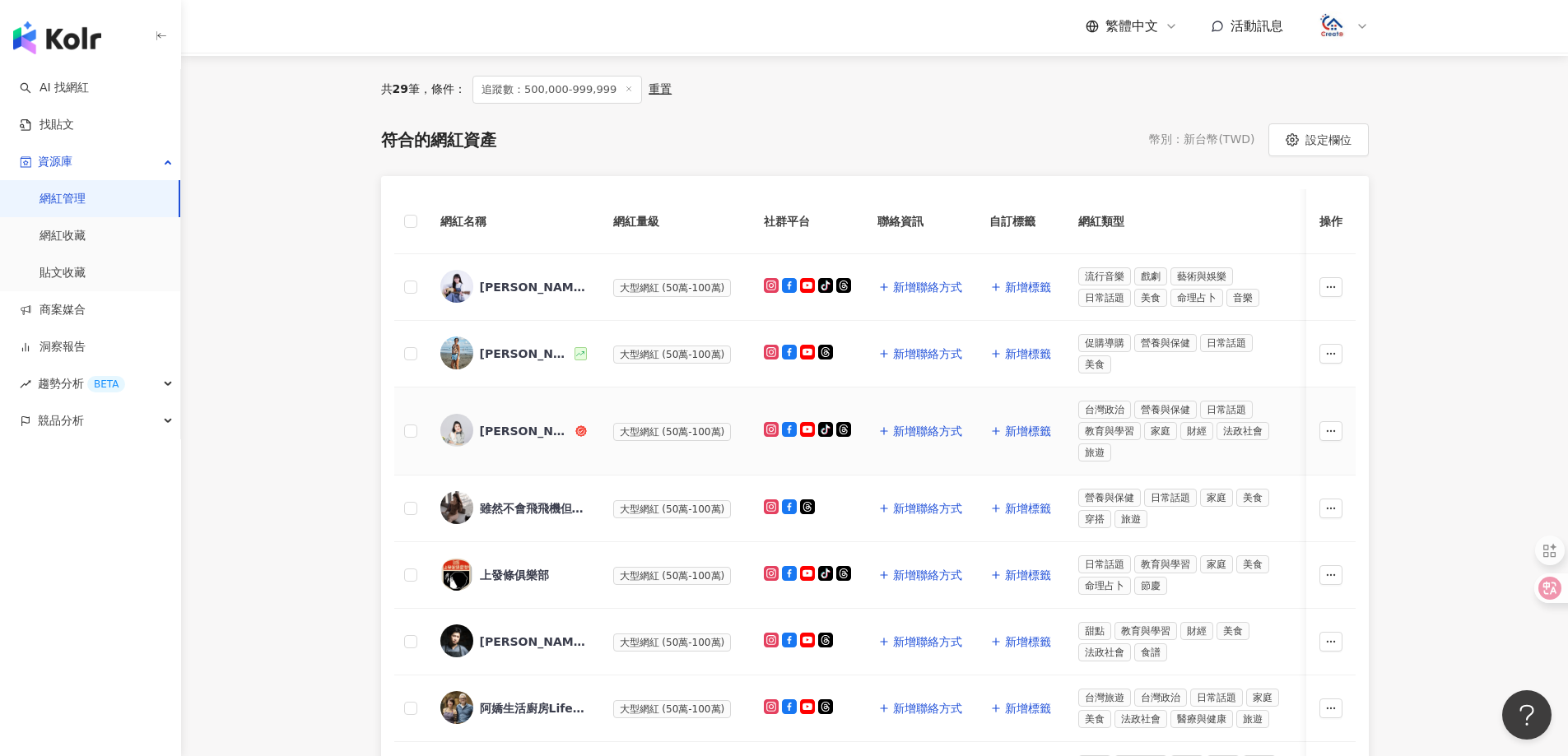
click at [541, 429] on div "[PERSON_NAME]的日常[PERSON_NAME] Diary" at bounding box center [526, 431] width 92 height 16
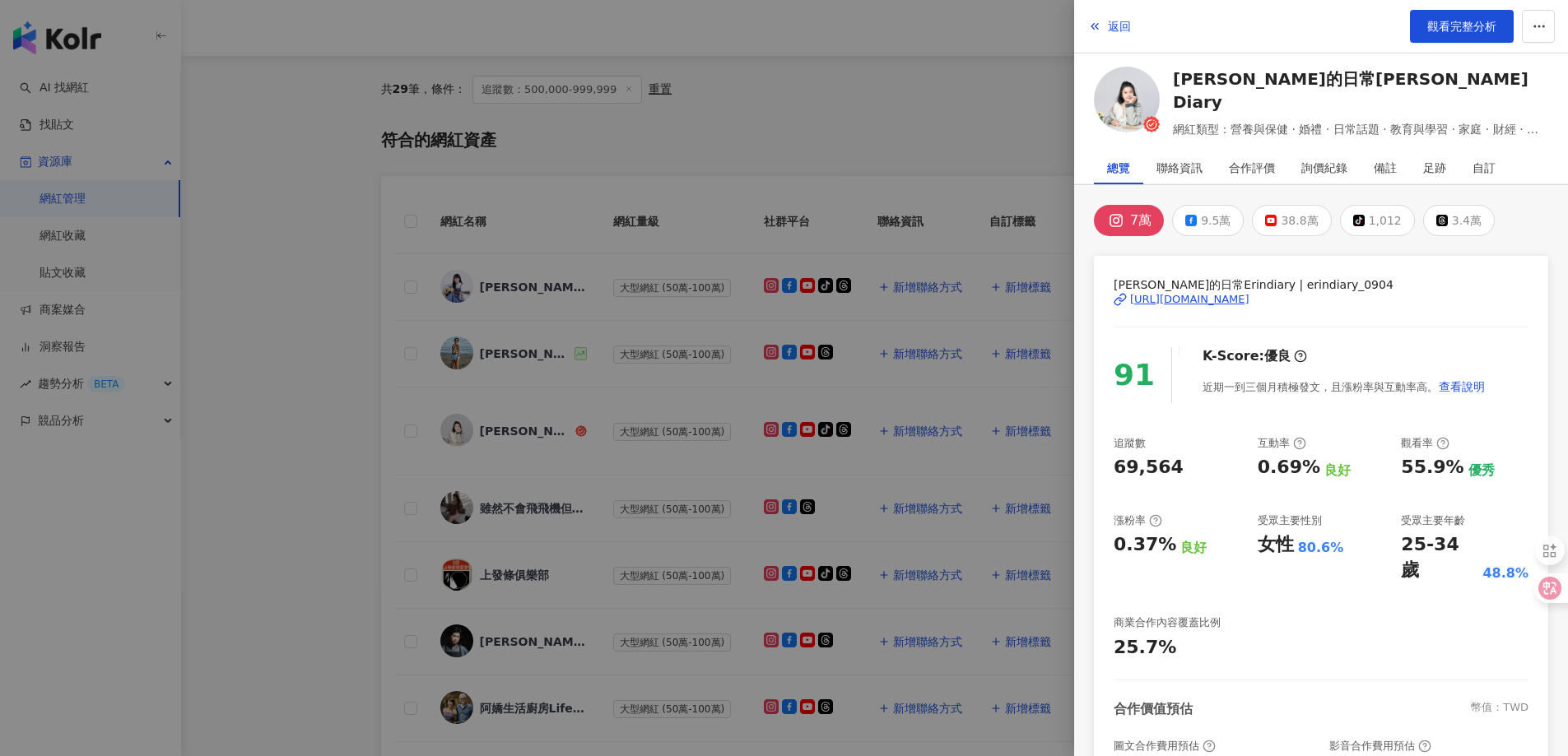
click at [1214, 296] on div "[URL][DOMAIN_NAME]" at bounding box center [1189, 299] width 119 height 14
click at [1098, 25] on icon "button" at bounding box center [1094, 25] width 13 height 13
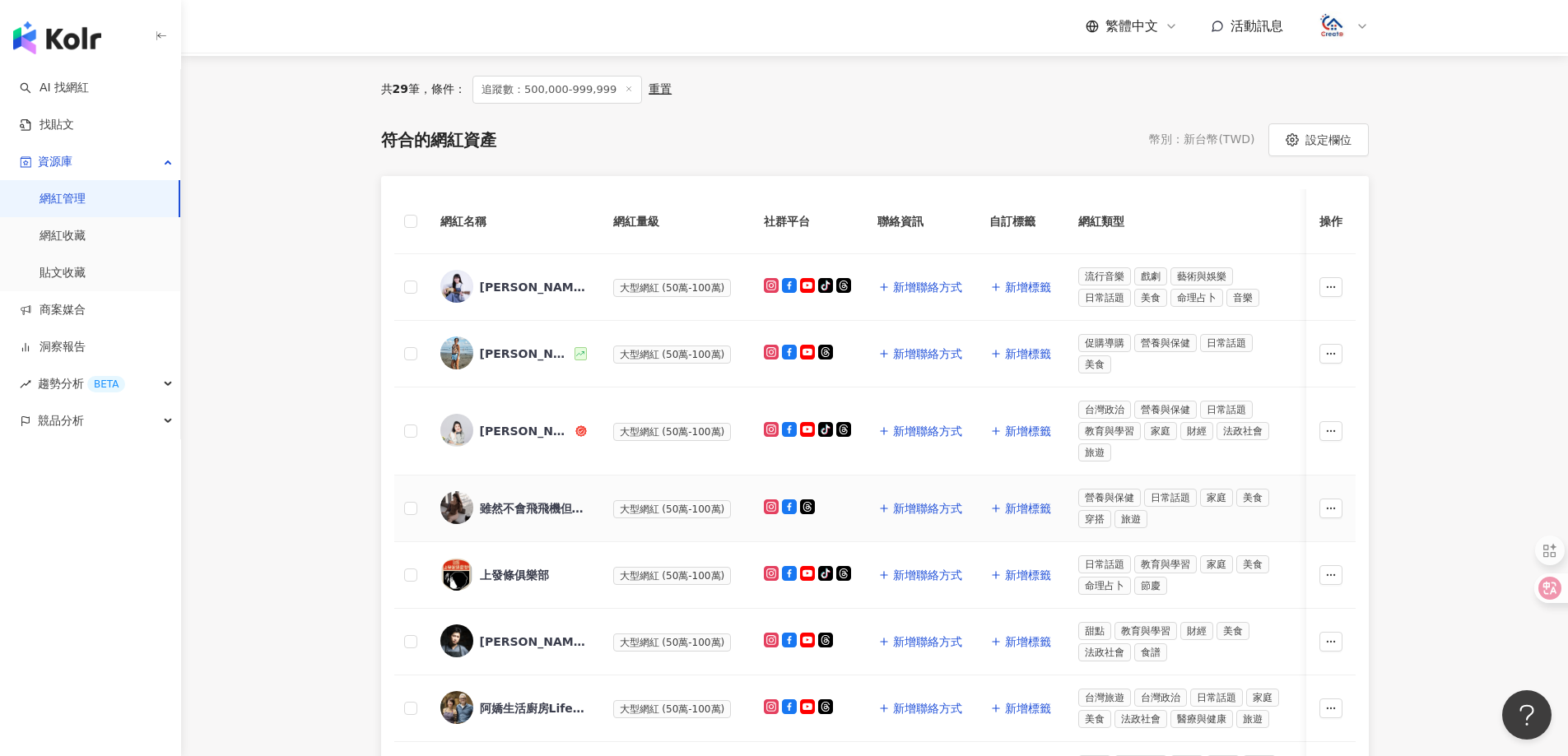
click at [547, 510] on div "雖然不會飛飛機但可以搭順風機 -菜叫空姐" at bounding box center [534, 508] width 107 height 16
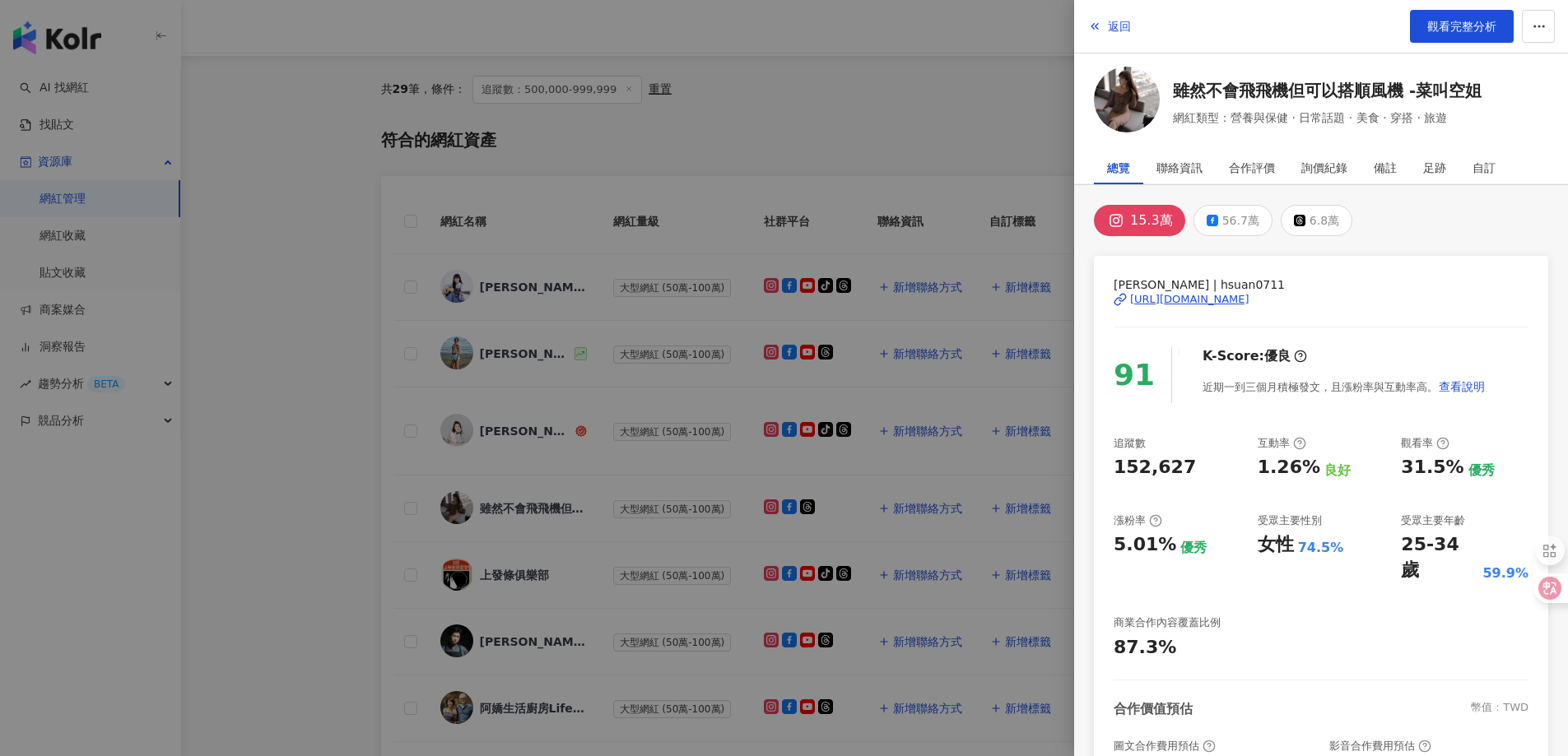
click at [1185, 292] on div "[URL][DOMAIN_NAME]" at bounding box center [1189, 299] width 119 height 14
click at [1121, 21] on span "返回" at bounding box center [1118, 25] width 23 height 13
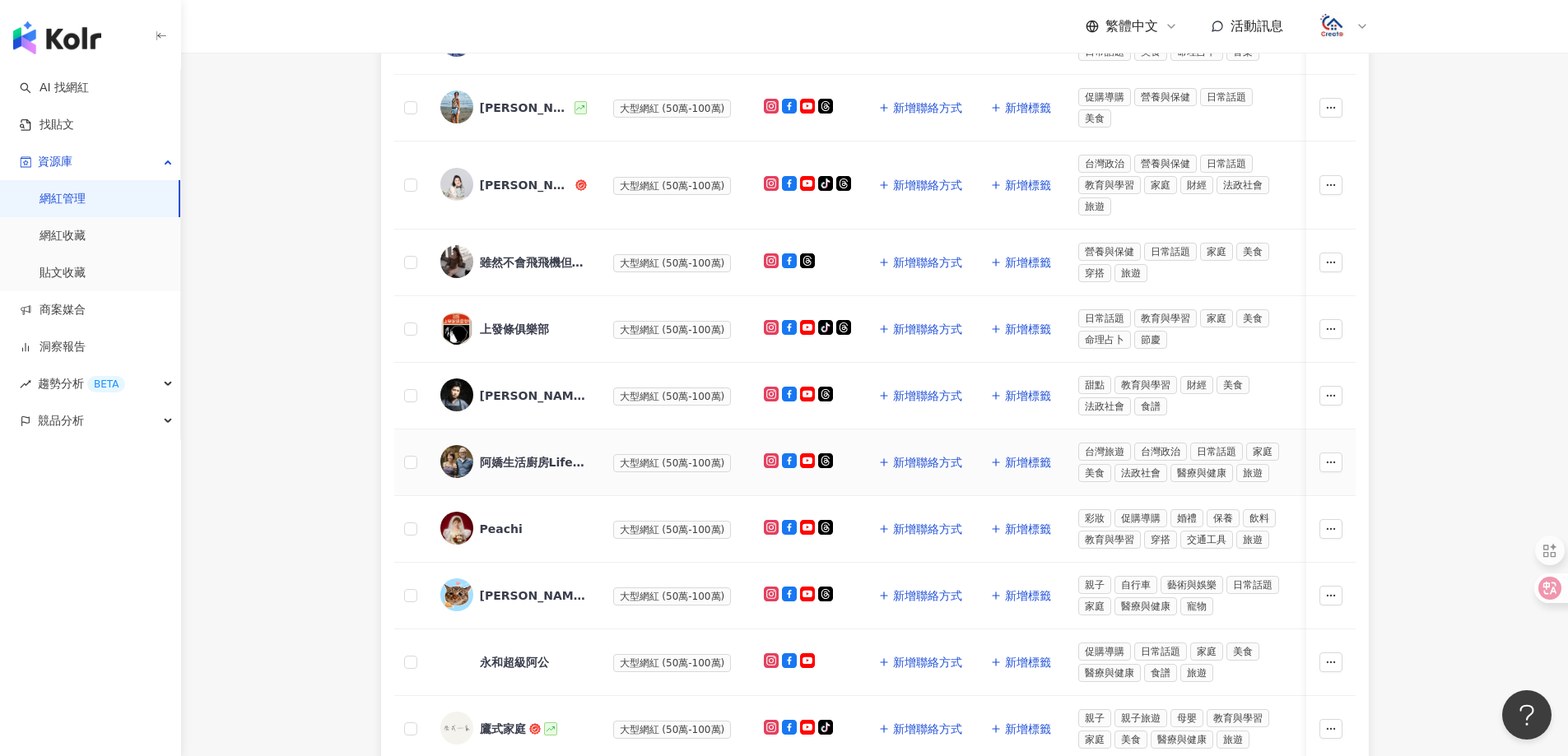
scroll to position [411, 0]
click at [515, 529] on div "Peachi" at bounding box center [501, 528] width 42 height 16
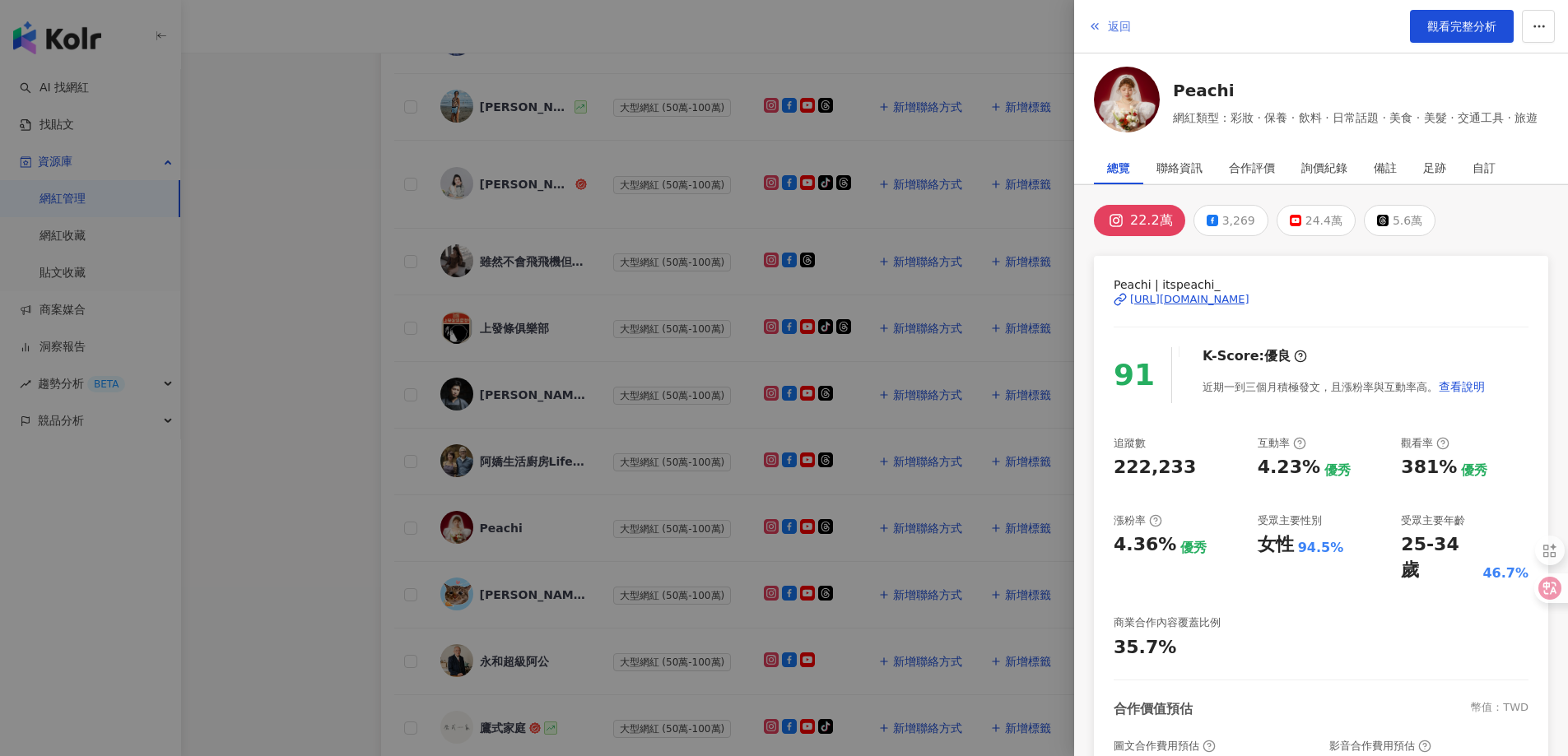
click at [1116, 26] on span "返回" at bounding box center [1118, 25] width 23 height 13
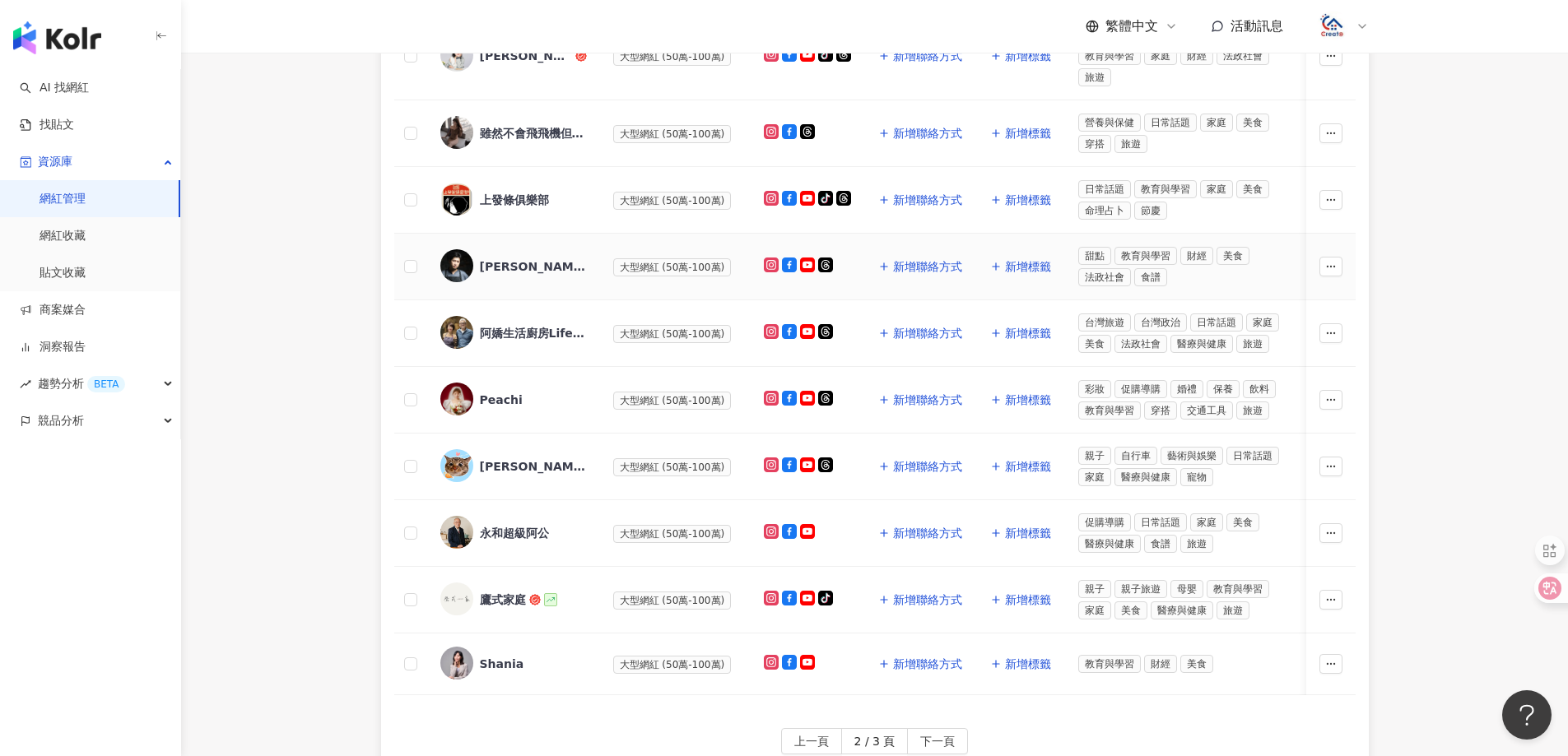
scroll to position [576, 0]
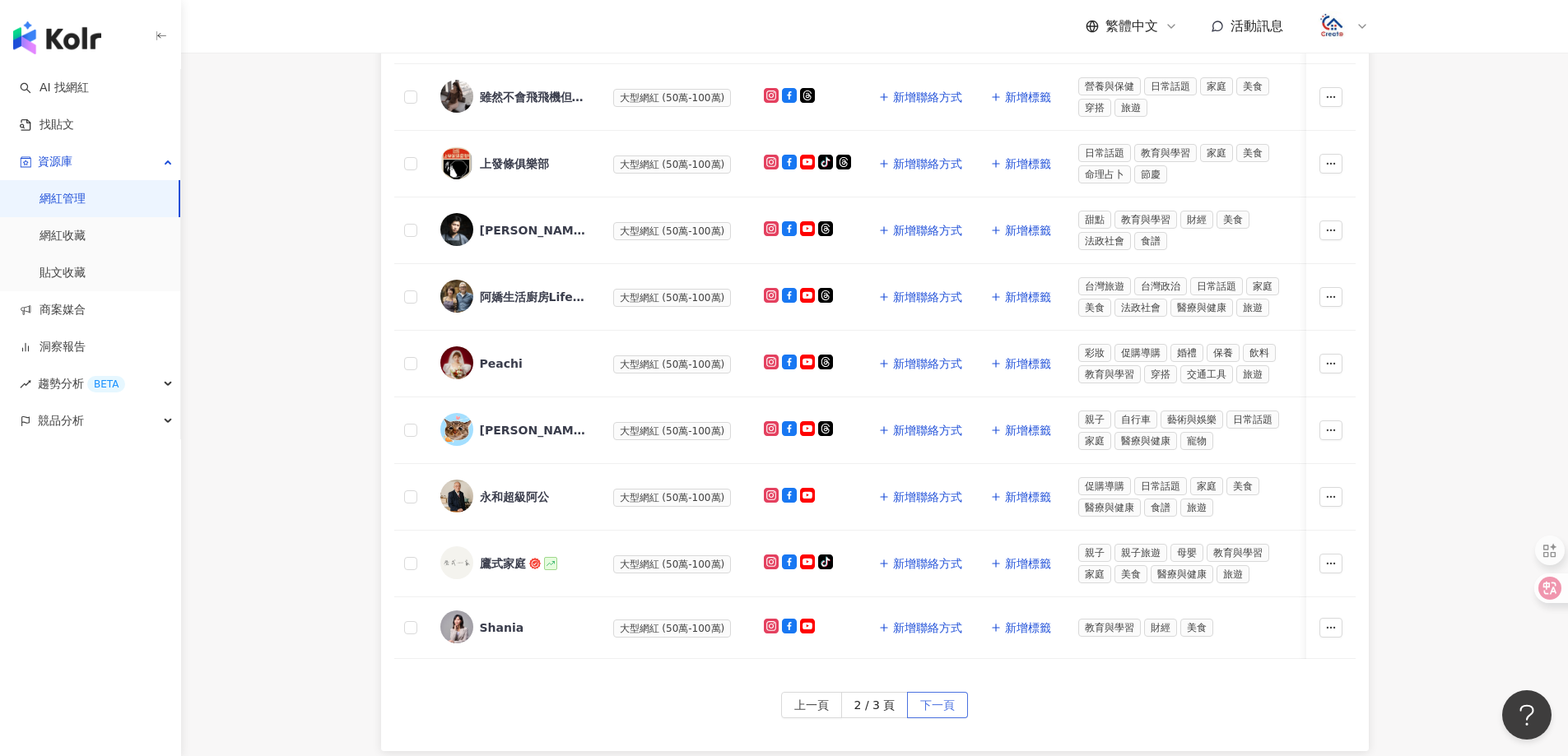
click at [962, 718] on button "下一頁" at bounding box center [937, 704] width 61 height 26
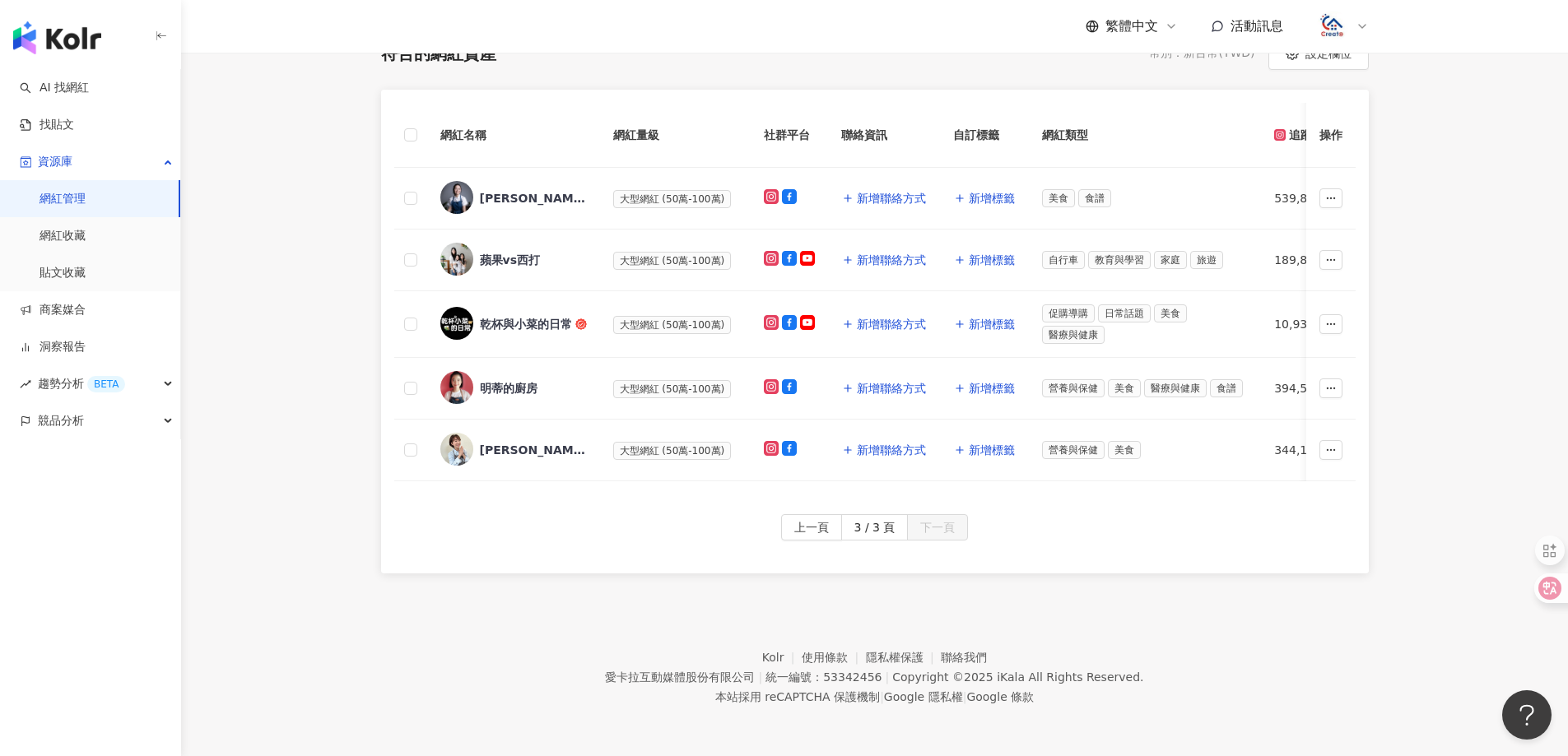
scroll to position [260, 0]
